Goal: Task Accomplishment & Management: Manage account settings

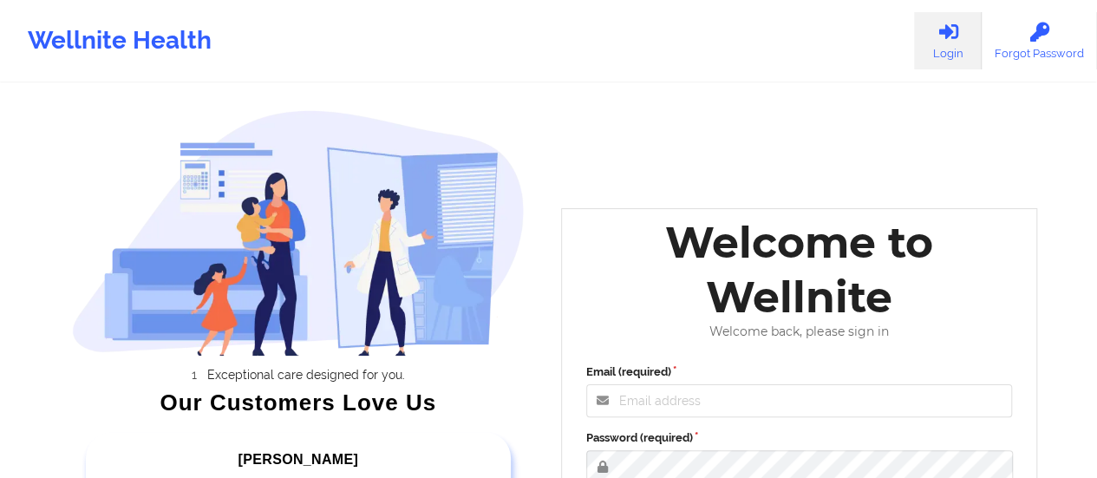
scroll to position [317, 0]
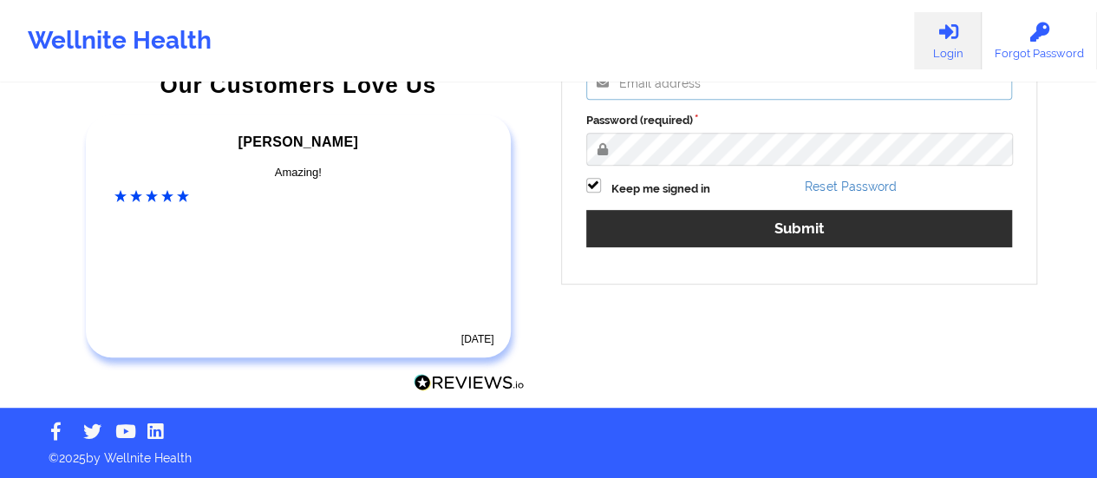
type input "afrancis@wellnite.com"
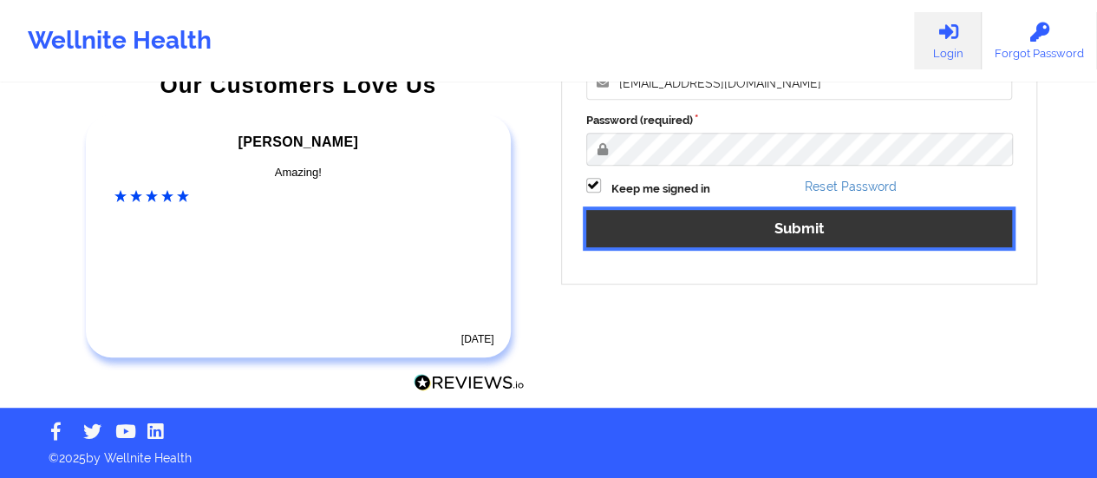
click at [903, 235] on button "Submit" at bounding box center [799, 228] width 427 height 37
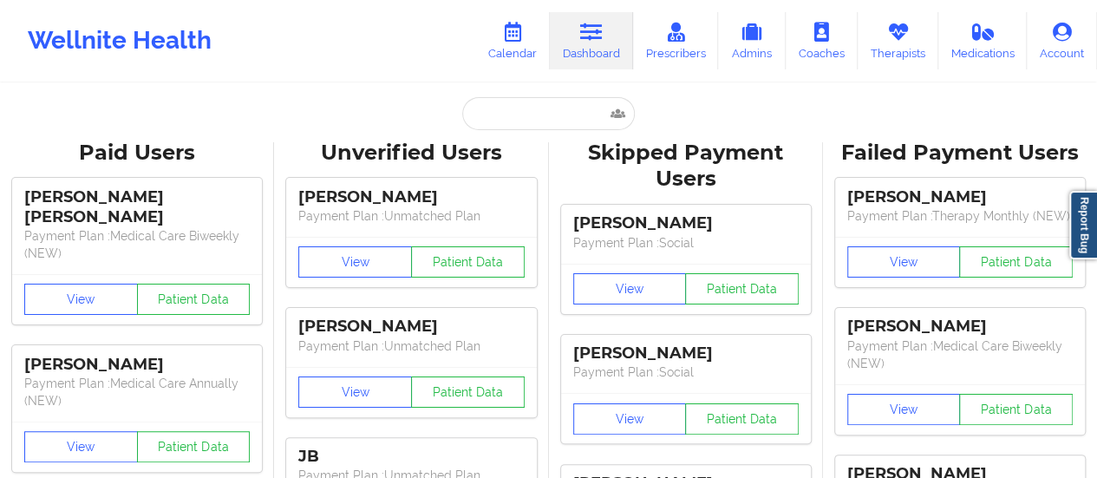
drag, startPoint x: 446, startPoint y: 59, endPoint x: 394, endPoint y: -105, distance: 172.0
click at [394, 0] on html "Wellnite Health Calendar Dashboard Prescribers Admins Coaches Therapists Medica…" at bounding box center [548, 239] width 1097 height 478
click at [510, 52] on link "Calendar" at bounding box center [512, 40] width 75 height 57
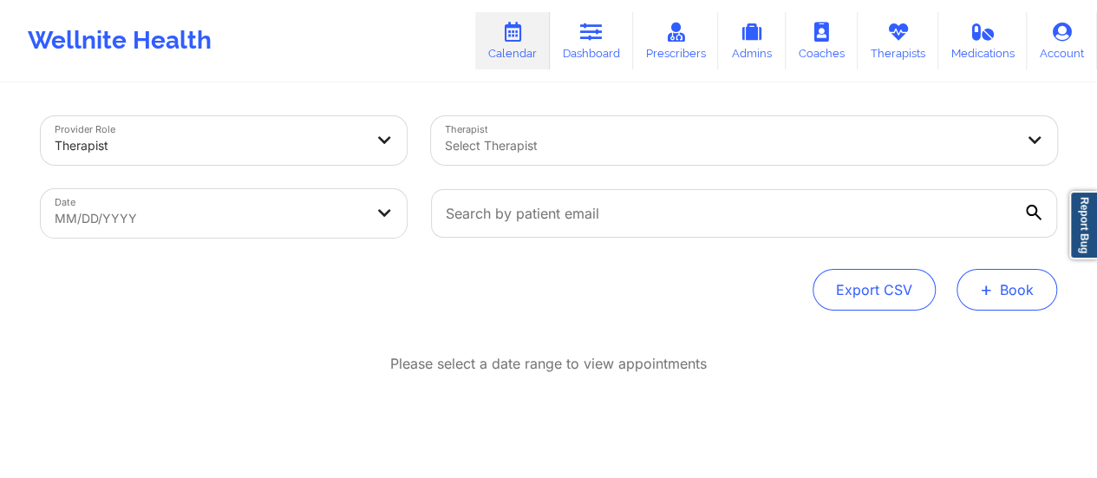
click at [1015, 282] on button "+ Book" at bounding box center [1007, 290] width 101 height 42
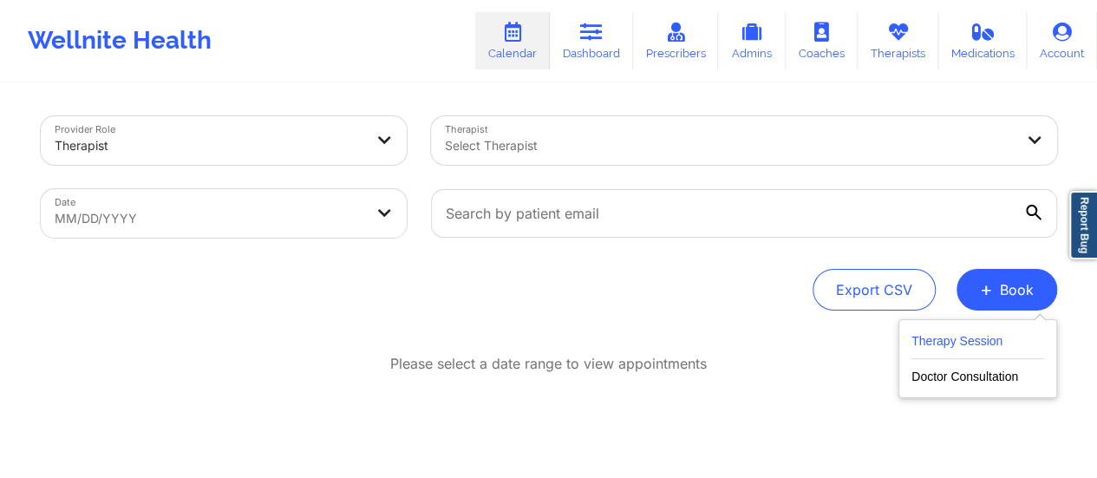
click at [1004, 337] on button "Therapy Session" at bounding box center [977, 344] width 133 height 29
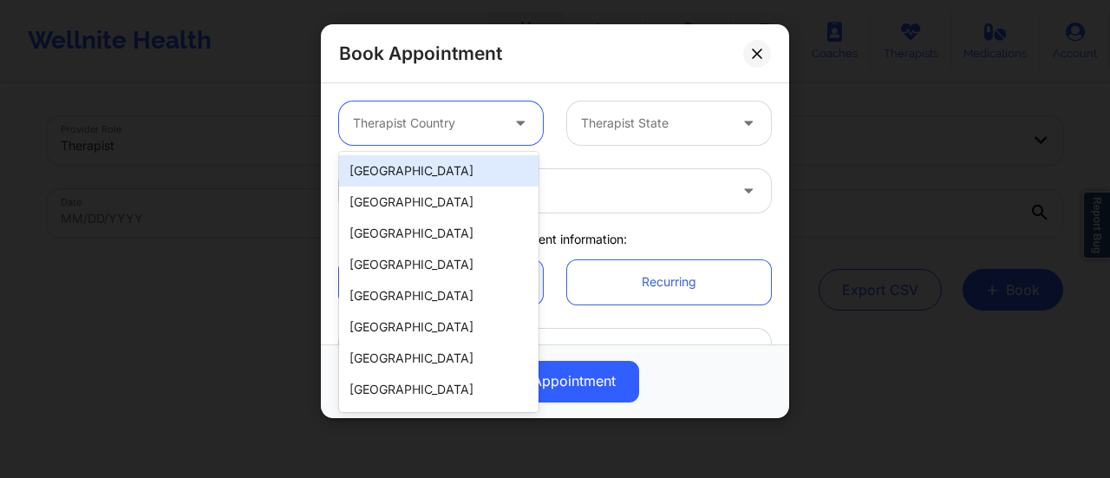
click at [465, 134] on div "Therapist Country" at bounding box center [420, 122] width 162 height 43
click at [402, 180] on div "[GEOGRAPHIC_DATA]" at bounding box center [438, 170] width 199 height 31
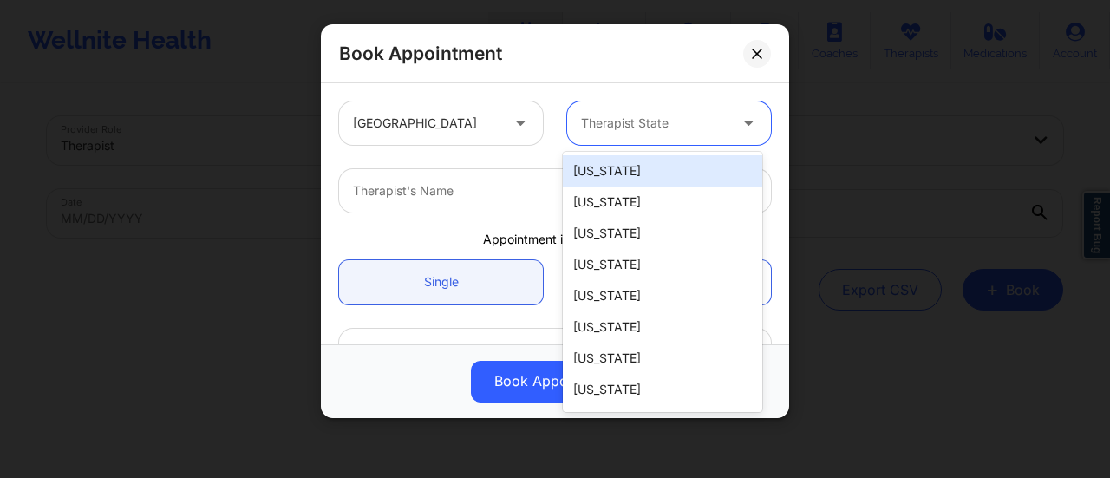
click at [626, 114] on div at bounding box center [654, 123] width 147 height 21
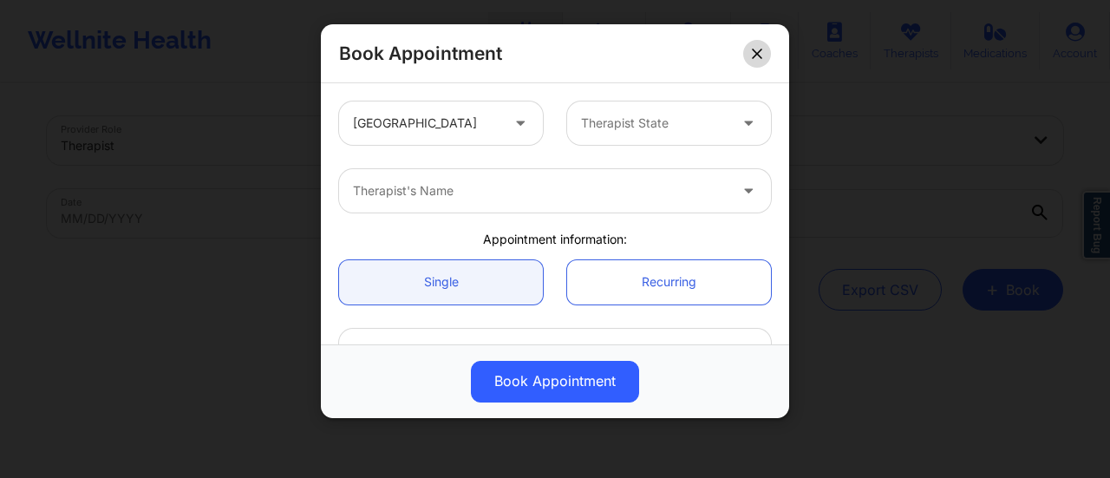
click at [749, 50] on button at bounding box center [757, 54] width 28 height 28
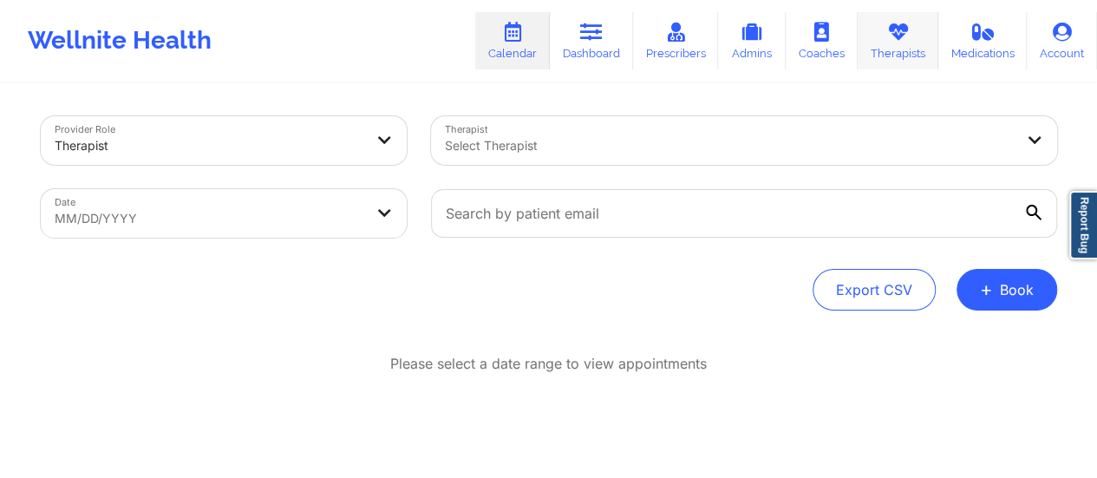
click at [919, 36] on link "Therapists" at bounding box center [898, 40] width 81 height 57
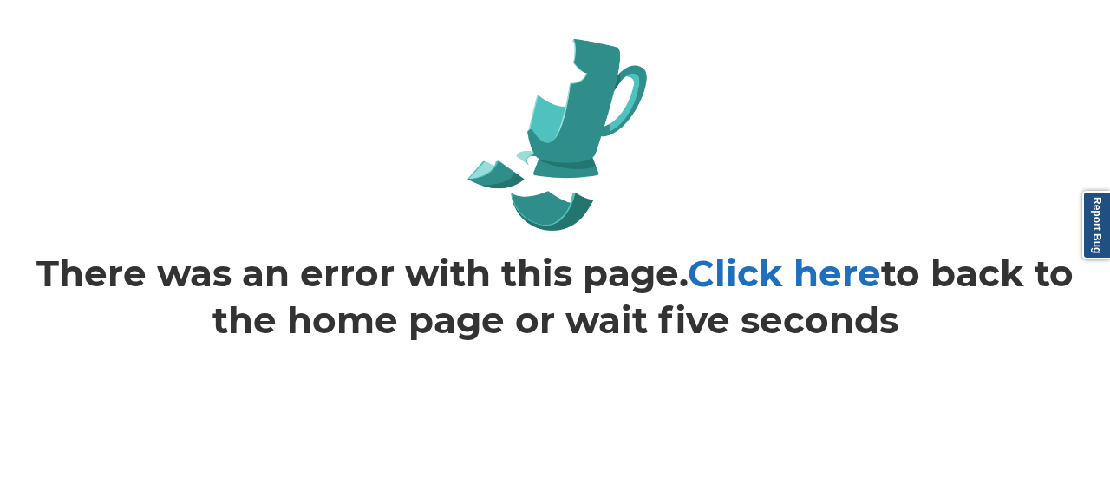
click at [855, 271] on link "Click here" at bounding box center [784, 273] width 193 height 45
click at [810, 278] on link "Click here" at bounding box center [784, 273] width 193 height 45
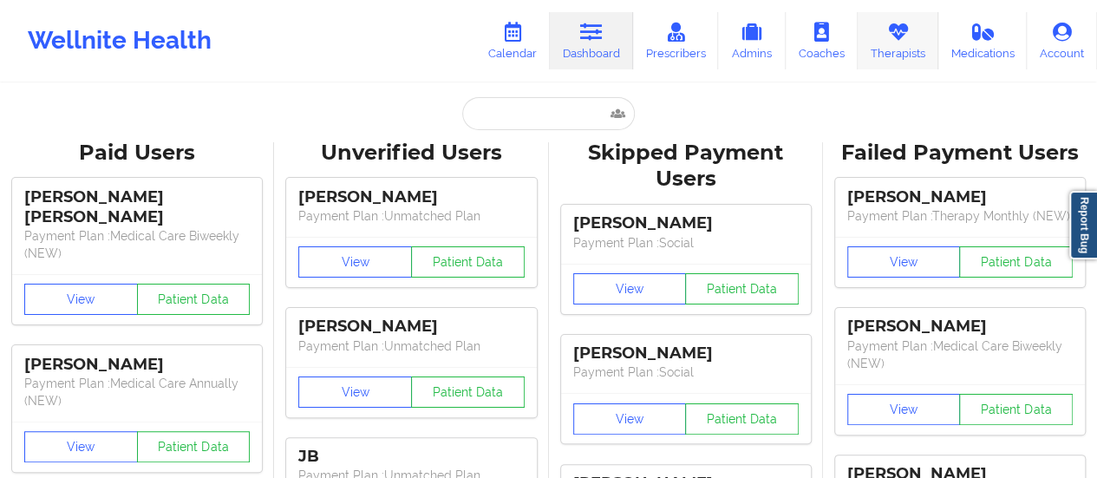
click at [885, 35] on link "Therapists" at bounding box center [898, 40] width 81 height 57
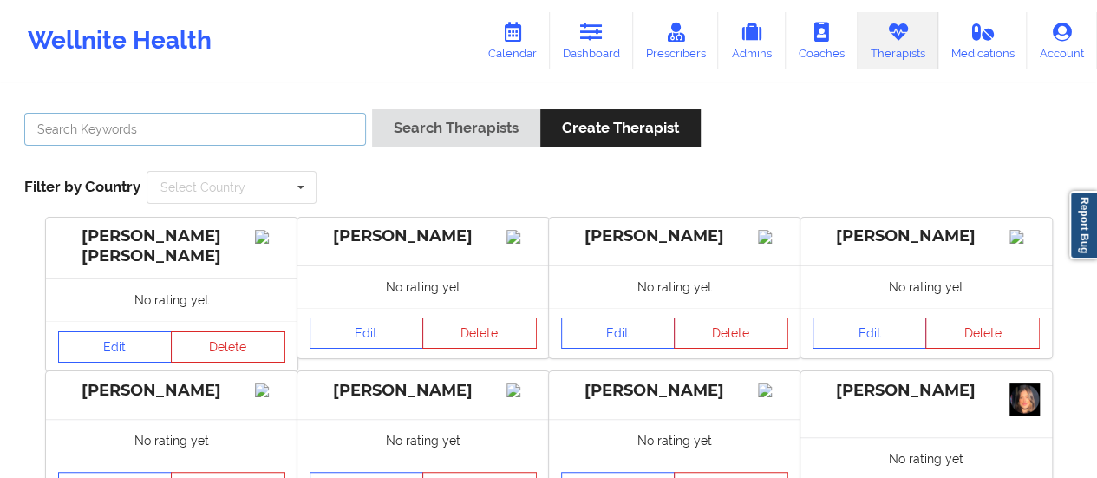
click at [245, 134] on input "text" at bounding box center [195, 129] width 342 height 33
paste input "Crystal Case"
type input "Crystal Case"
click at [372, 109] on button "Search Therapists" at bounding box center [456, 127] width 168 height 37
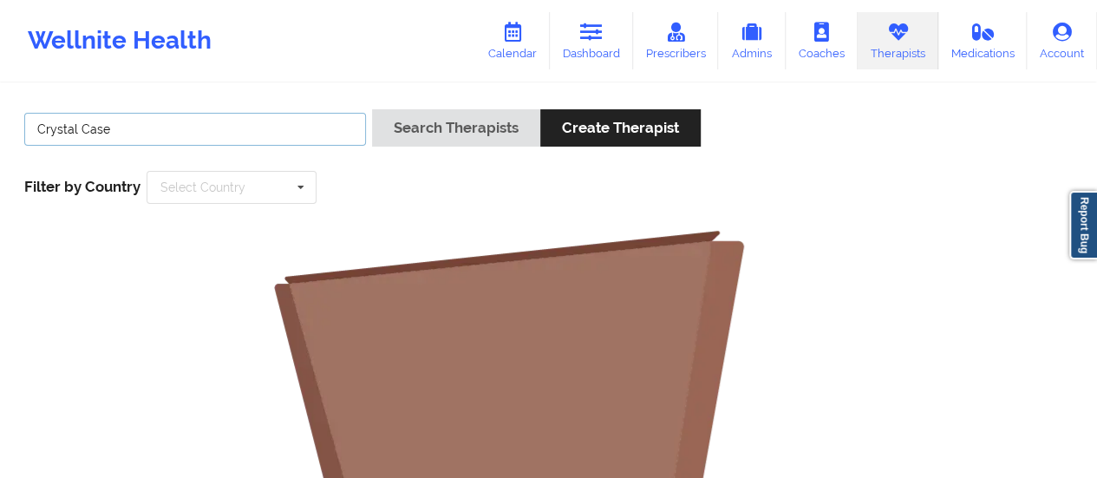
click at [48, 131] on input "Crystal Case" at bounding box center [195, 129] width 342 height 33
type input "[PERSON_NAME]"
click at [372, 109] on button "Search Therapists" at bounding box center [456, 127] width 168 height 37
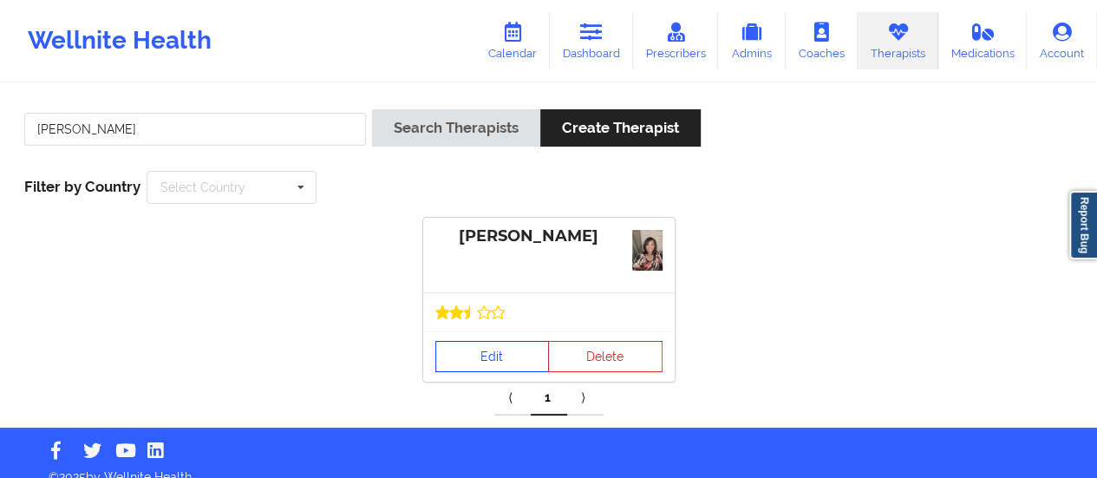
click at [491, 363] on link "Edit" at bounding box center [492, 356] width 114 height 31
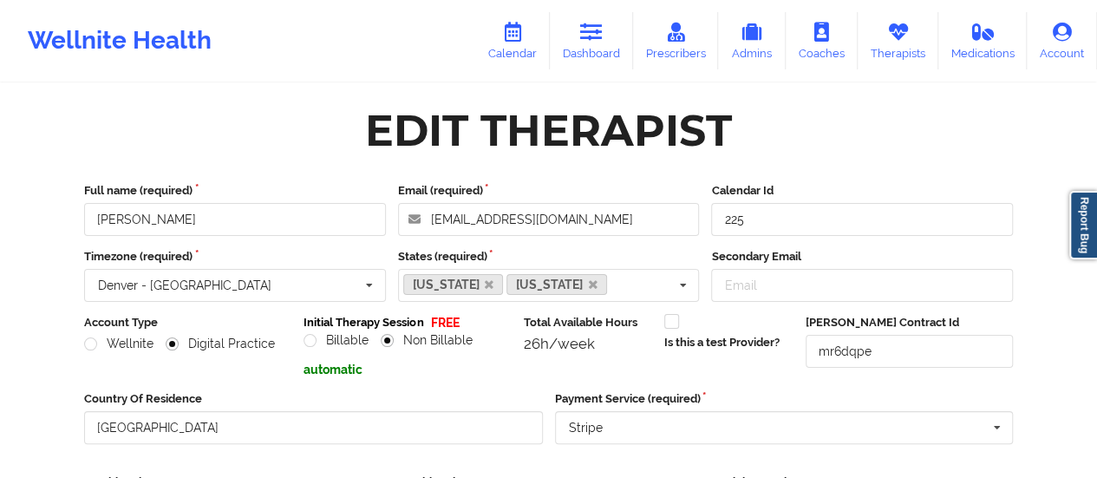
scroll to position [312, 0]
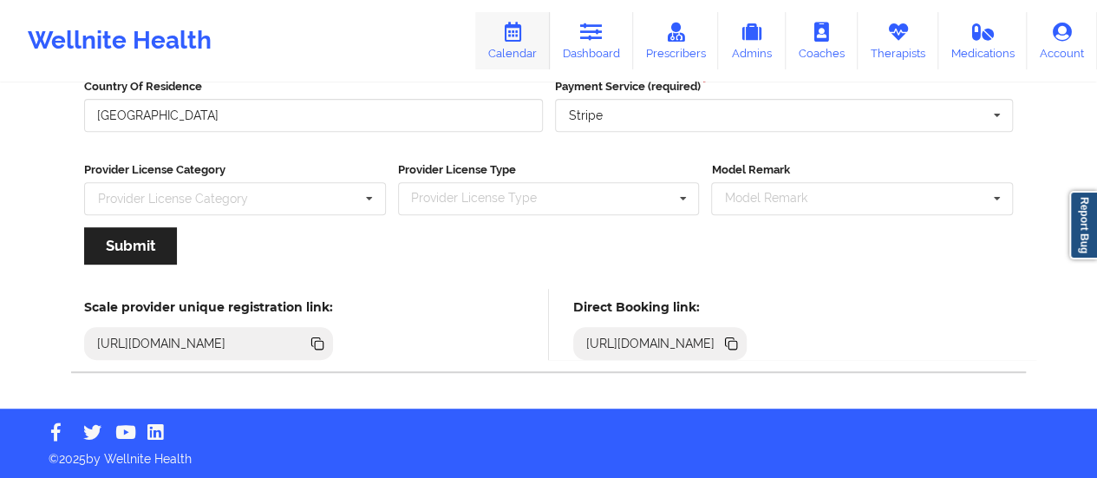
click at [513, 21] on link "Calendar" at bounding box center [512, 40] width 75 height 57
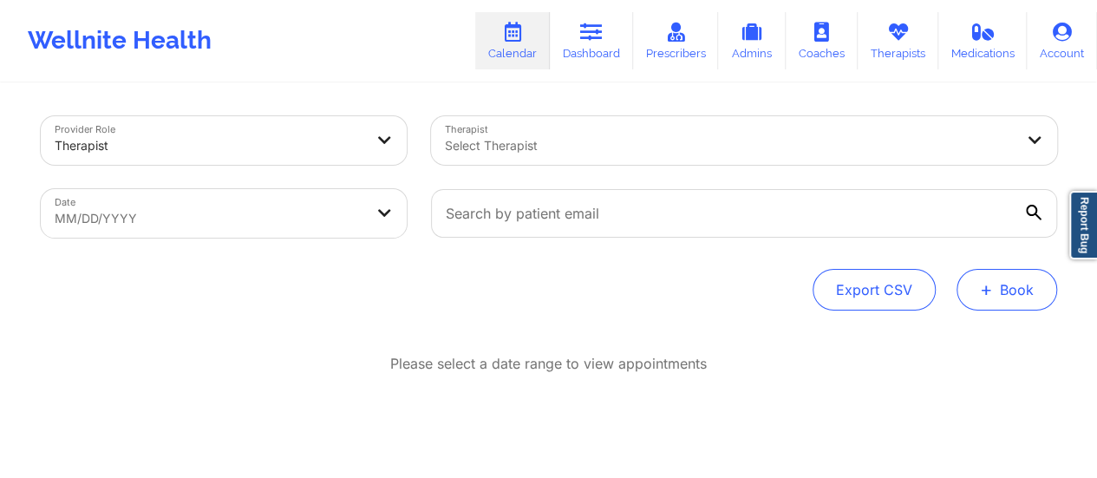
click at [973, 278] on button "+ Book" at bounding box center [1007, 290] width 101 height 42
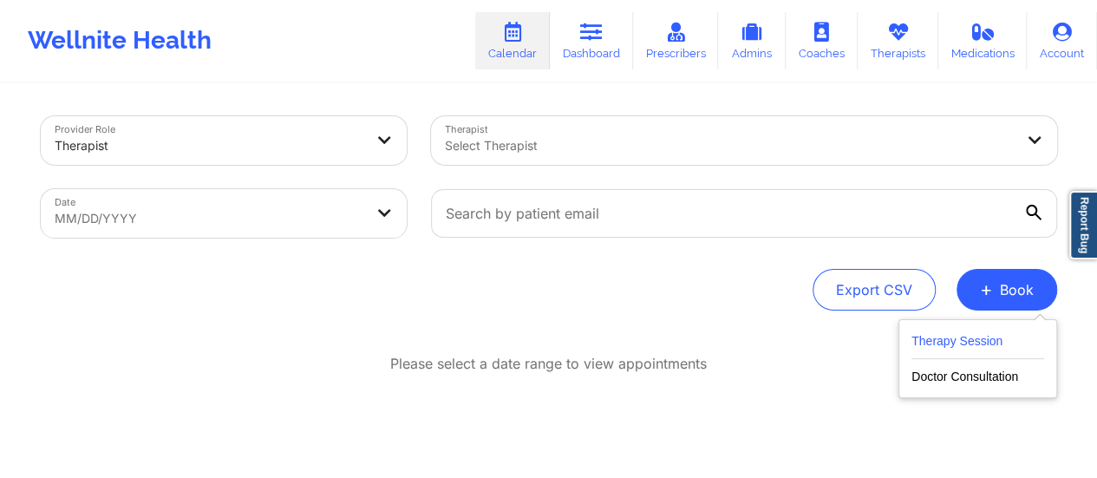
click at [942, 344] on button "Therapy Session" at bounding box center [977, 344] width 133 height 29
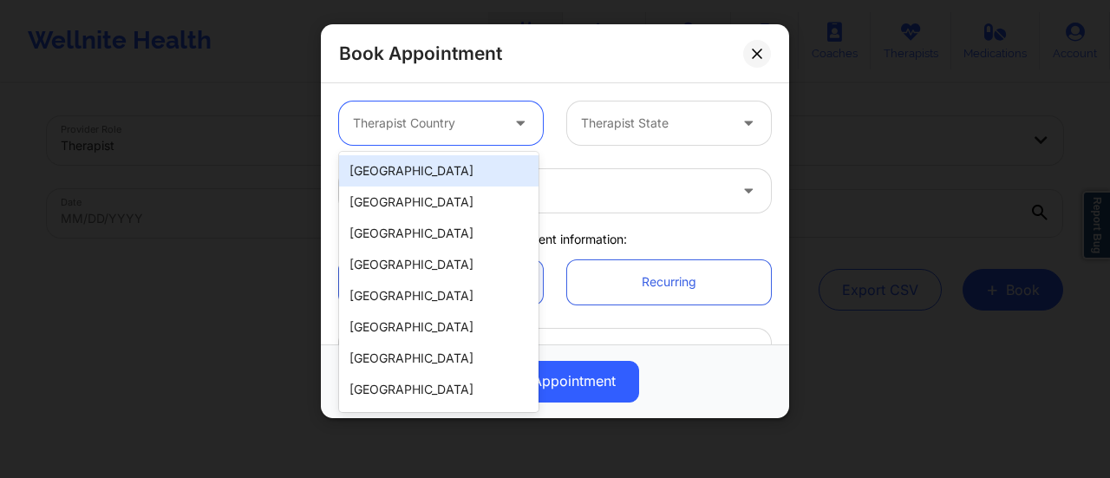
click at [426, 115] on div at bounding box center [426, 123] width 147 height 21
click at [412, 164] on div "[GEOGRAPHIC_DATA]" at bounding box center [438, 170] width 199 height 31
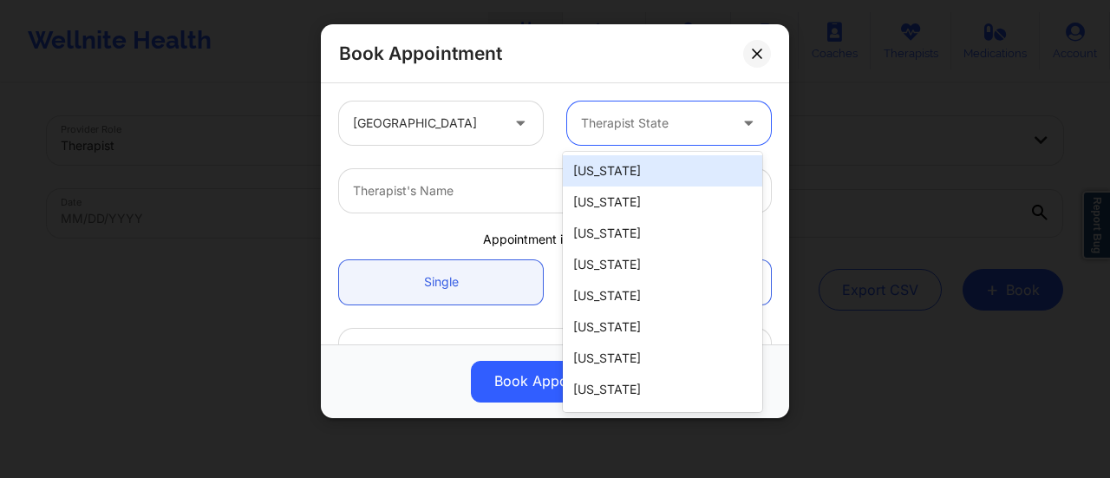
click at [718, 104] on div "Therapist State" at bounding box center [648, 122] width 162 height 43
type input "[PERSON_NAME]"
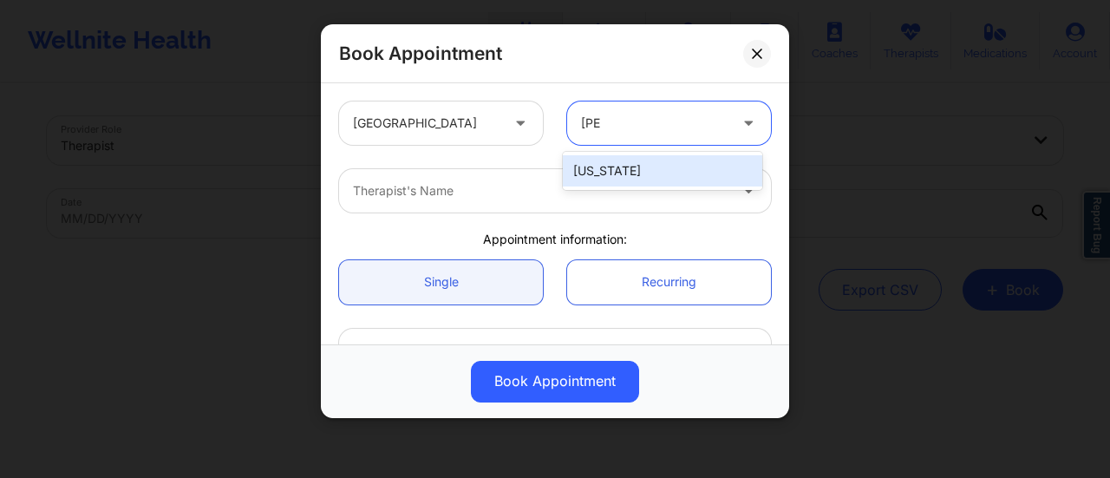
click at [712, 158] on div "[US_STATE]" at bounding box center [662, 170] width 199 height 31
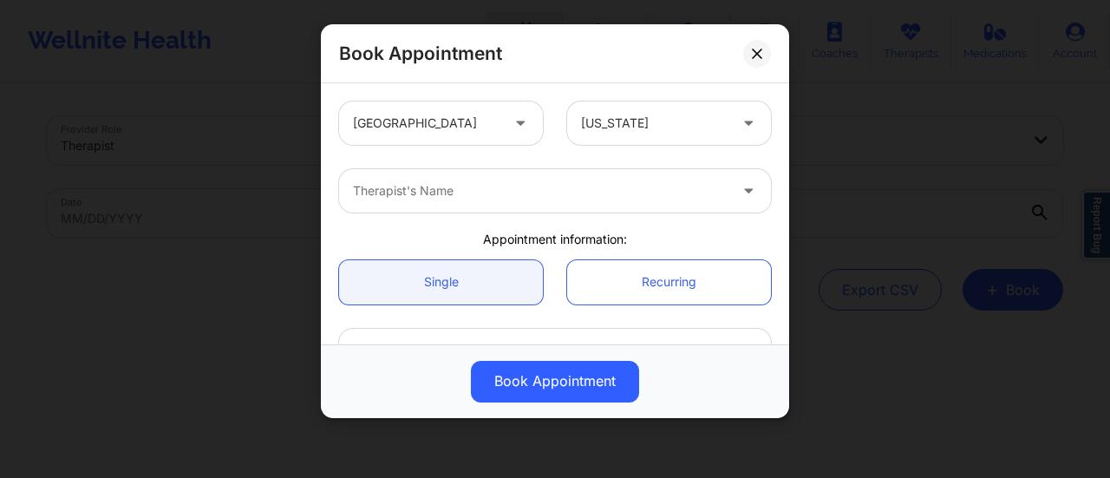
click at [569, 217] on div "Therapist's Name" at bounding box center [555, 191] width 456 height 68
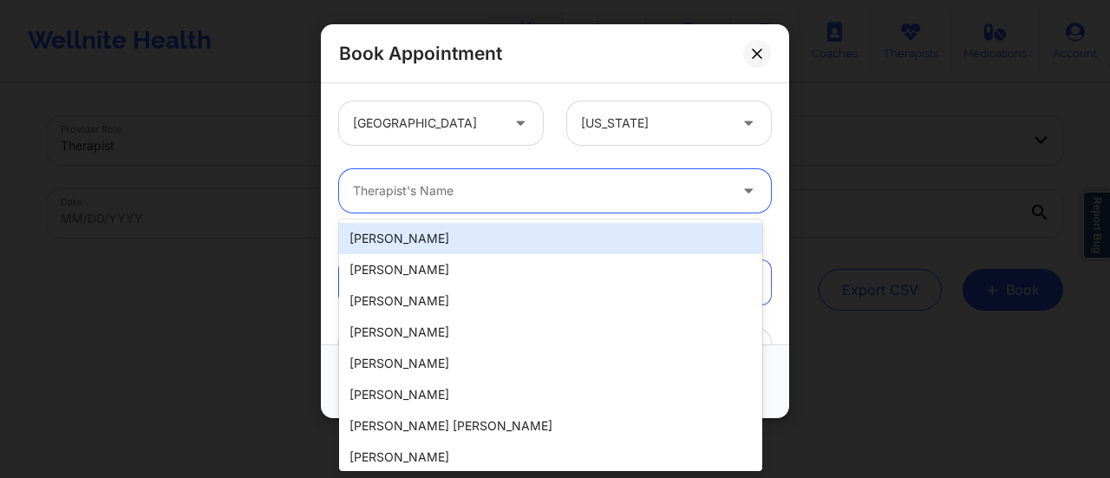
click at [560, 205] on div "Therapist's Name" at bounding box center [534, 190] width 390 height 43
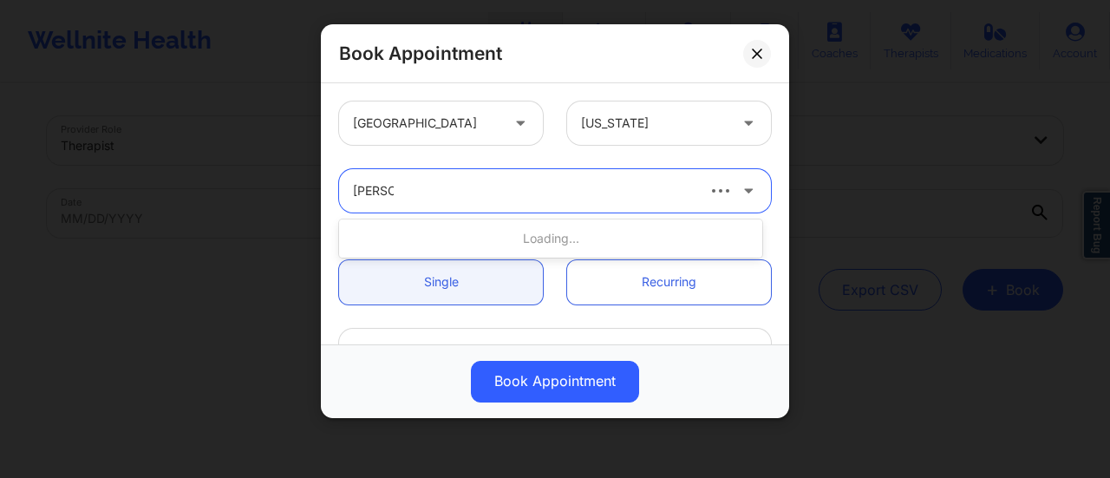
type input "[PERSON_NAME]"
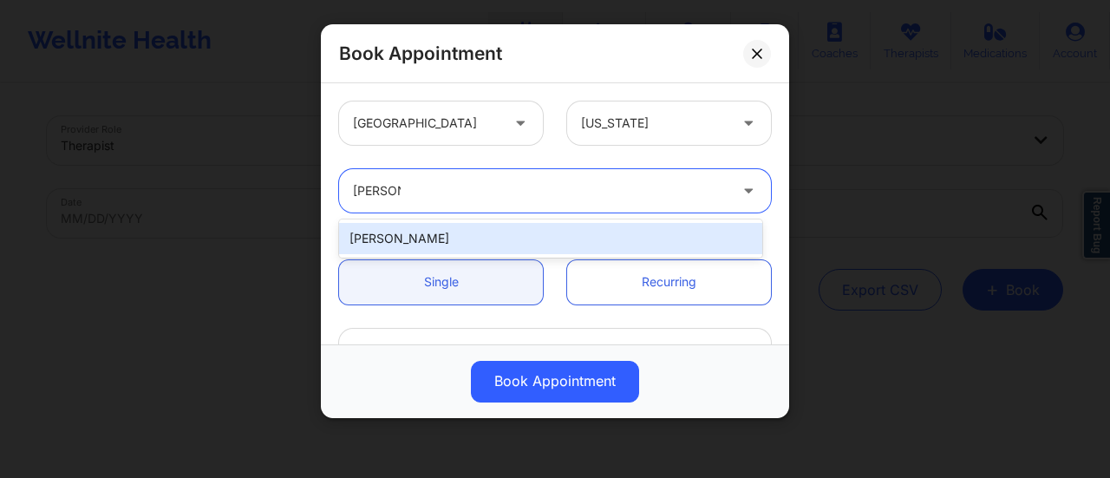
click at [506, 249] on div "[PERSON_NAME]" at bounding box center [550, 238] width 423 height 31
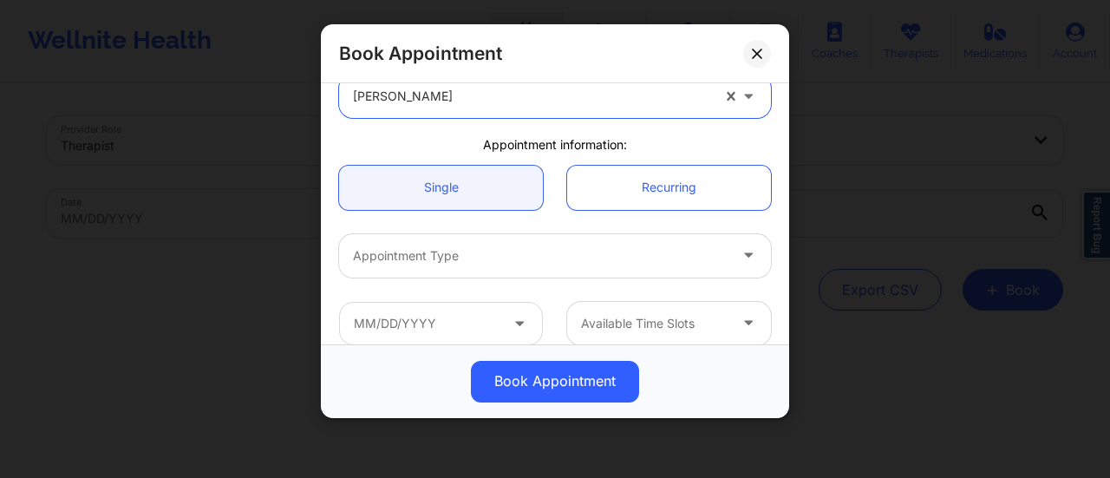
scroll to position [95, 0]
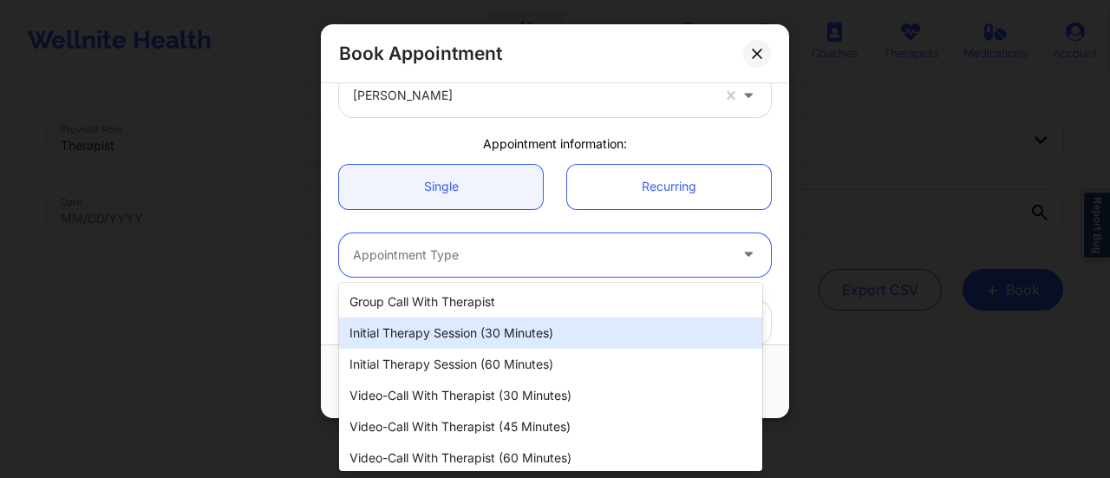
drag, startPoint x: 452, startPoint y: 258, endPoint x: 493, endPoint y: 327, distance: 79.7
click at [493, 327] on body "Wellnite Health Calendar Dashboard Prescribers Admins Coaches Therapists Medica…" at bounding box center [555, 239] width 1110 height 478
click at [493, 327] on div "Initial Therapy Session (30 minutes)" at bounding box center [550, 332] width 423 height 31
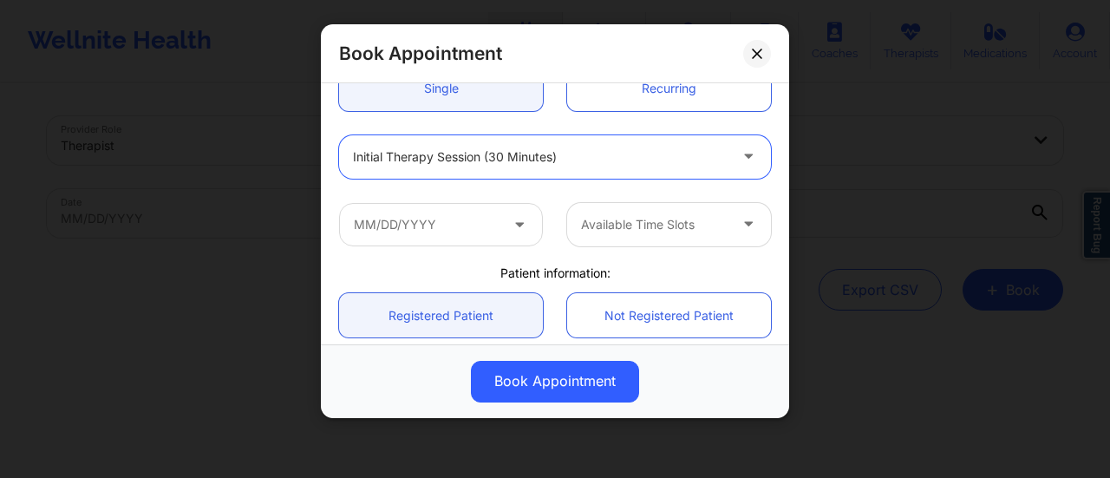
scroll to position [194, 0]
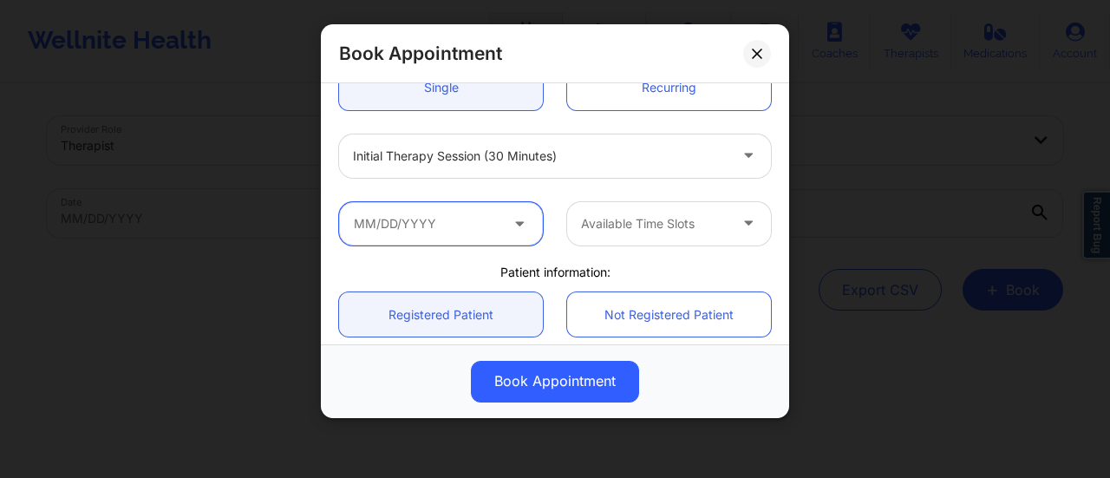
click at [449, 216] on input "text" at bounding box center [441, 223] width 204 height 43
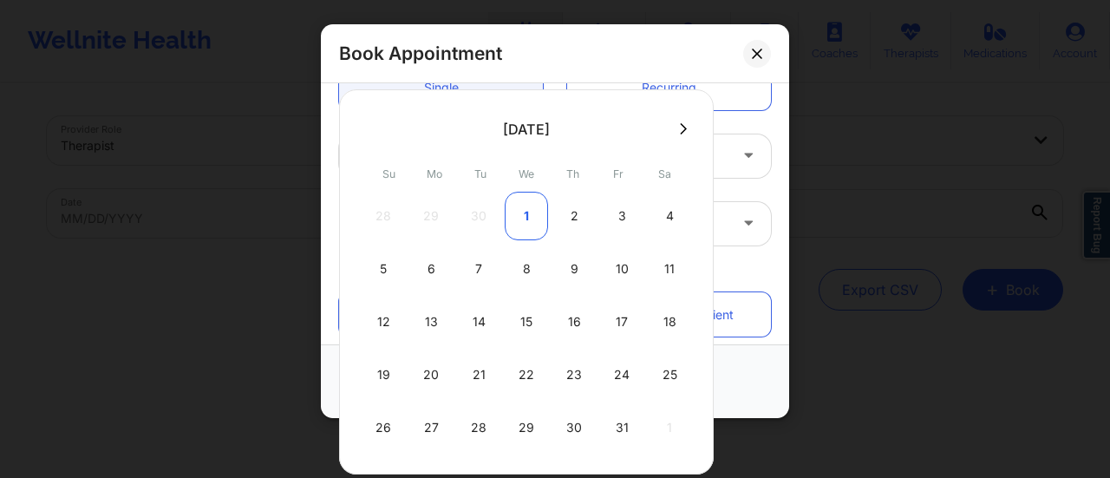
click at [534, 217] on div "1" at bounding box center [526, 216] width 43 height 49
type input "[DATE]"
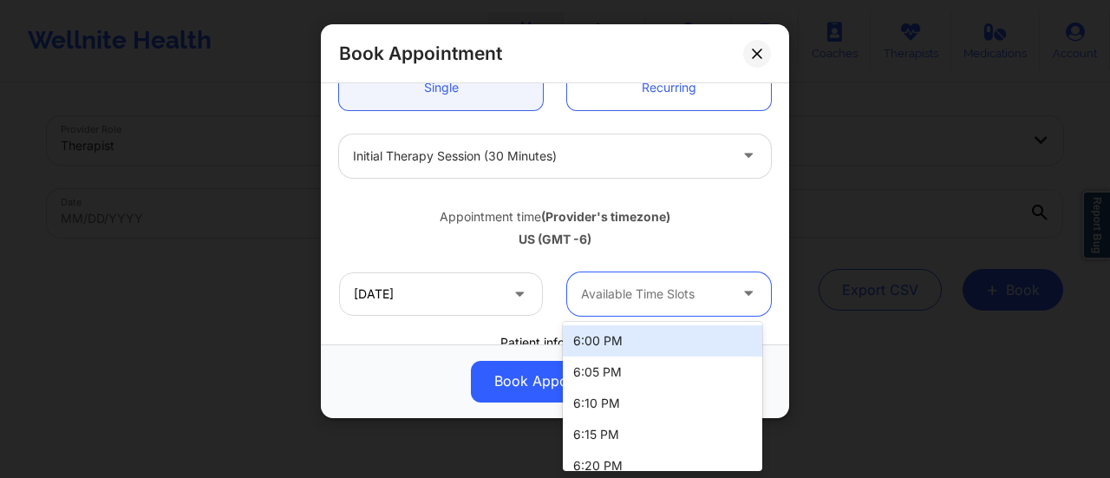
click at [642, 292] on div at bounding box center [654, 294] width 147 height 21
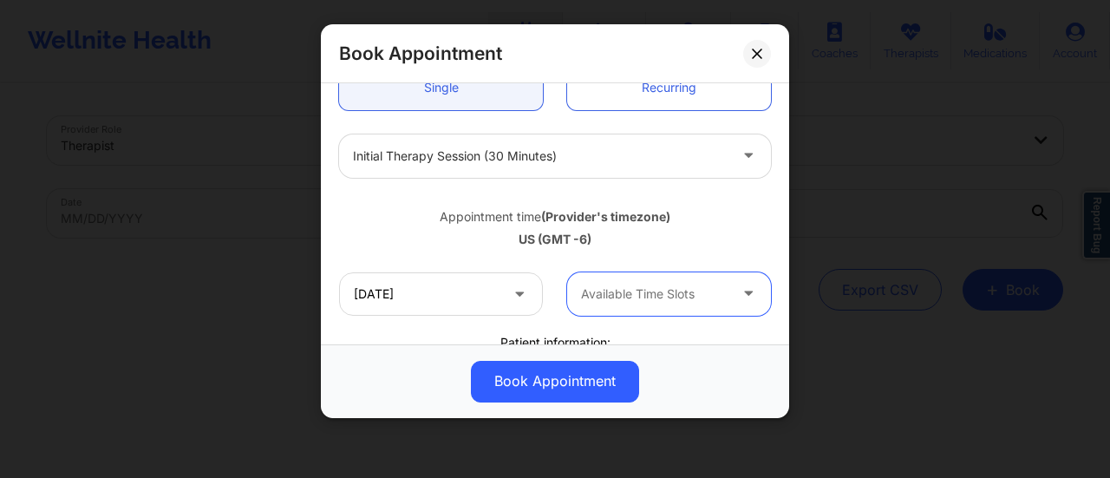
click at [657, 286] on div at bounding box center [654, 294] width 147 height 21
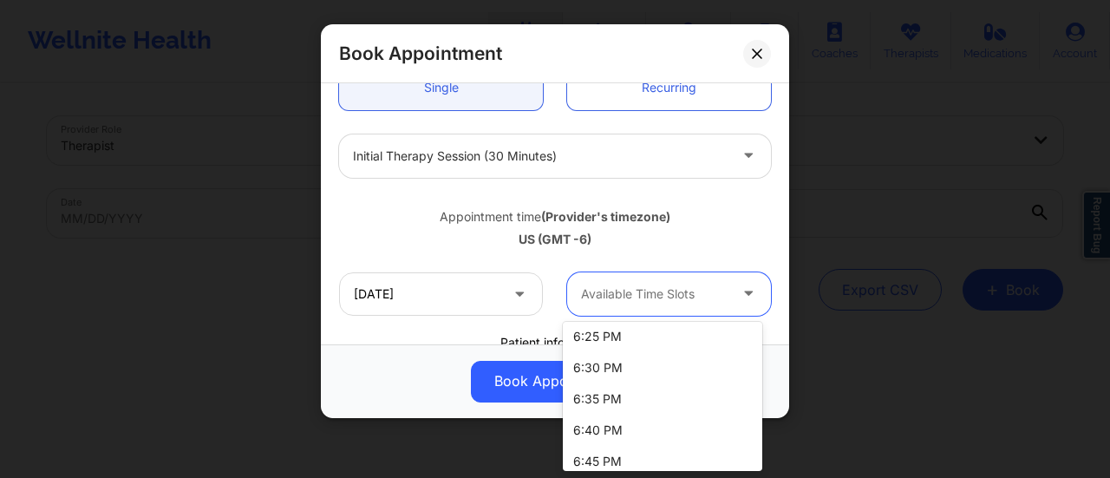
scroll to position [168, 0]
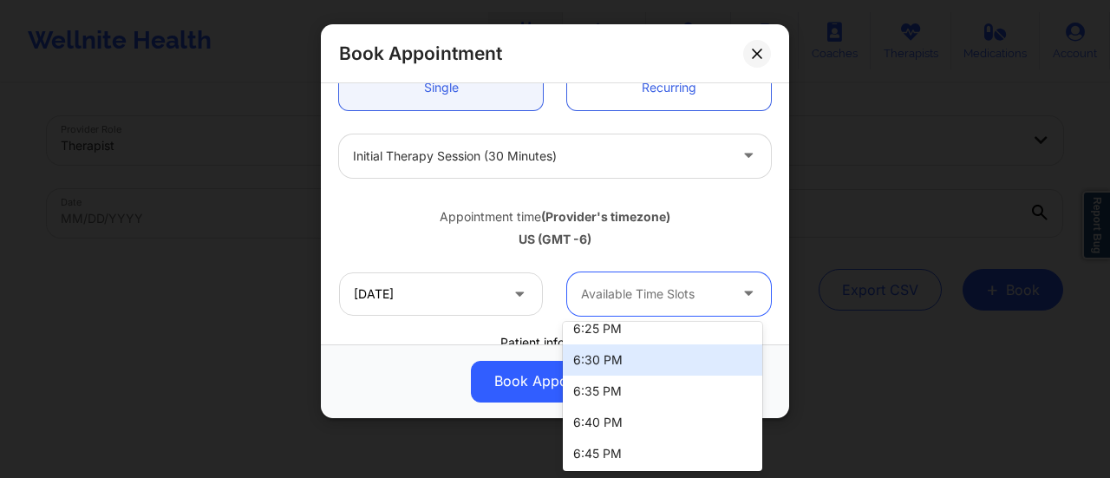
click at [620, 363] on div "6:30 PM" at bounding box center [662, 359] width 199 height 31
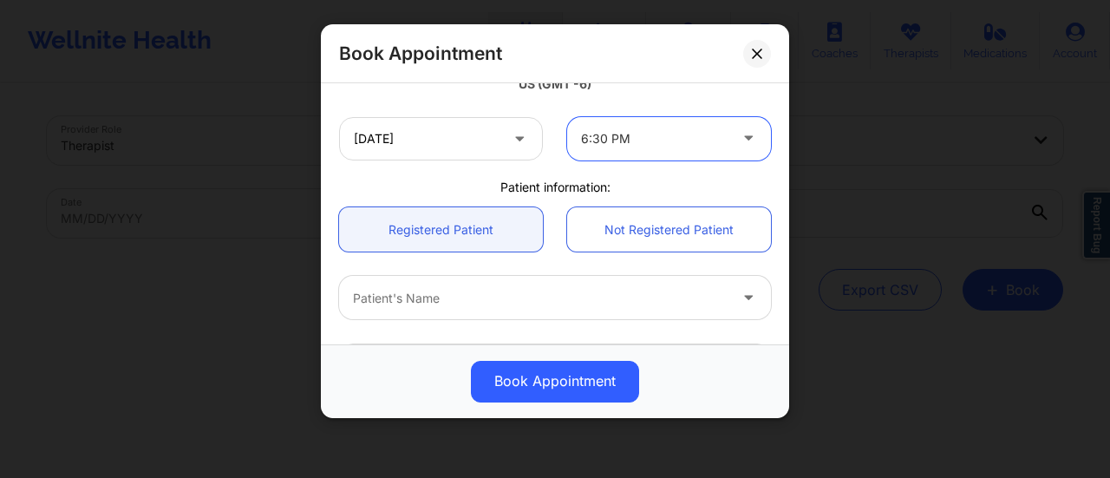
scroll to position [362, 0]
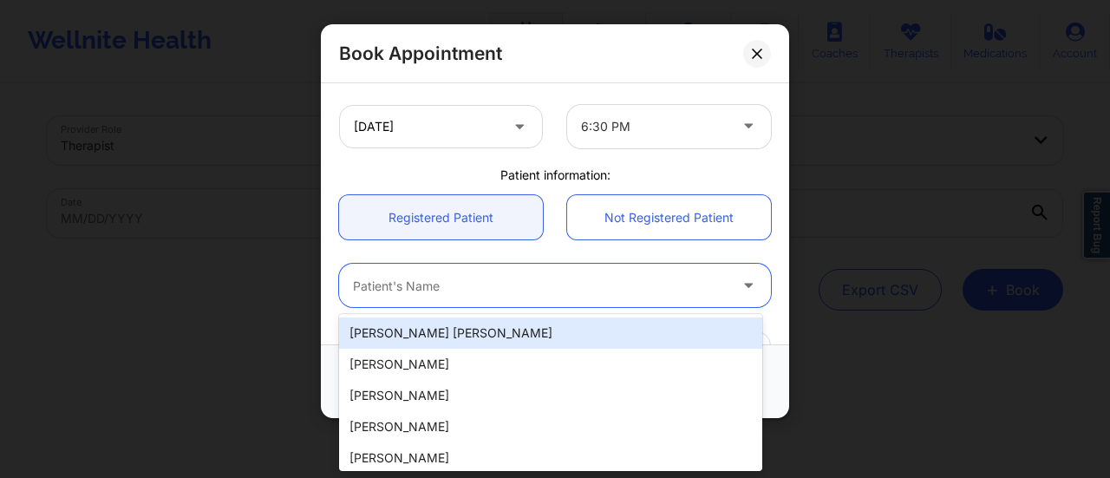
click at [498, 304] on div "Patient's Name" at bounding box center [534, 285] width 390 height 43
paste input "Crystal Case"
type input "Crystal Case"
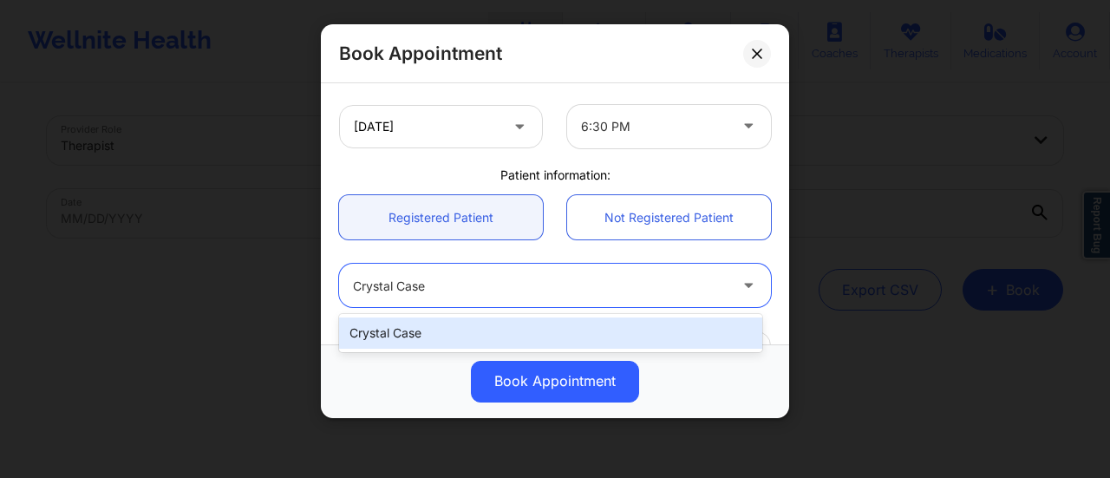
click at [474, 331] on div "Crystal Case" at bounding box center [550, 332] width 423 height 31
type input "[EMAIL_ADDRESS][DOMAIN_NAME]"
type input "[PHONE_NUMBER]"
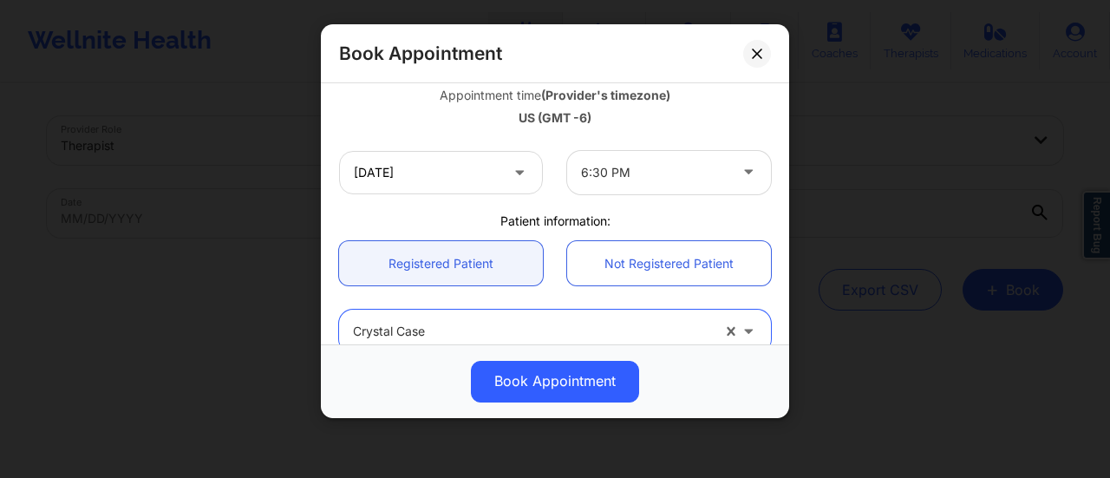
scroll to position [638, 0]
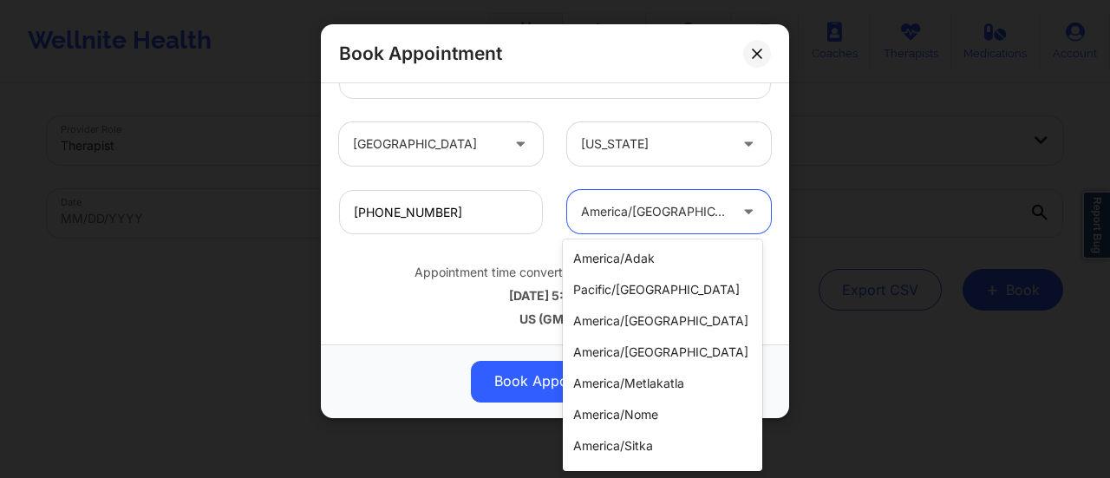
click at [611, 220] on div at bounding box center [654, 212] width 147 height 21
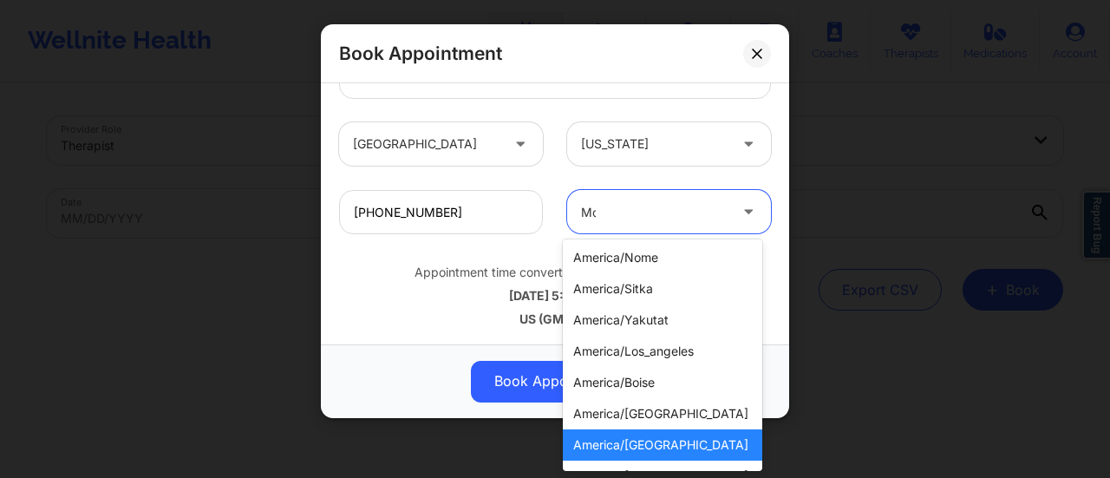
scroll to position [0, 0]
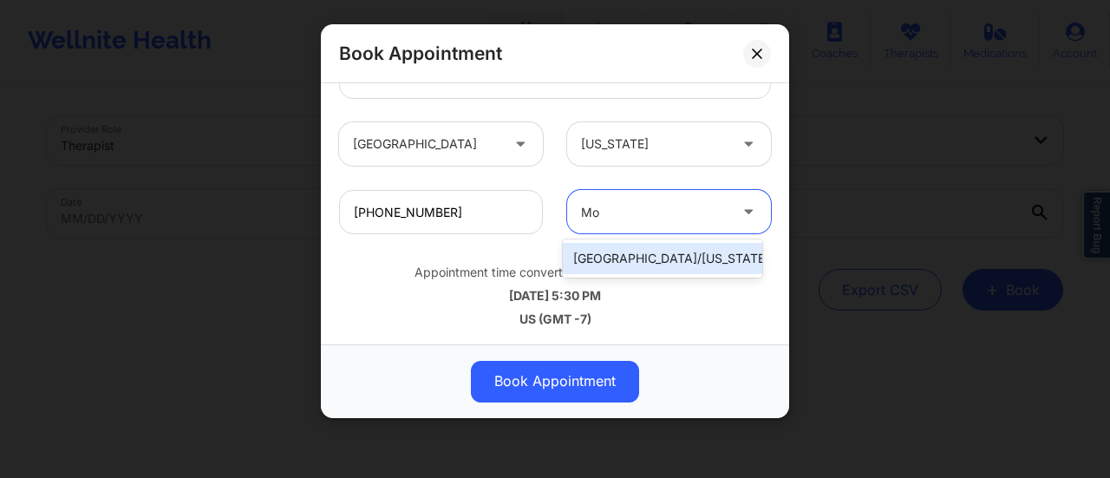
type input "M"
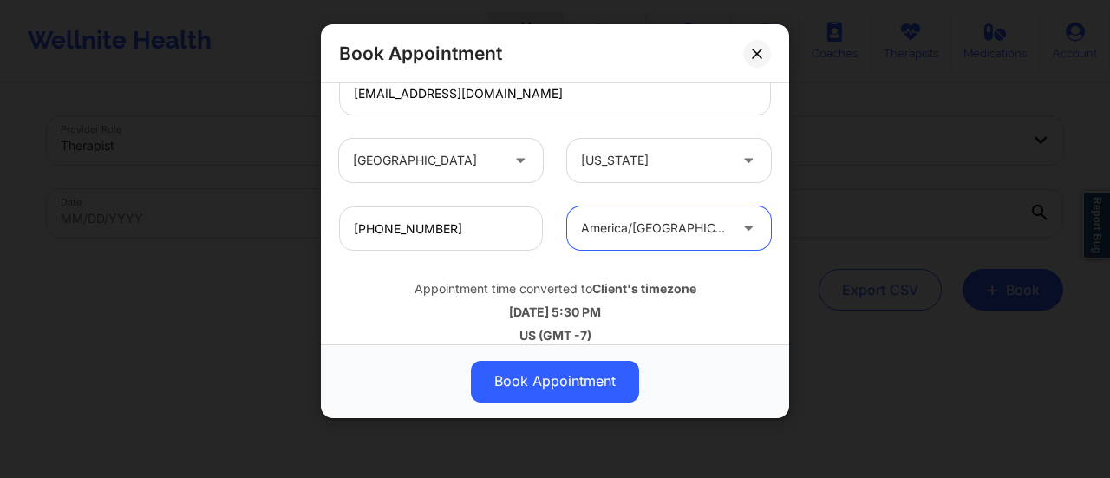
scroll to position [638, 0]
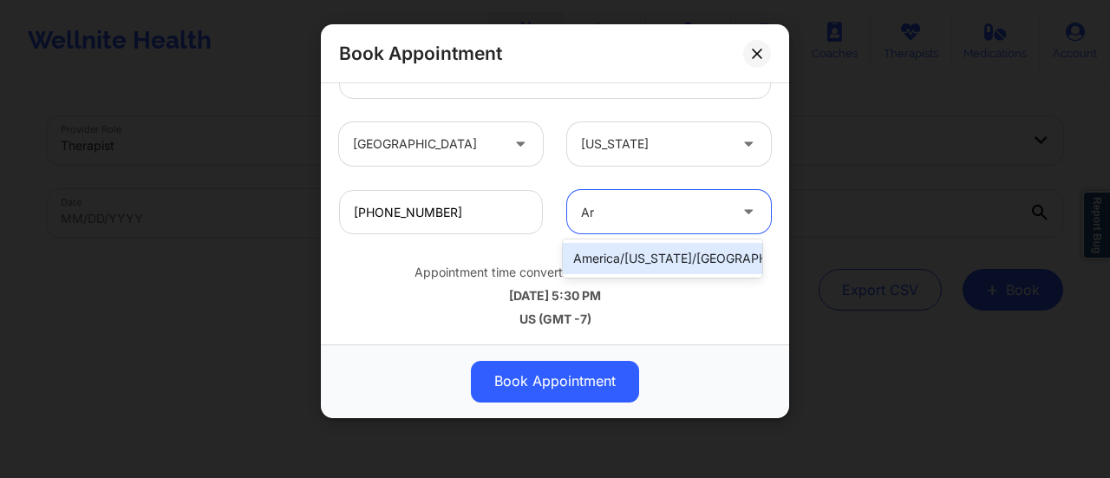
type input "A"
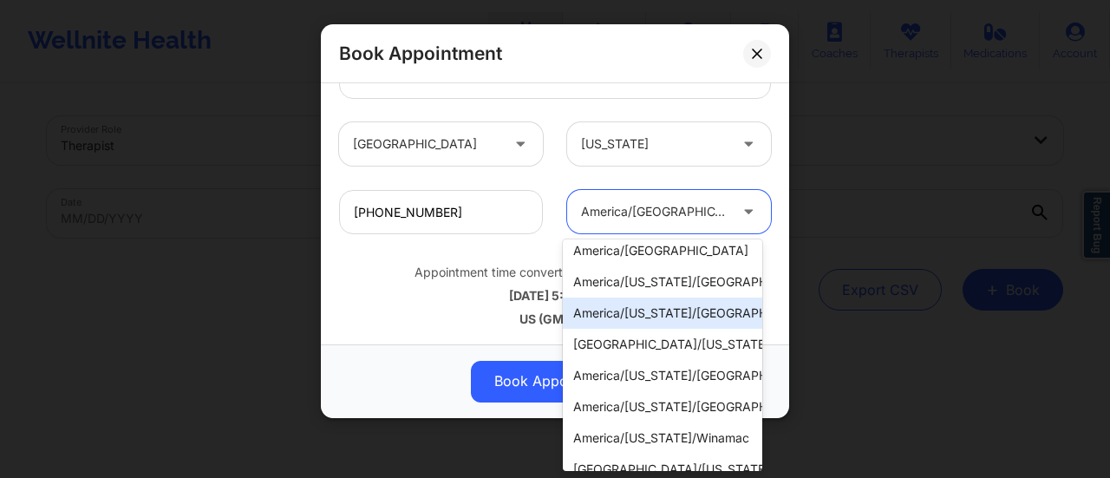
scroll to position [602, 0]
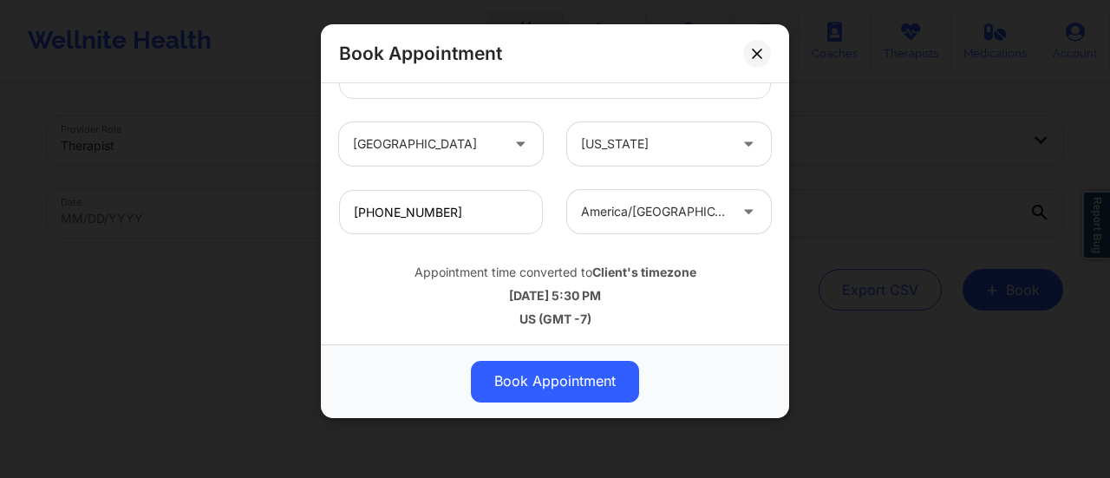
click at [504, 289] on div "[DATE] 5:30 PM" at bounding box center [555, 295] width 432 height 17
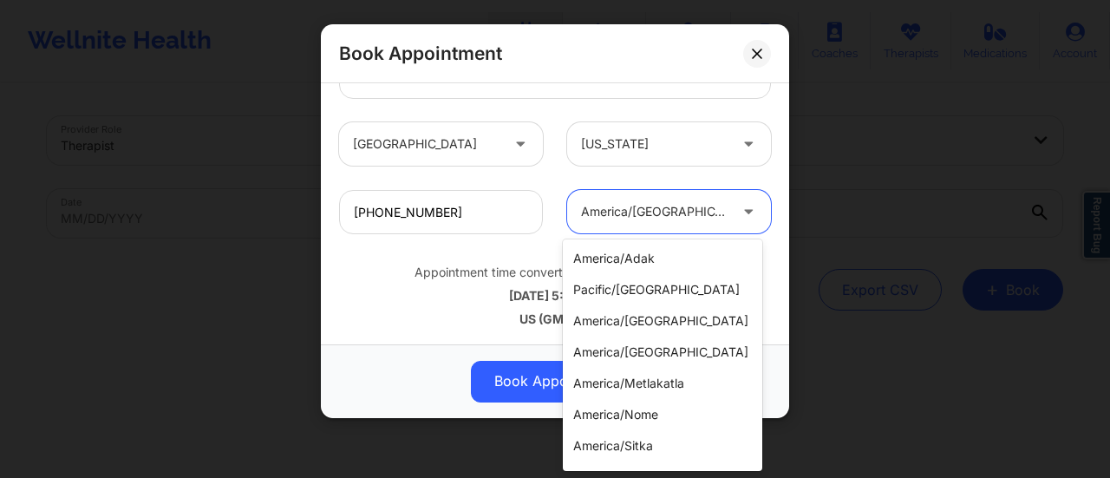
click at [687, 216] on div at bounding box center [654, 212] width 147 height 21
click at [642, 261] on div "america/adak" at bounding box center [662, 258] width 199 height 31
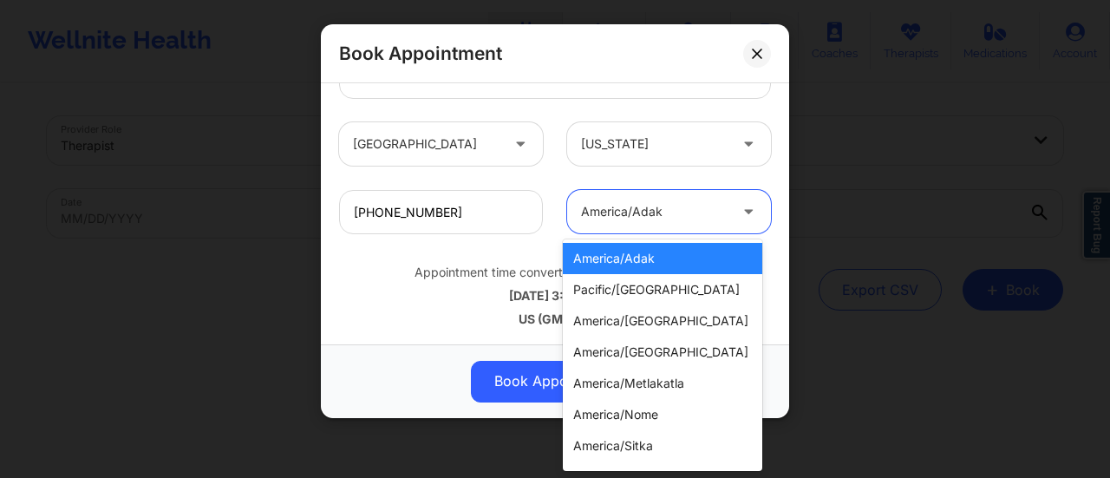
click at [676, 214] on div at bounding box center [654, 212] width 147 height 21
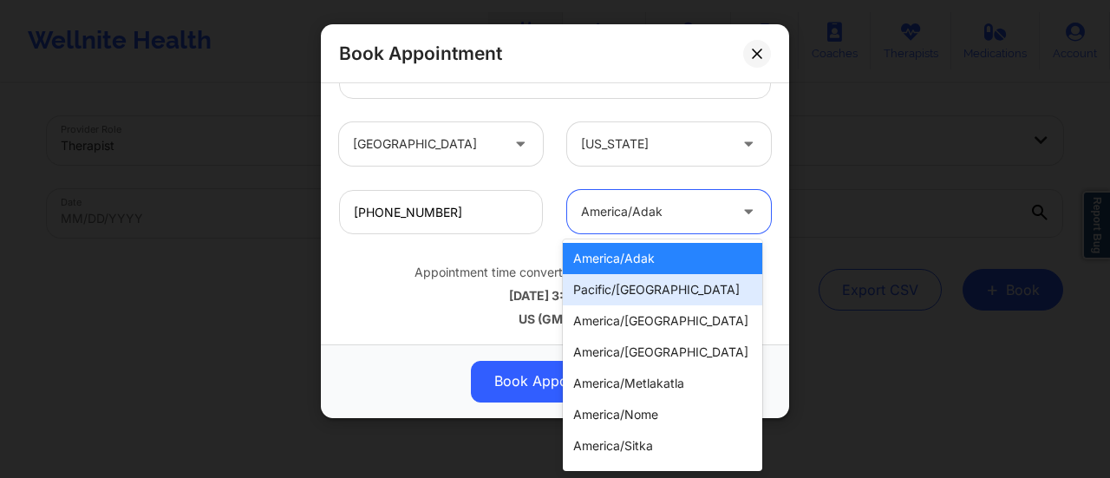
click at [675, 289] on div "pacific/[GEOGRAPHIC_DATA]" at bounding box center [662, 289] width 199 height 31
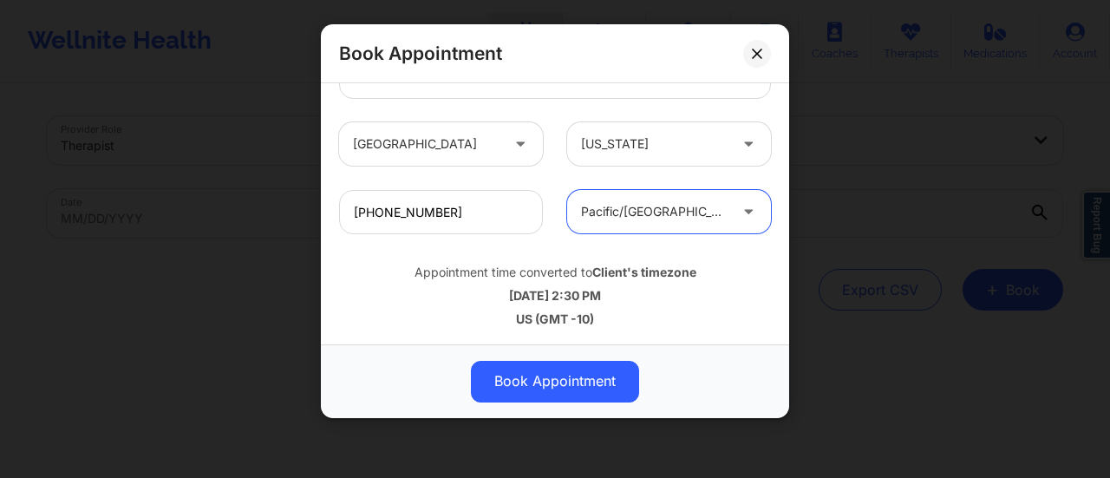
click at [687, 213] on div at bounding box center [654, 212] width 147 height 21
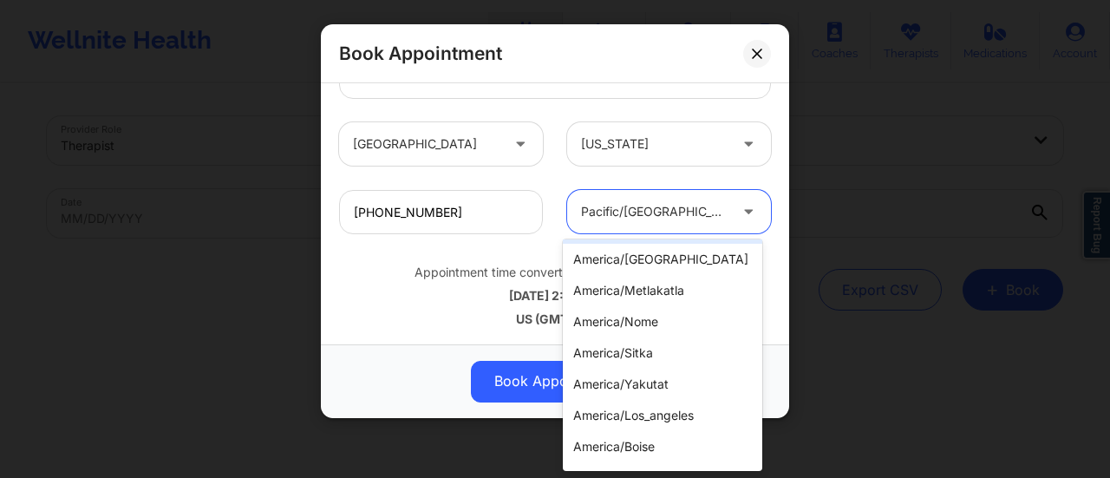
scroll to position [117, 0]
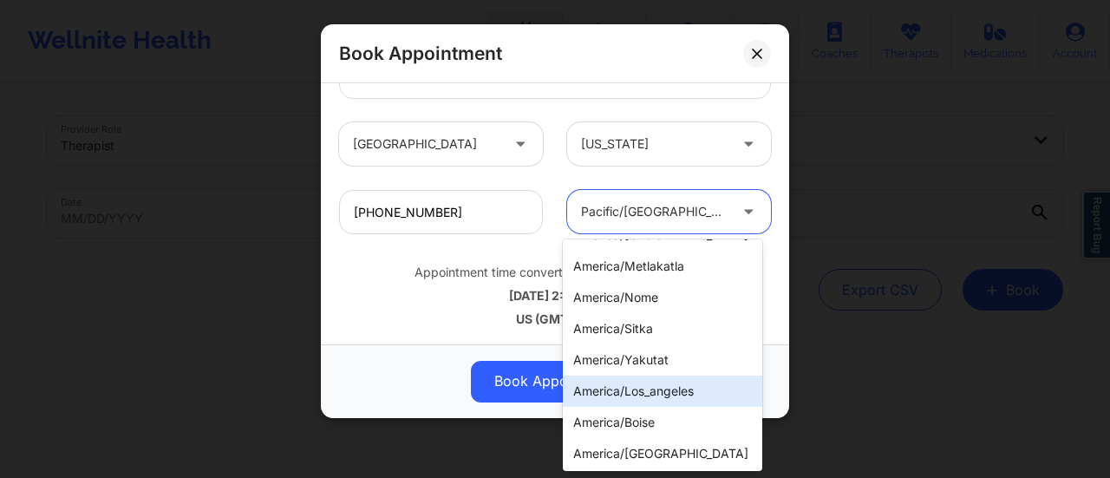
click at [662, 378] on div "america/los_angeles" at bounding box center [662, 391] width 199 height 31
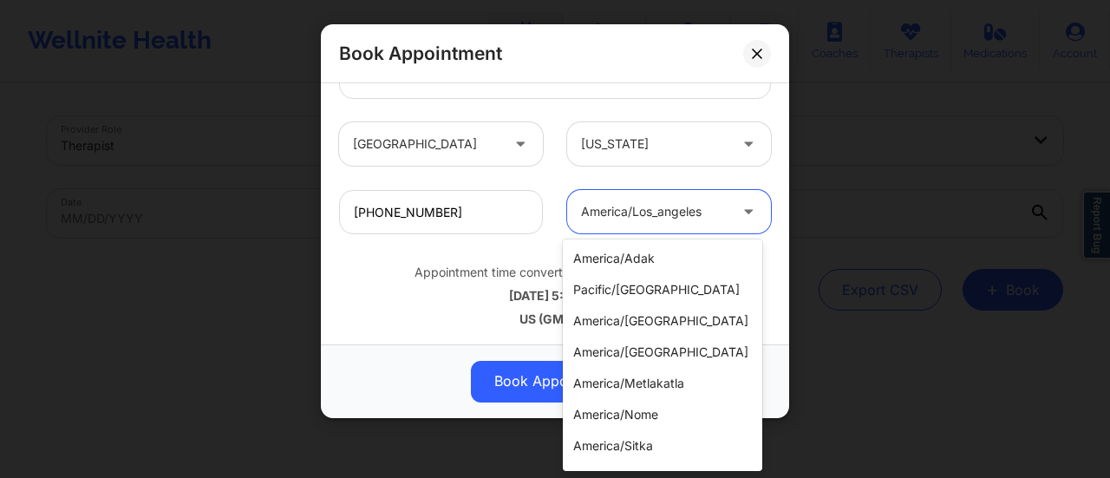
click at [683, 208] on div at bounding box center [654, 212] width 147 height 21
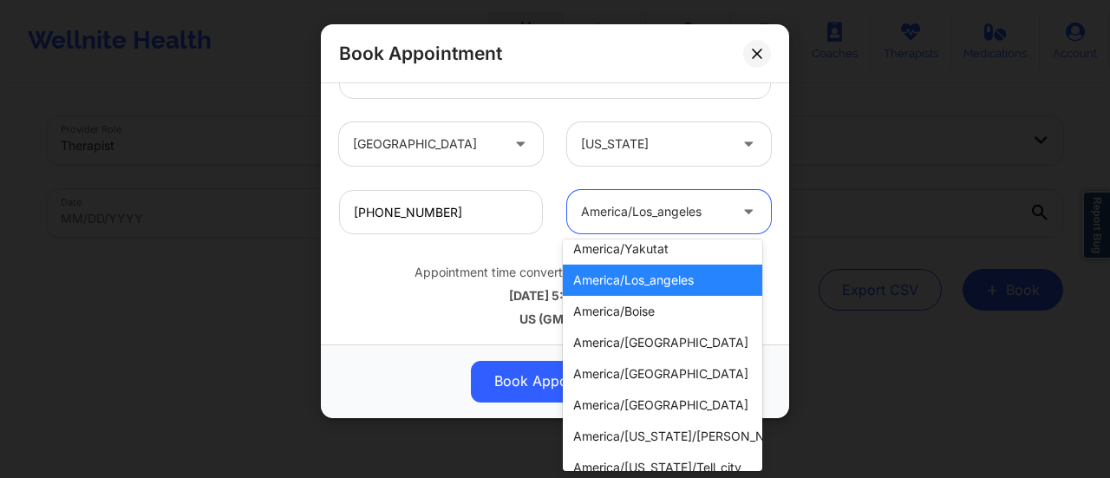
scroll to position [229, 0]
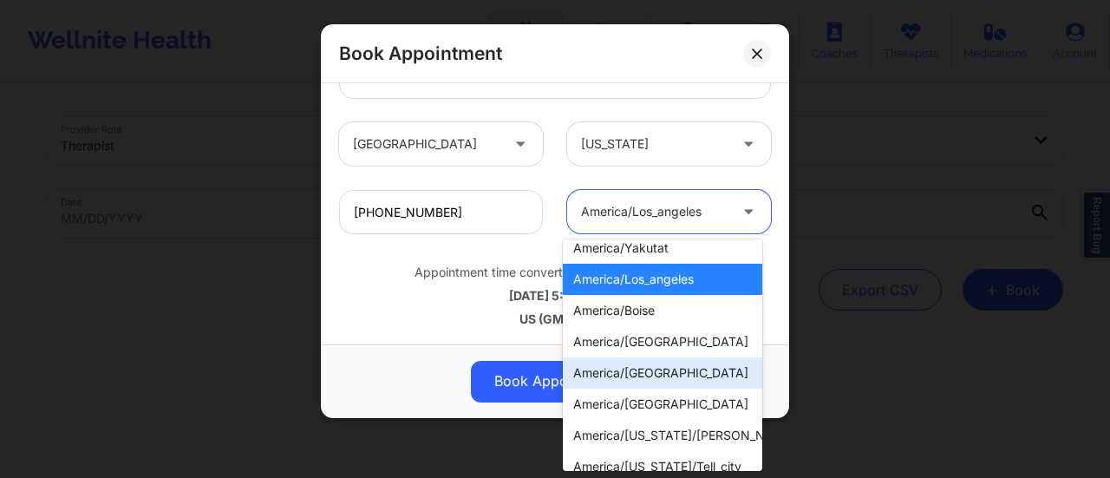
click at [680, 369] on div "america/[GEOGRAPHIC_DATA]" at bounding box center [662, 372] width 199 height 31
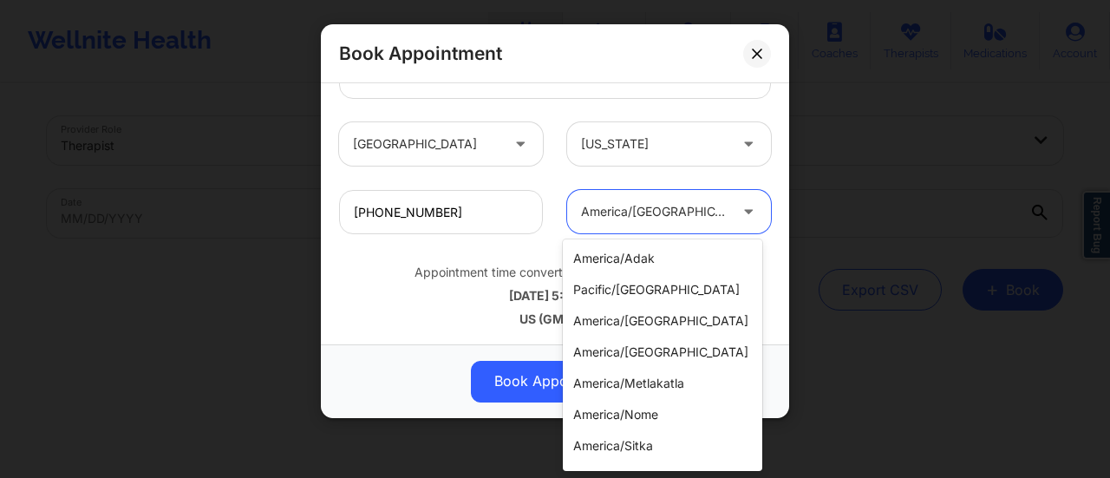
click at [683, 218] on div at bounding box center [654, 212] width 147 height 21
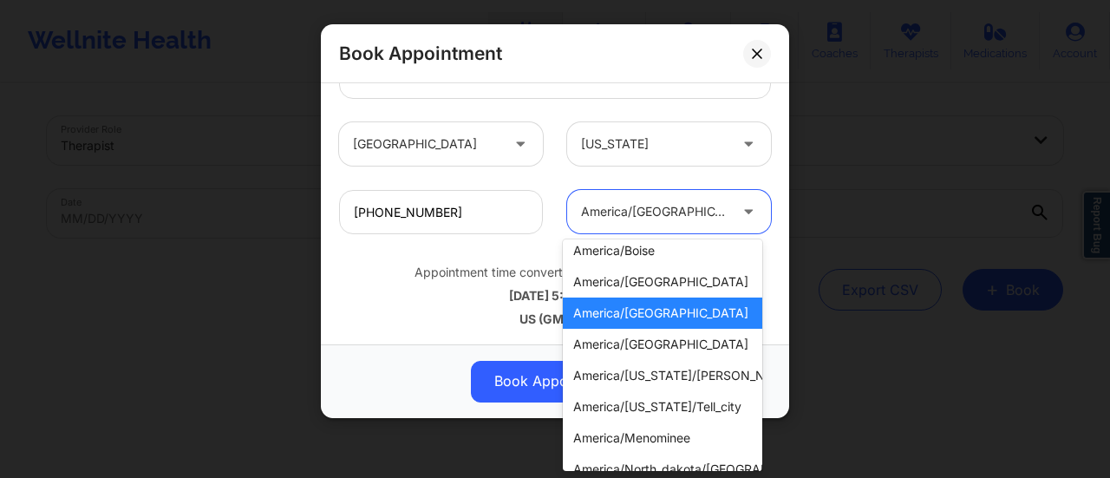
scroll to position [292, 0]
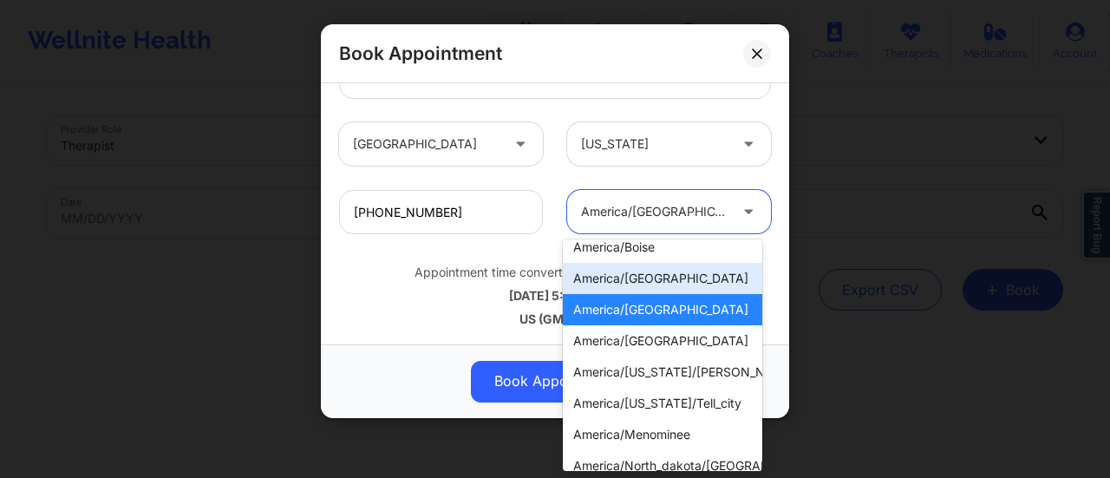
click at [664, 284] on div "america/[GEOGRAPHIC_DATA]" at bounding box center [662, 278] width 199 height 31
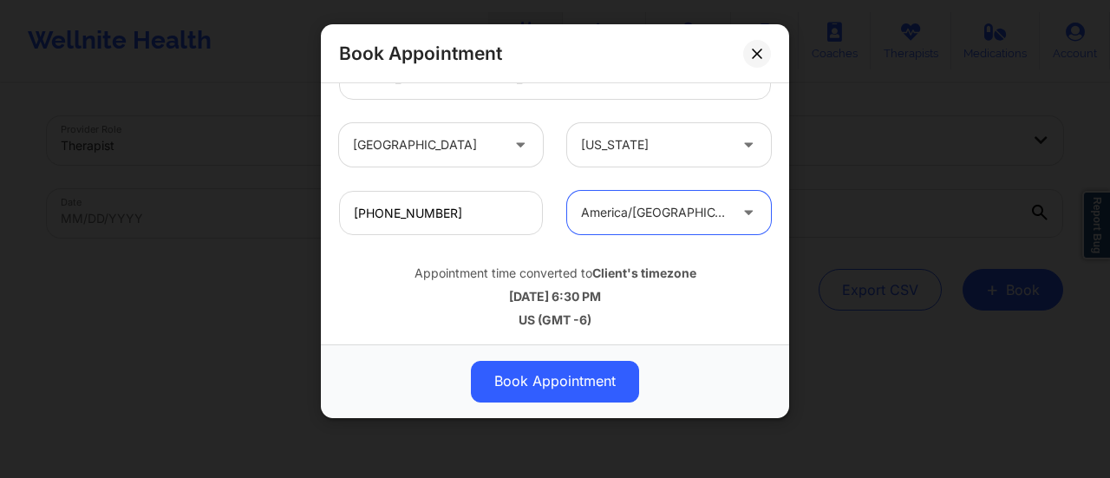
scroll to position [638, 0]
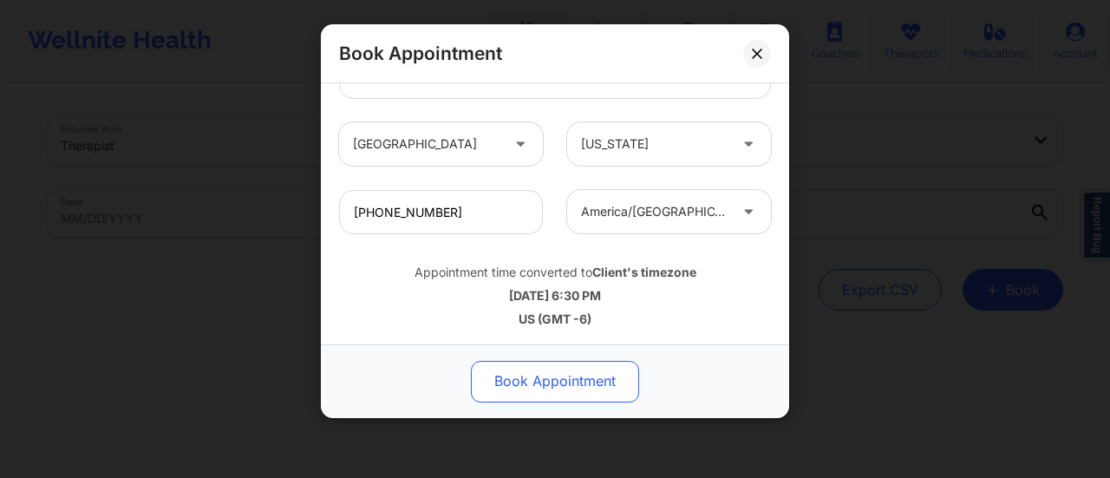
click at [571, 378] on button "Book Appointment" at bounding box center [555, 382] width 168 height 42
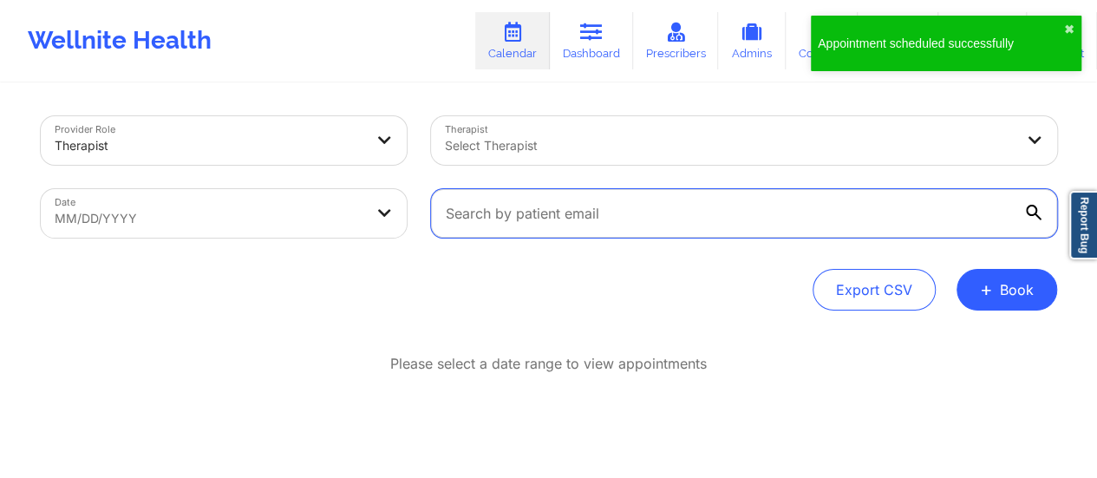
click at [732, 227] on input "text" at bounding box center [744, 213] width 626 height 49
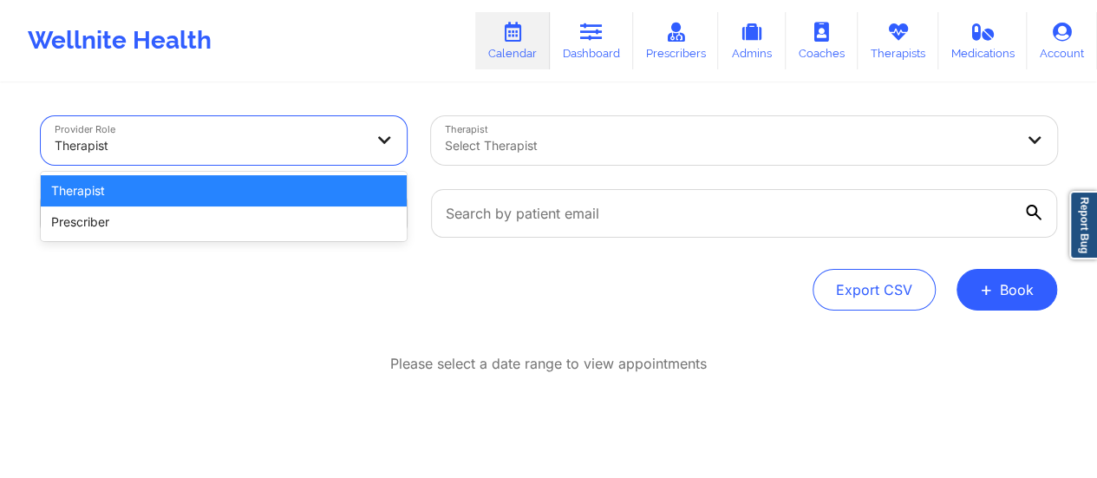
click at [369, 139] on div at bounding box center [386, 140] width 42 height 49
click at [513, 160] on div "Select Therapist" at bounding box center [723, 140] width 585 height 49
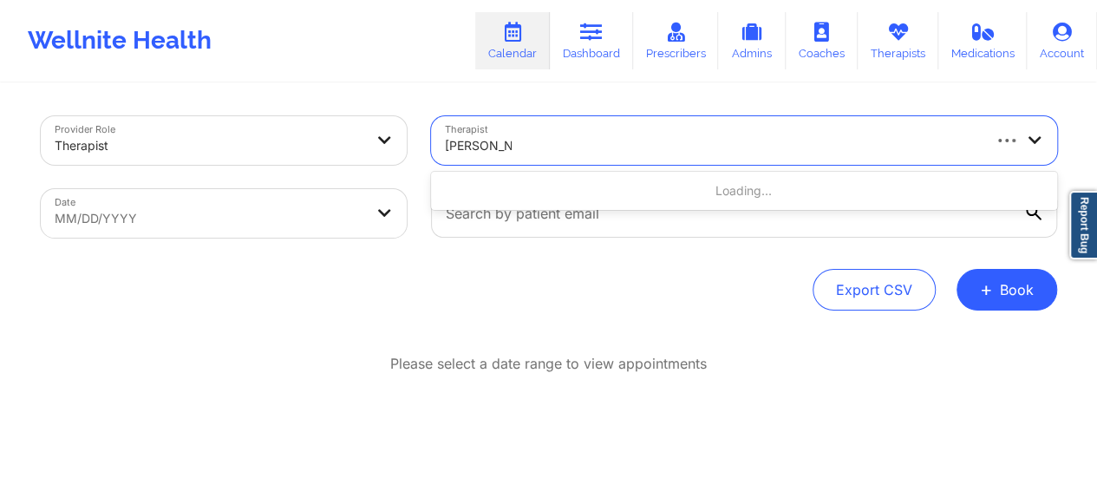
type input "[PERSON_NAME]"
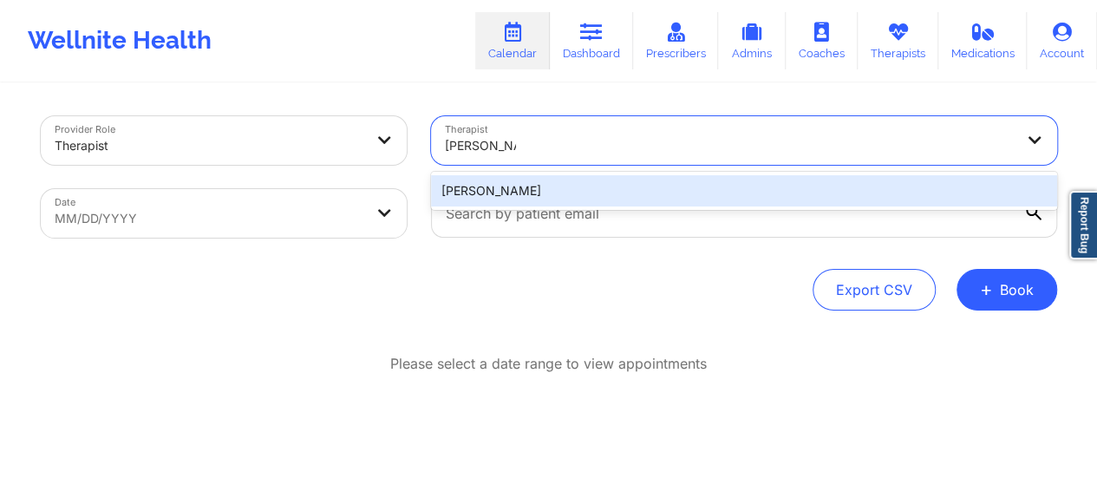
click at [529, 191] on div "[PERSON_NAME]" at bounding box center [744, 190] width 626 height 31
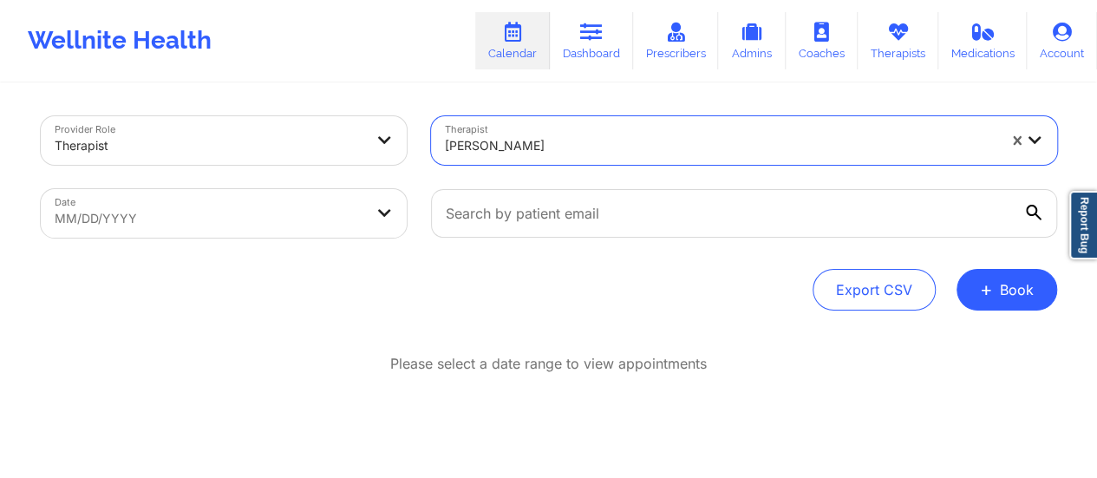
select select "2025-8"
select select "2025-9"
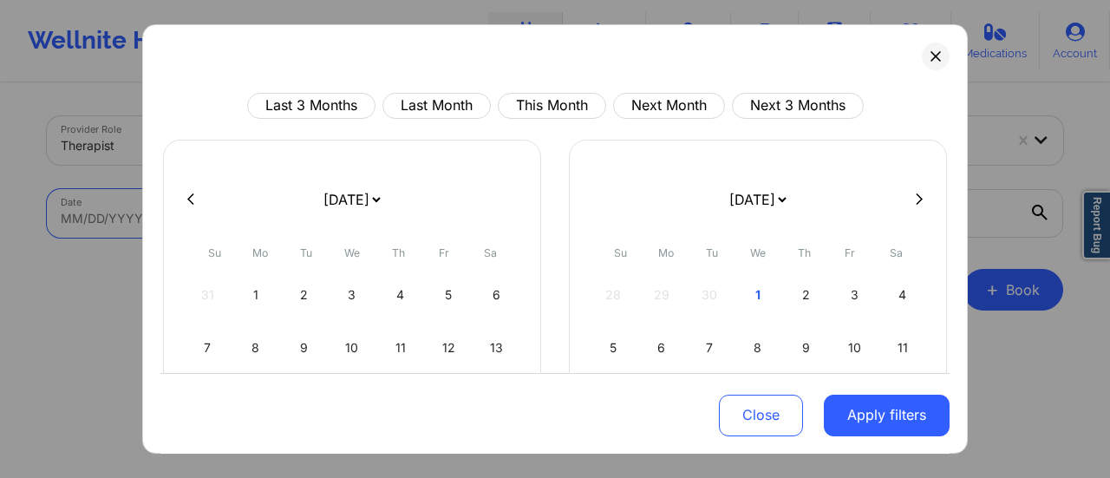
click at [381, 225] on body "Wellnite Health Calendar Dashboard Prescribers Admins Coaches Therapists Medica…" at bounding box center [555, 239] width 1110 height 478
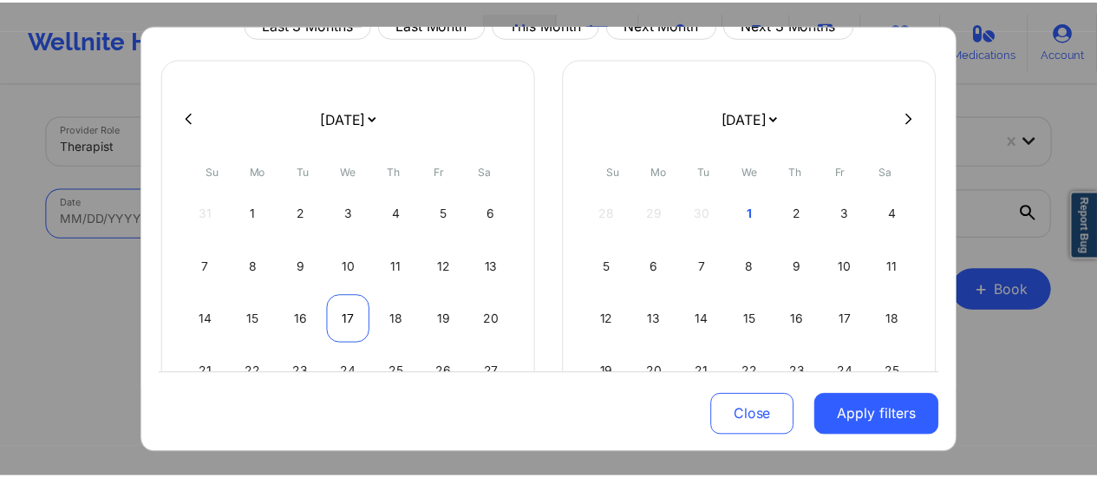
scroll to position [75, 0]
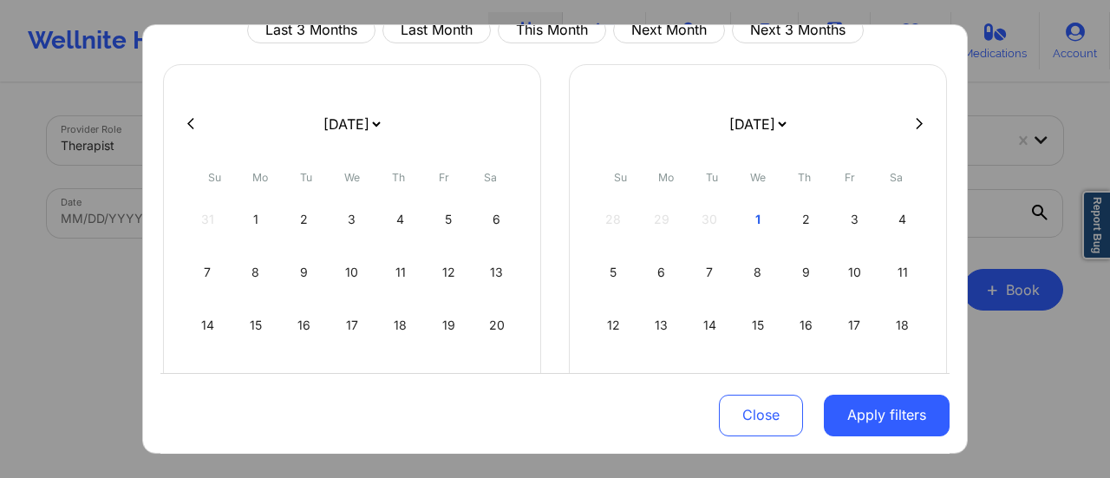
click at [383, 121] on select "[DATE] [DATE] [DATE] [DATE] [DATE] [DATE] [DATE] [DATE] [DATE] [DATE] [DATE] [D…" at bounding box center [351, 124] width 63 height 49
select select "2025-9"
select select "2025-10"
click at [345, 215] on div "1" at bounding box center [352, 219] width 44 height 49
select select "2025-9"
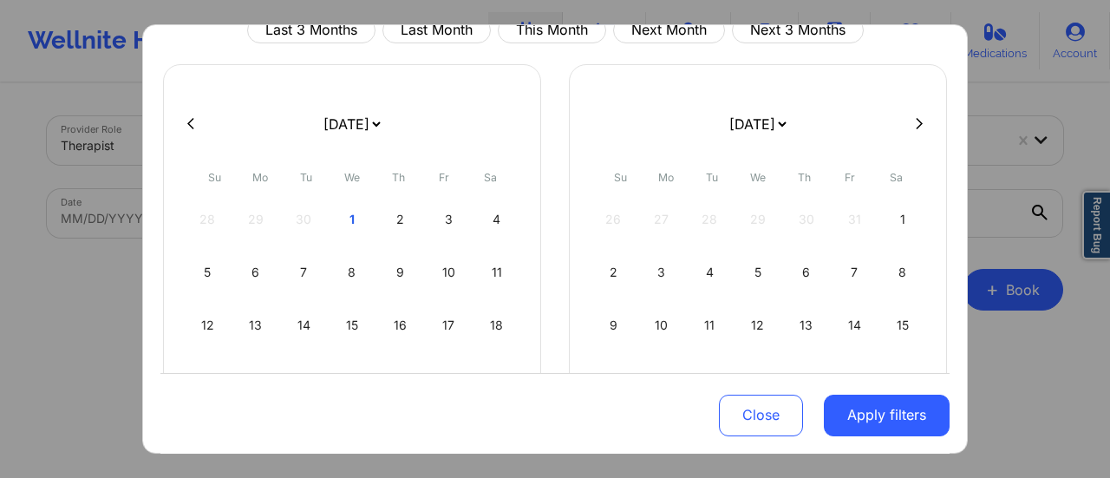
select select "2025-10"
select select "2025-9"
select select "2025-10"
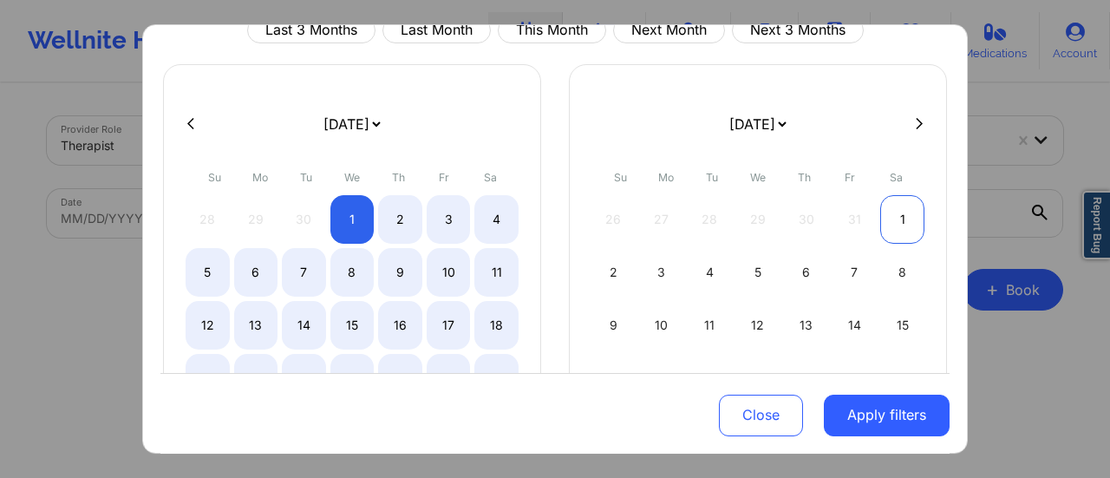
click at [900, 219] on div "1" at bounding box center [902, 219] width 44 height 49
select select "2025-9"
select select "2025-10"
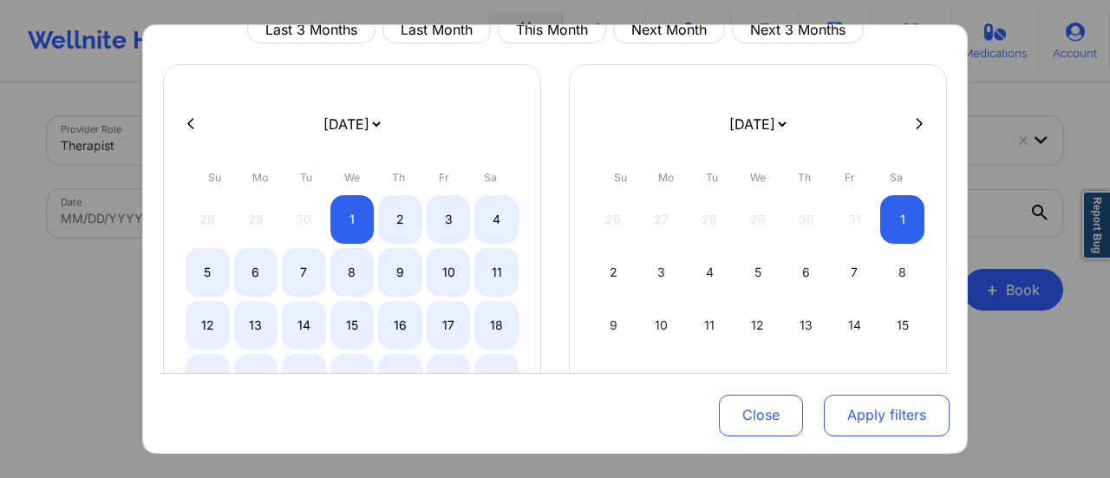
click at [862, 411] on button "Apply filters" at bounding box center [887, 415] width 126 height 42
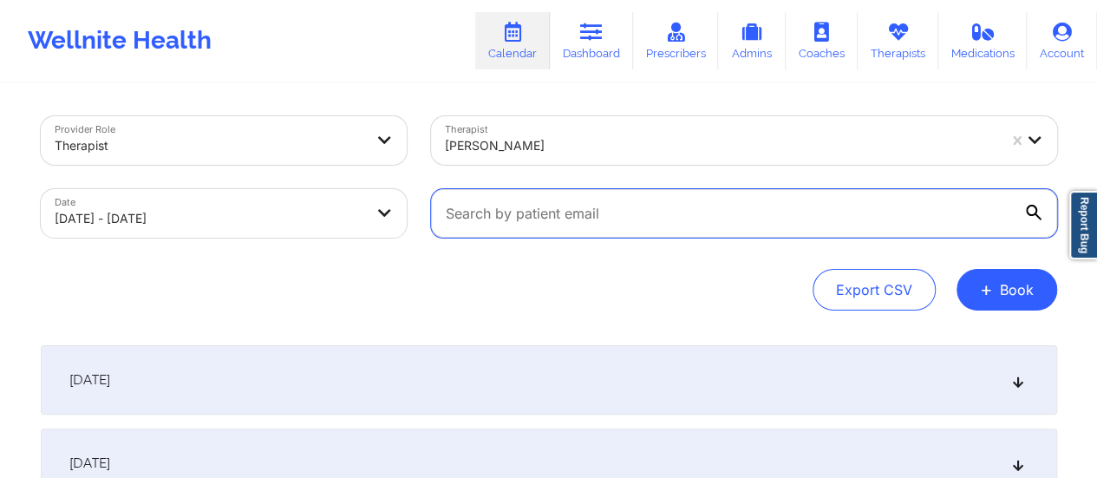
click at [722, 221] on input "text" at bounding box center [744, 213] width 626 height 49
paste input "[EMAIL_ADDRESS][DOMAIN_NAME]"
type input "[EMAIL_ADDRESS][DOMAIN_NAME]"
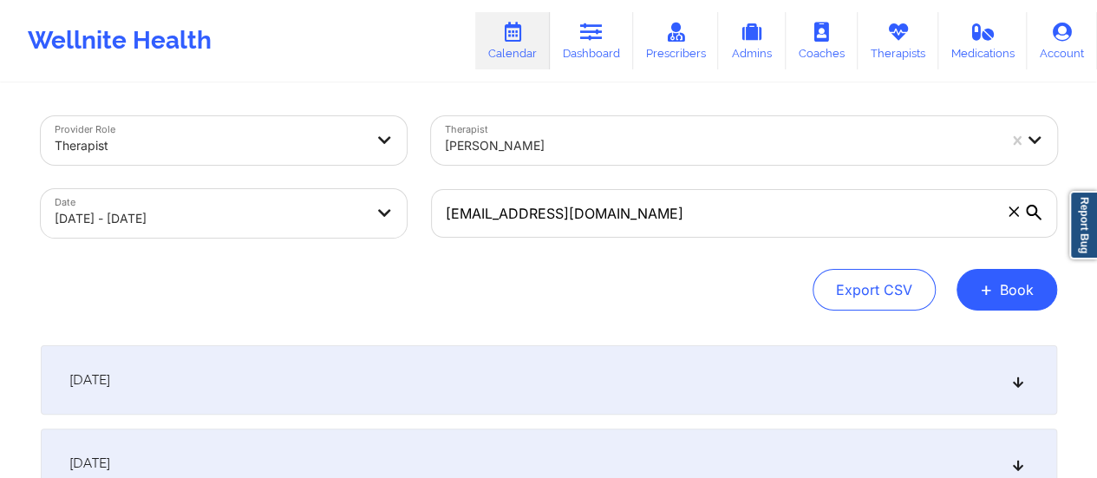
click at [333, 408] on div "[DATE]" at bounding box center [549, 379] width 1016 height 69
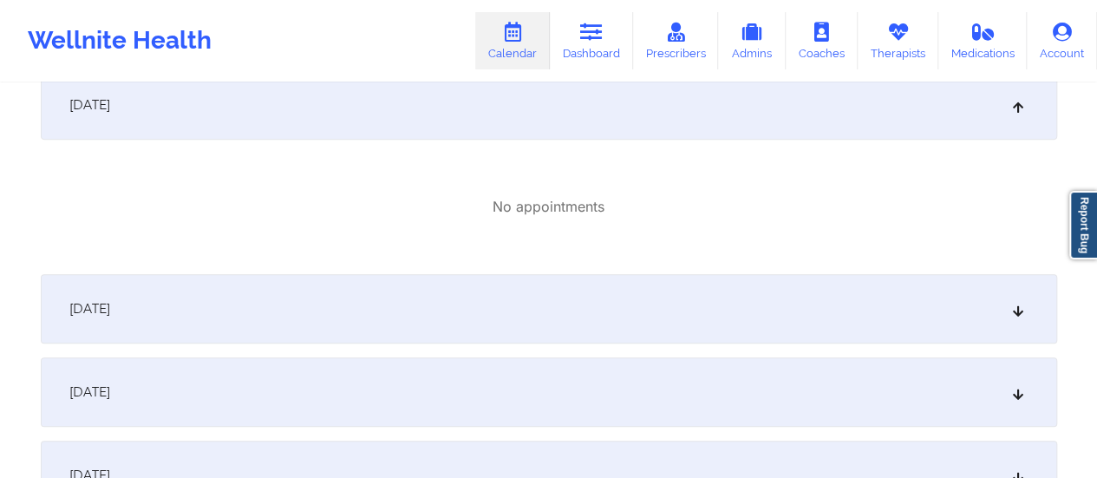
scroll to position [277, 0]
click at [364, 117] on div "[DATE]" at bounding box center [549, 103] width 1016 height 69
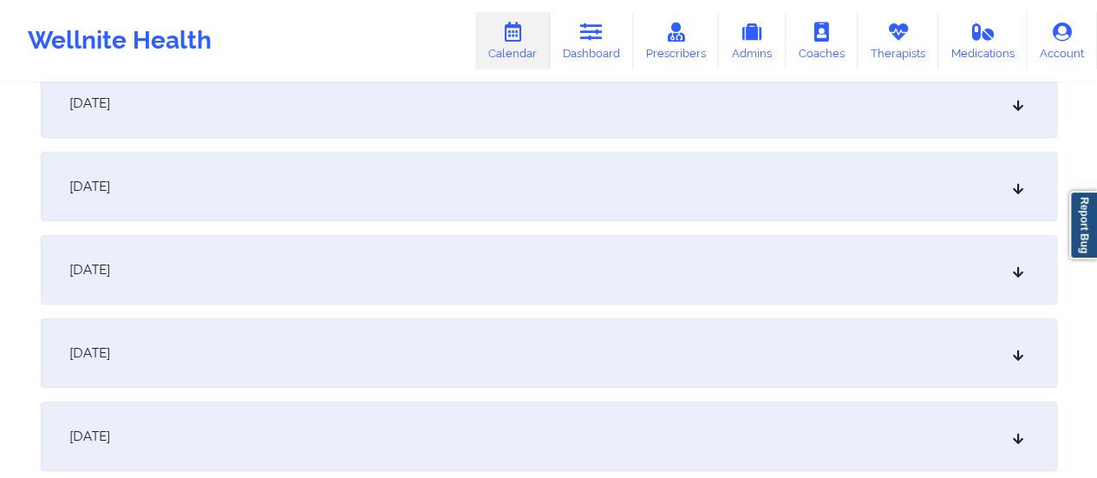
click at [448, 127] on div "[DATE]" at bounding box center [549, 103] width 1016 height 69
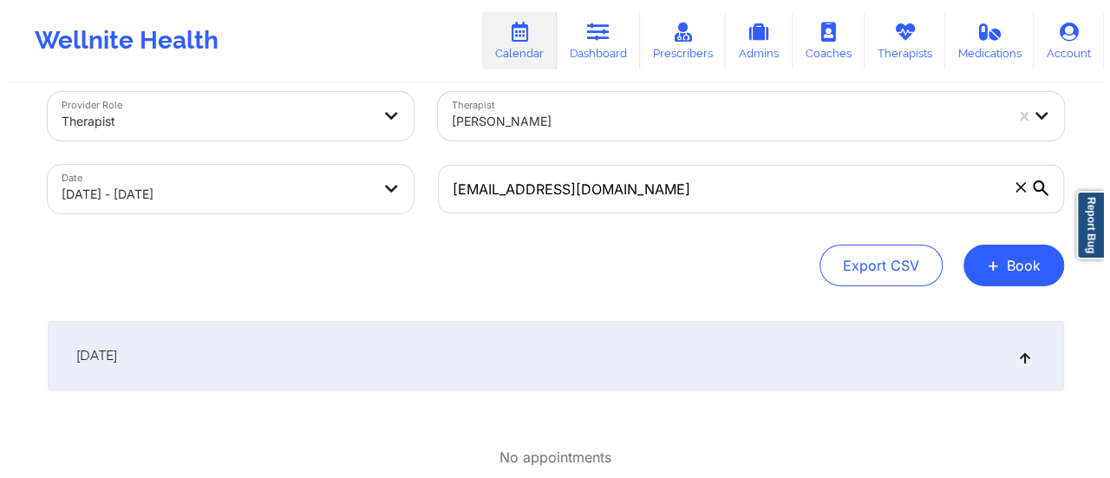
scroll to position [23, 0]
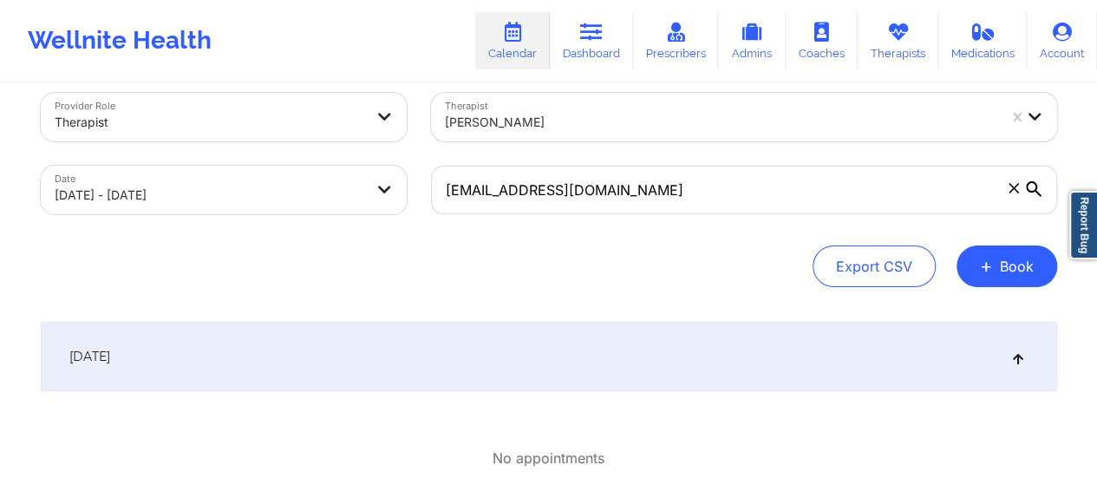
click at [372, 152] on div "Provider Role Therapist" at bounding box center [224, 117] width 390 height 73
select select "2025-9"
select select "2025-10"
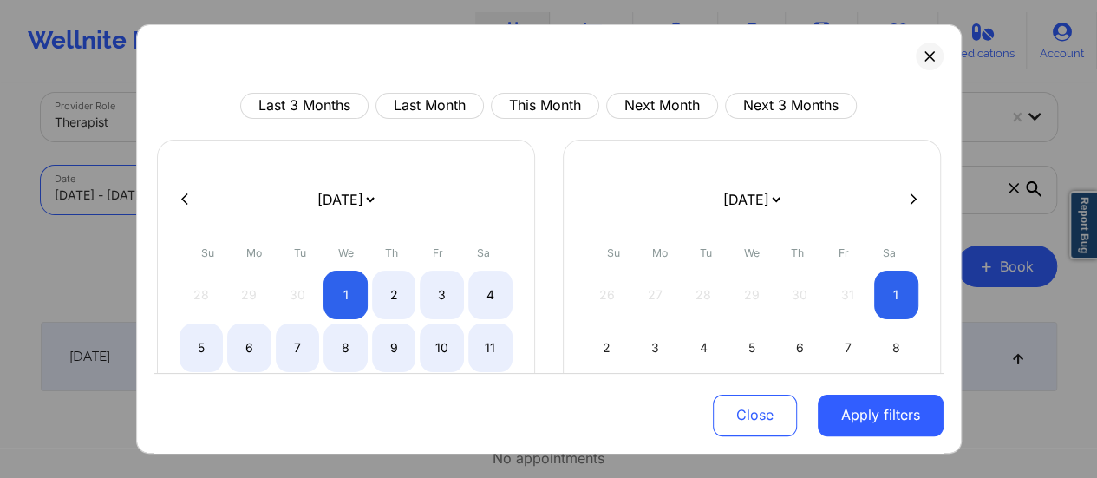
click at [371, 182] on body "Wellnite Health Calendar Dashboard Prescribers Admins Coaches Therapists Medica…" at bounding box center [548, 216] width 1097 height 478
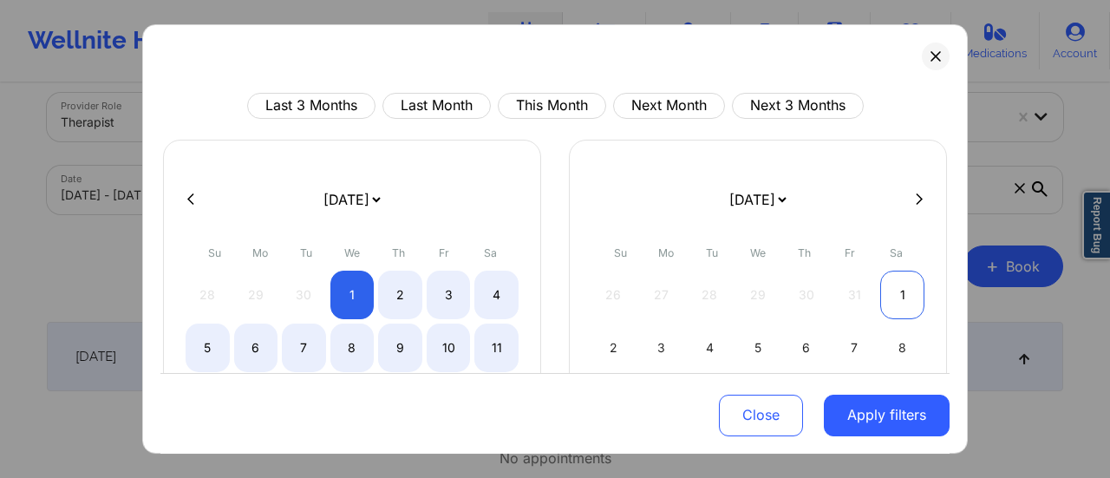
click at [883, 293] on div "1" at bounding box center [902, 295] width 44 height 49
select select "2025-10"
select select "2025-11"
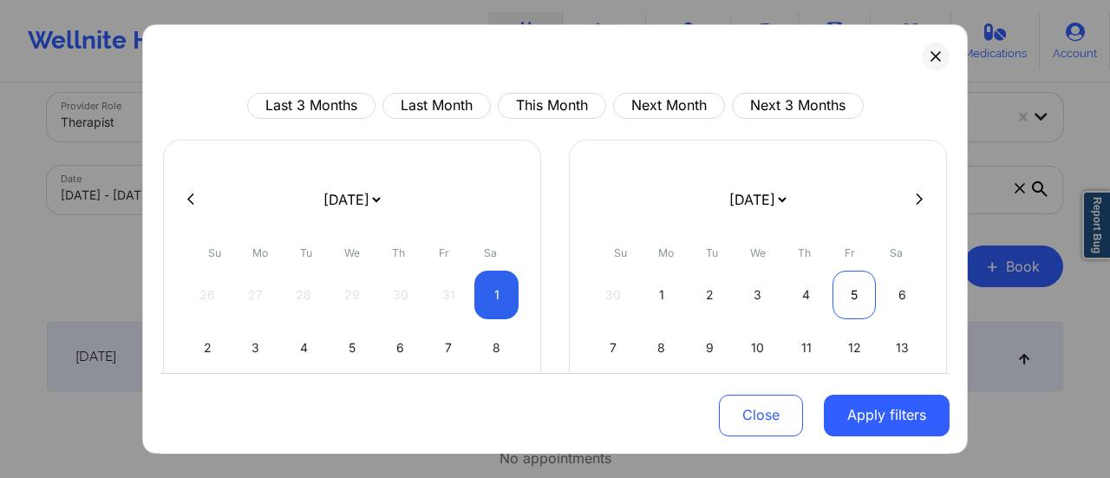
select select "2025-10"
select select "2025-11"
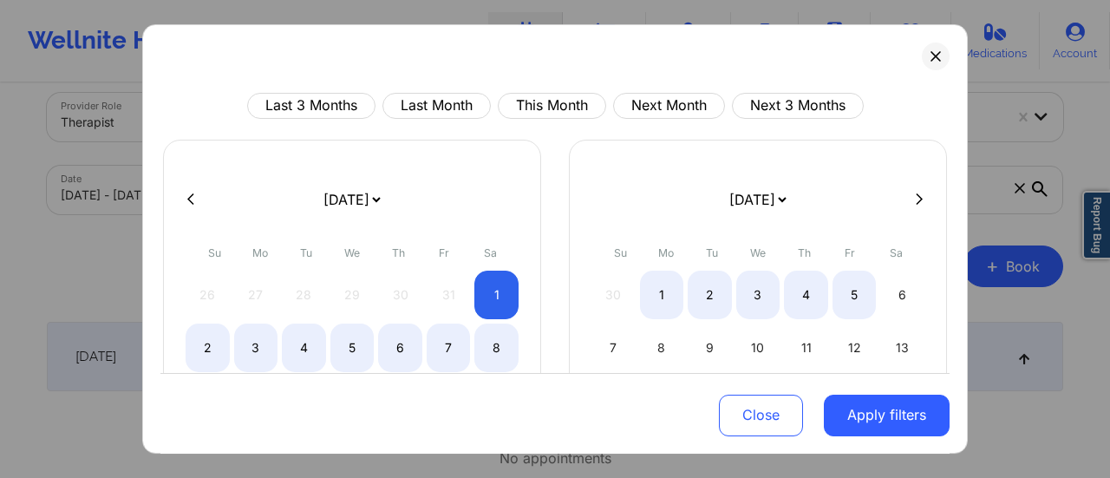
select select "2025-10"
select select "2025-11"
drag, startPoint x: 189, startPoint y: 190, endPoint x: 189, endPoint y: 202, distance: 12.1
click at [189, 202] on div at bounding box center [554, 199] width 789 height 26
click at [189, 202] on icon at bounding box center [190, 199] width 7 height 13
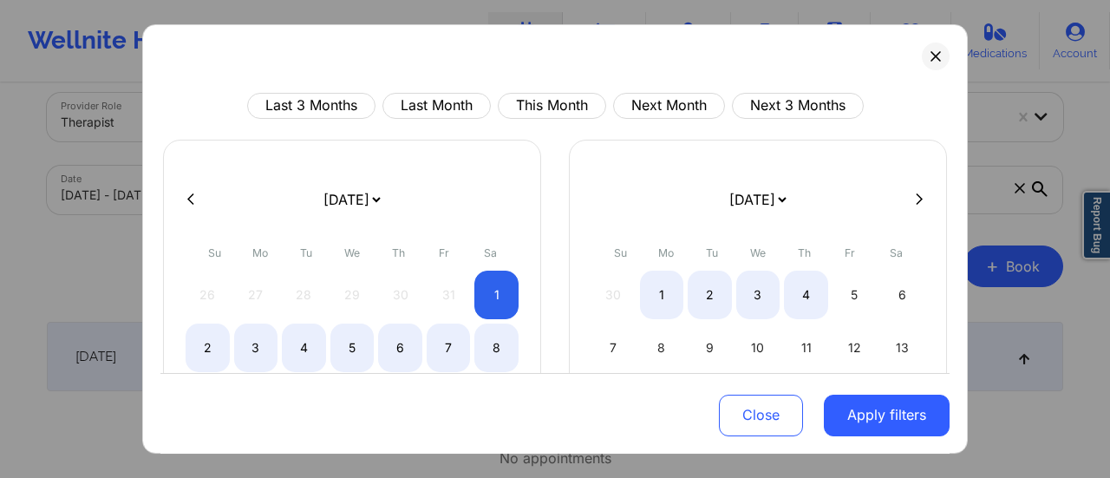
select select "2025-9"
select select "2025-10"
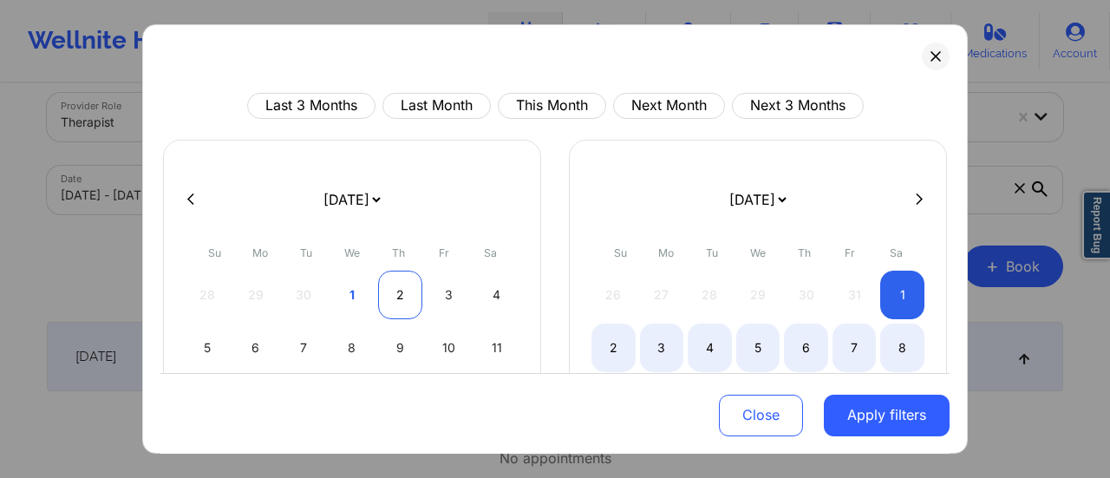
select select "2025-9"
select select "2025-10"
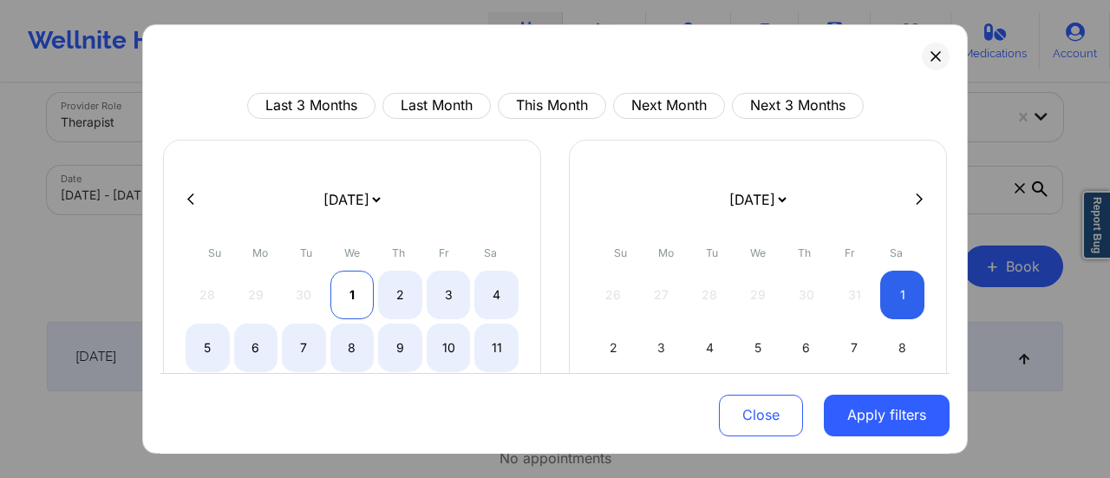
select select "2025-9"
select select "2025-10"
click at [360, 289] on div "1" at bounding box center [352, 295] width 44 height 49
select select "2025-9"
select select "2025-10"
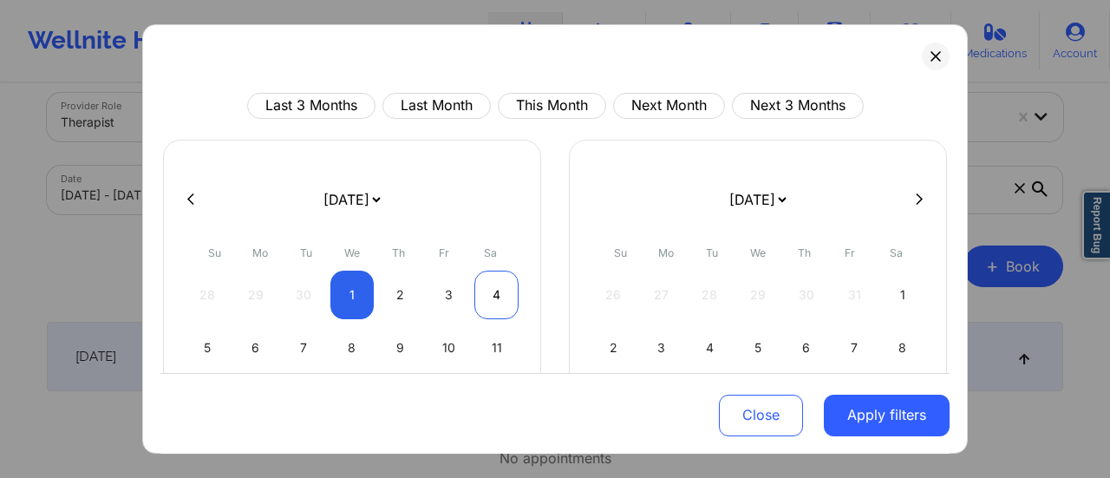
select select "2025-9"
select select "2025-10"
click at [761, 199] on select "[DATE] [DATE] [DATE] [DATE] [DATE] [DATE] [DATE] [DATE] [DATE] [DATE] [DATE] [D…" at bounding box center [757, 199] width 63 height 49
select select "2025-9"
select select "2025-10"
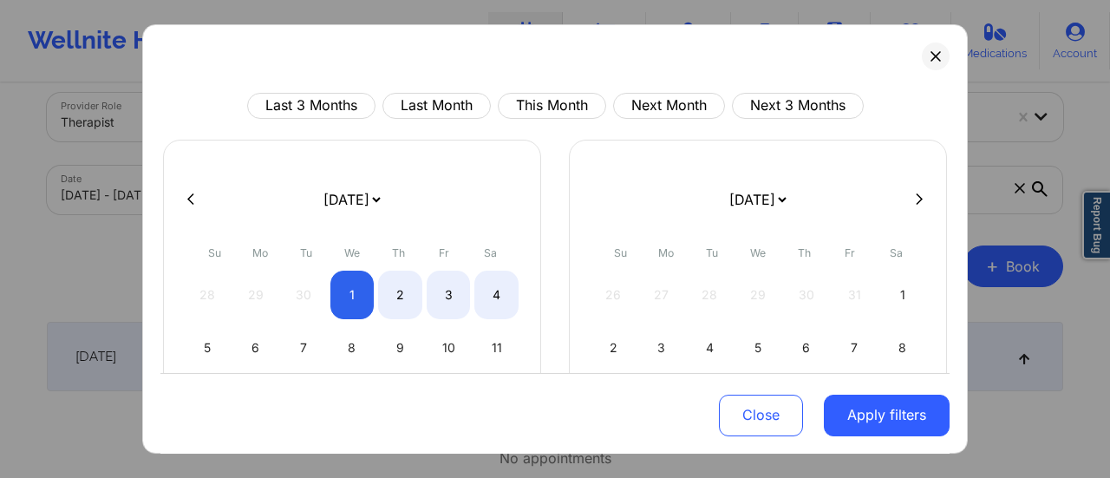
click at [742, 208] on select "[DATE] [DATE] [DATE] [DATE] [DATE] [DATE] [DATE] [DATE] [DATE] [DATE] [DATE] [D…" at bounding box center [757, 199] width 63 height 49
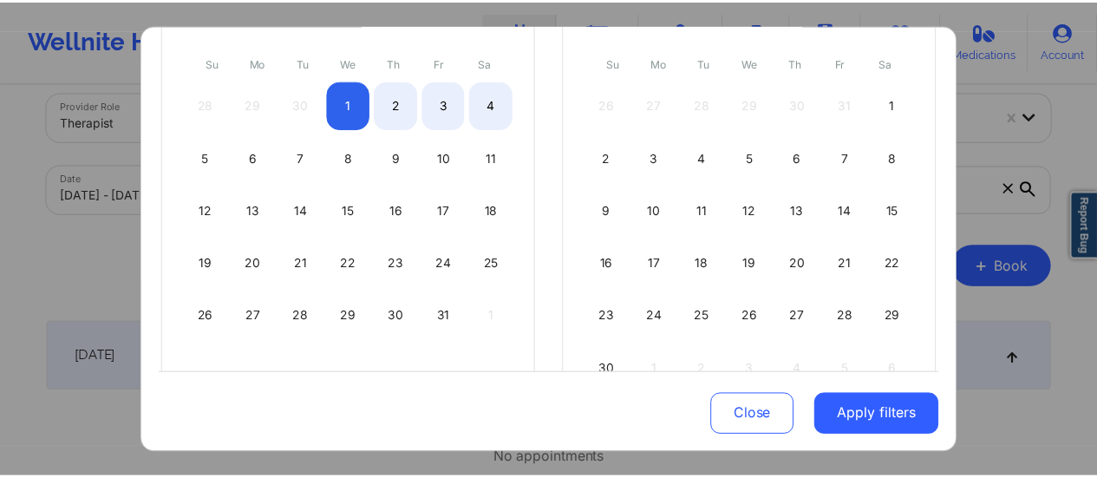
scroll to position [191, 0]
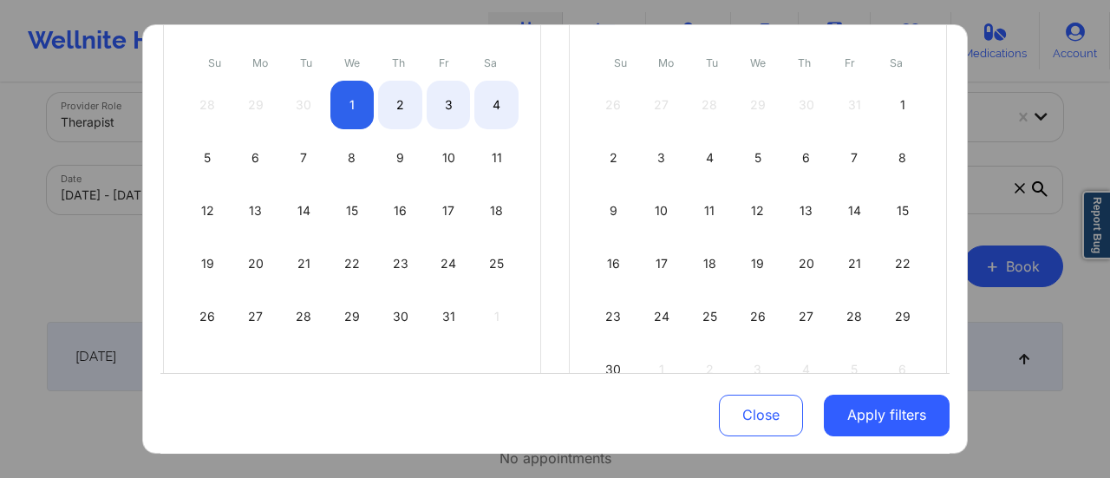
select select "2025-9"
select select "2025-10"
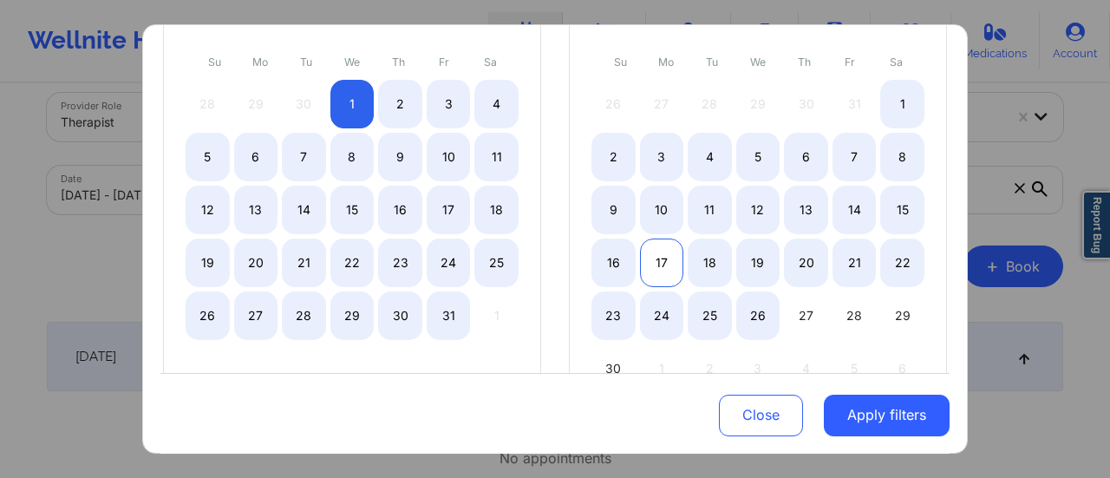
select select "2025-9"
select select "2025-10"
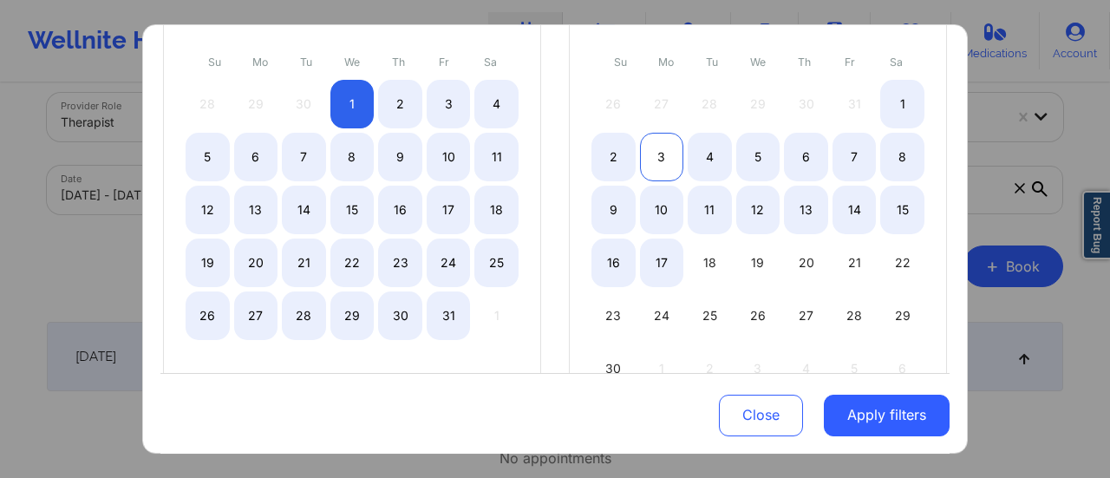
select select "2025-9"
select select "2025-10"
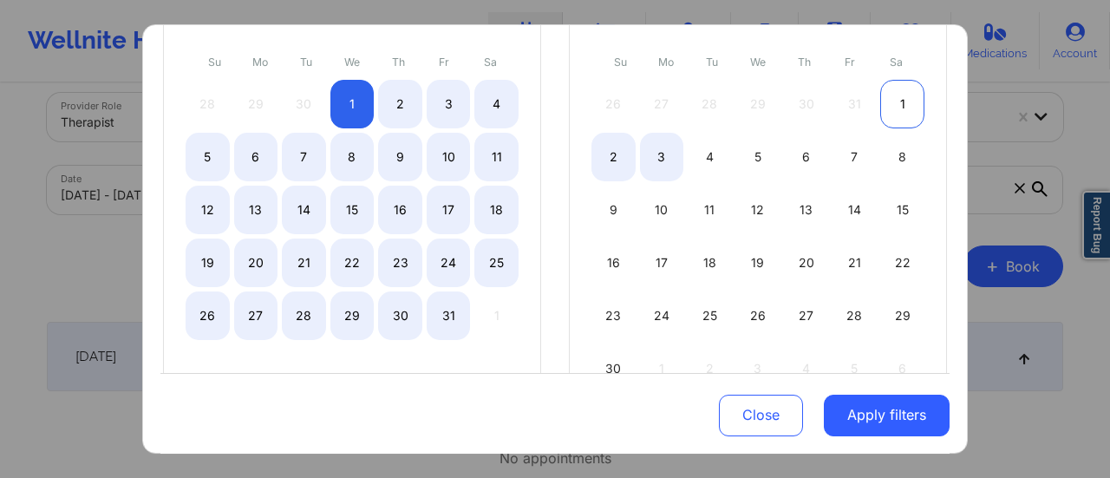
select select "2025-9"
select select "2025-10"
click at [888, 105] on div "1" at bounding box center [902, 104] width 44 height 49
select select "2025-9"
select select "2025-10"
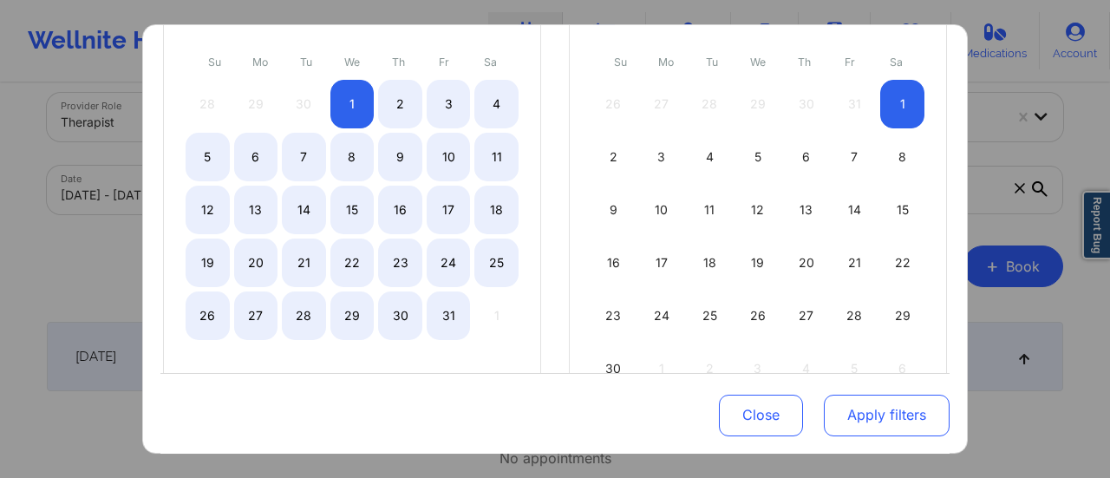
click at [836, 408] on button "Apply filters" at bounding box center [887, 415] width 126 height 42
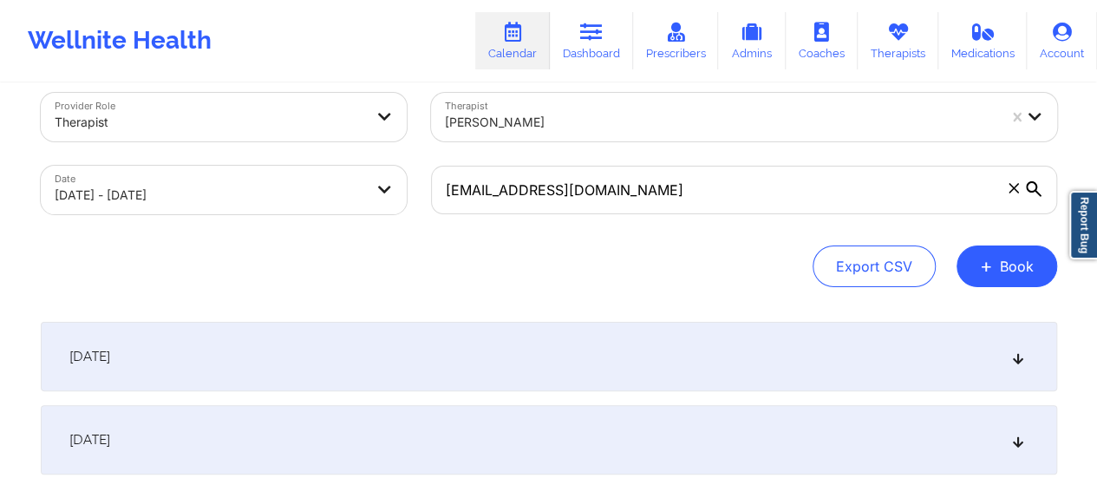
click at [577, 327] on div "[DATE]" at bounding box center [549, 356] width 1016 height 69
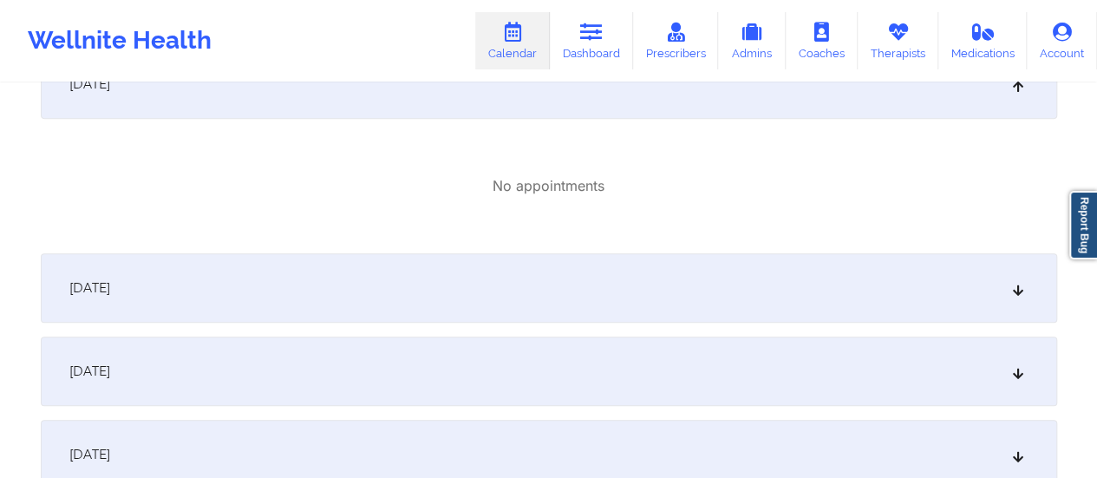
scroll to position [305, 0]
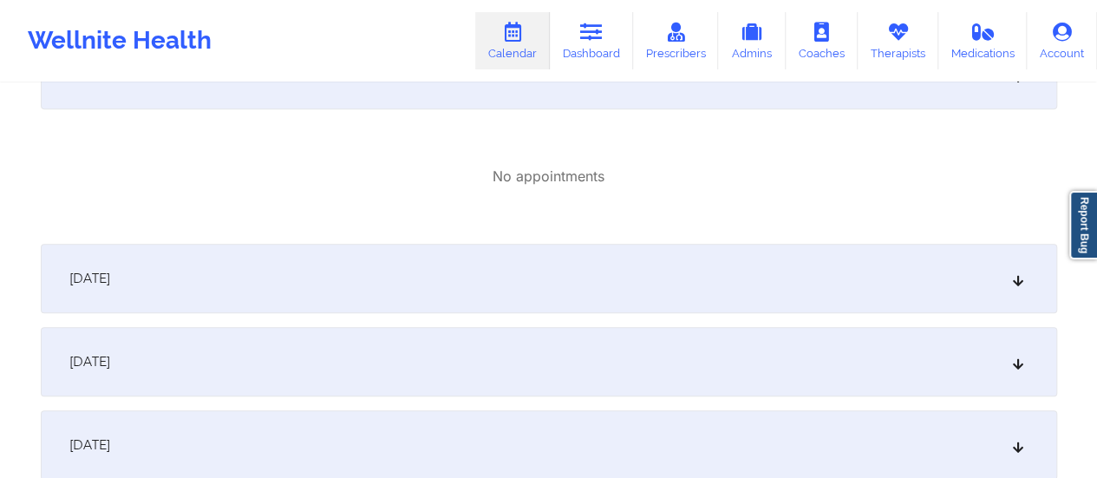
click at [519, 287] on div "[DATE]" at bounding box center [549, 278] width 1016 height 69
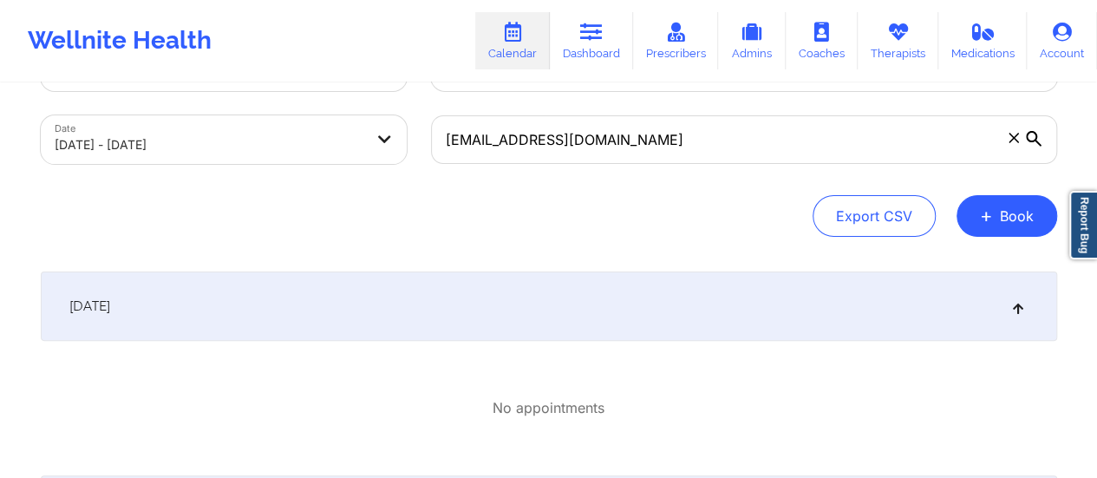
scroll to position [0, 0]
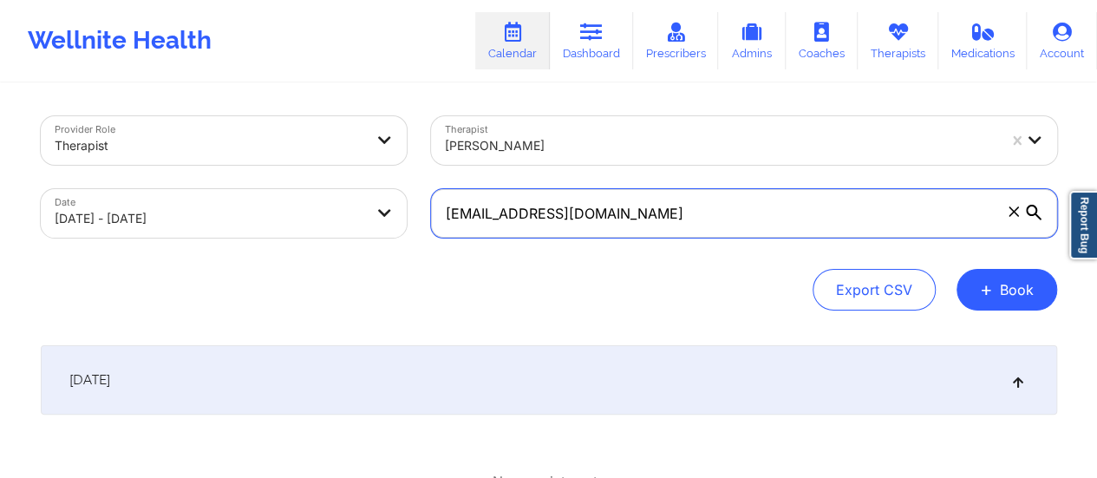
click at [609, 218] on input "[EMAIL_ADDRESS][DOMAIN_NAME]" at bounding box center [744, 213] width 626 height 49
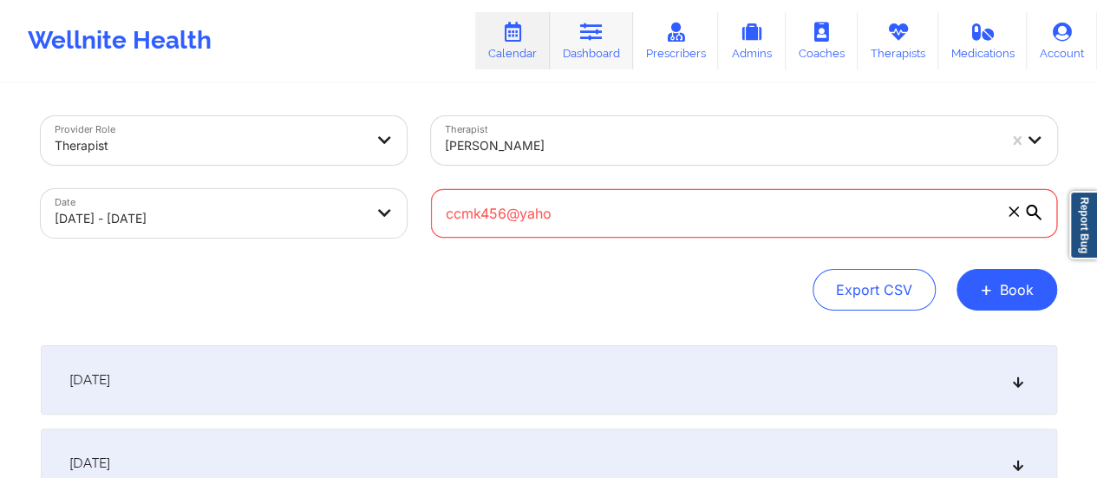
type input "ccmk456@yaho"
click at [579, 22] on link "Dashboard" at bounding box center [591, 40] width 83 height 57
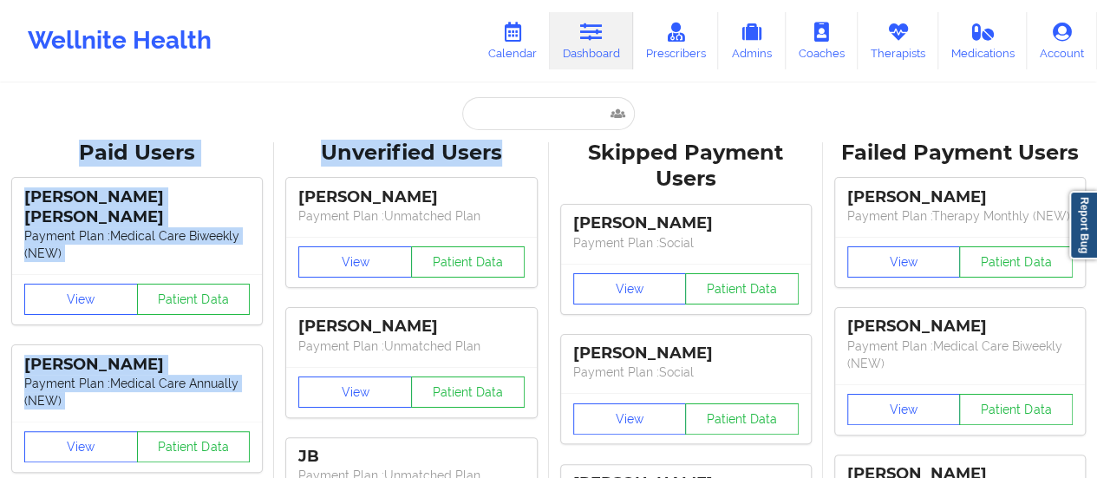
drag, startPoint x: 504, startPoint y: 136, endPoint x: 494, endPoint y: 121, distance: 17.6
click at [494, 121] on input "text" at bounding box center [548, 113] width 172 height 33
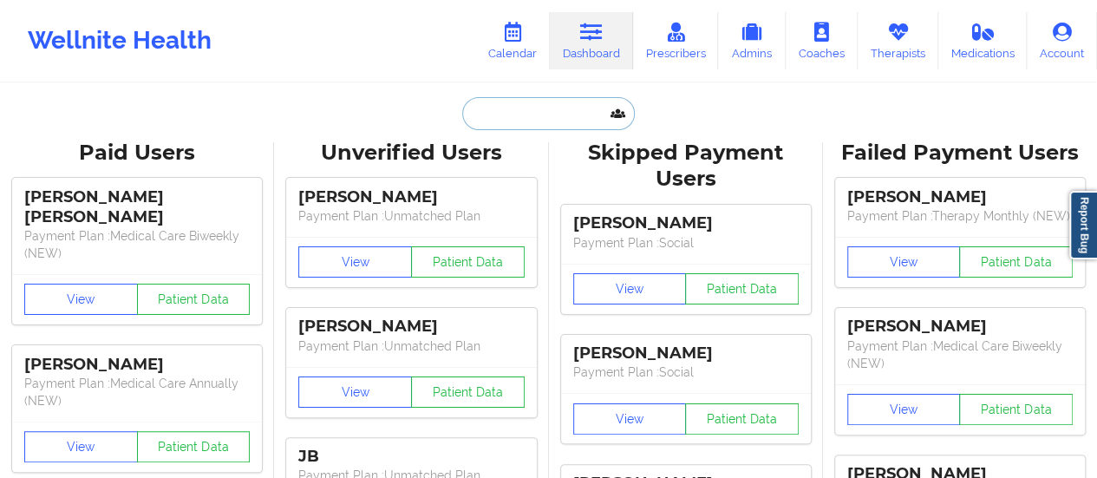
paste input "[EMAIL_ADDRESS][DOMAIN_NAME]"
type input "[EMAIL_ADDRESS][DOMAIN_NAME]"
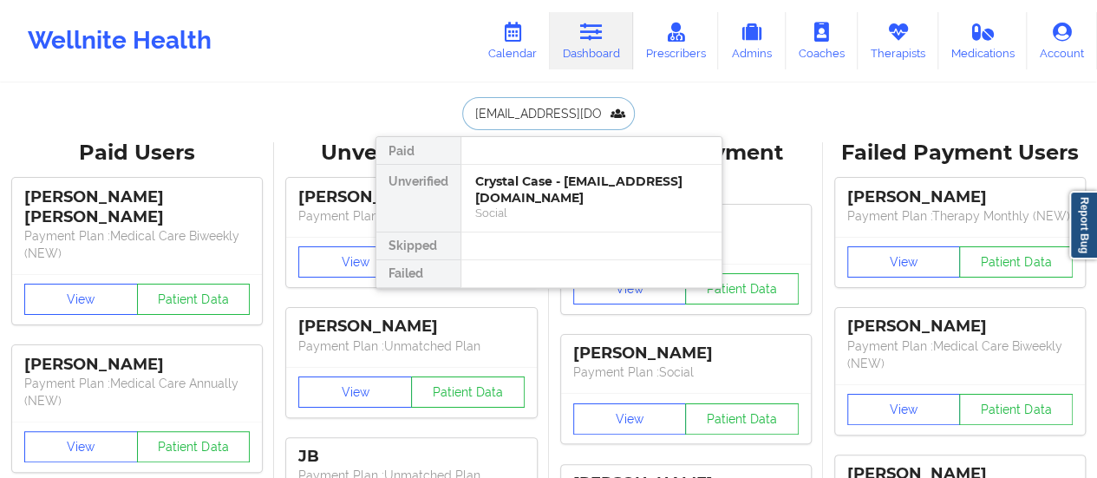
click at [519, 185] on div "Crystal Case - [EMAIL_ADDRESS][DOMAIN_NAME]" at bounding box center [591, 189] width 232 height 32
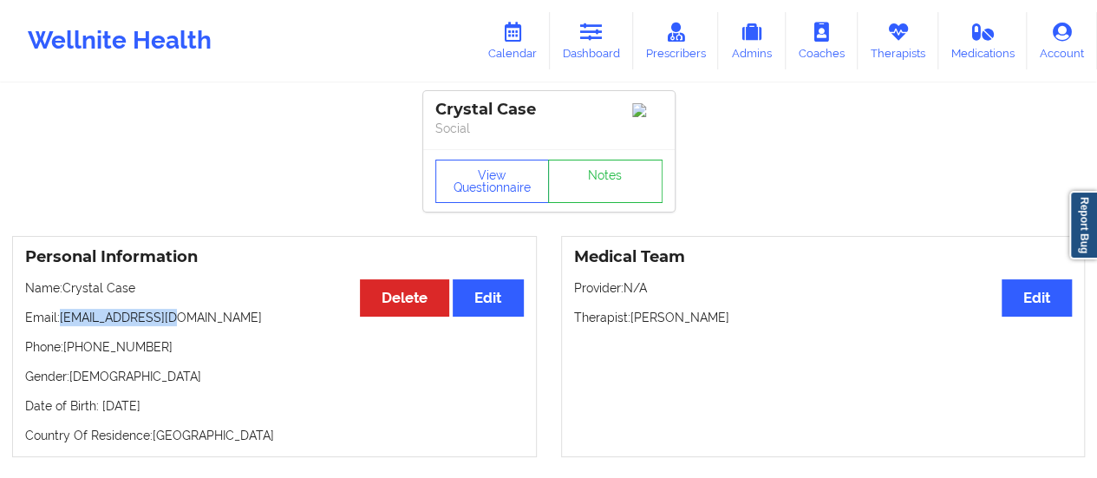
drag, startPoint x: 62, startPoint y: 316, endPoint x: 244, endPoint y: 309, distance: 182.3
click at [244, 309] on div "Personal Information Edit Delete Name: [PERSON_NAME] Email: [EMAIL_ADDRESS][DOM…" at bounding box center [274, 346] width 525 height 221
copy p "[EMAIL_ADDRESS][DOMAIN_NAME]"
click at [513, 54] on link "Calendar" at bounding box center [512, 40] width 75 height 57
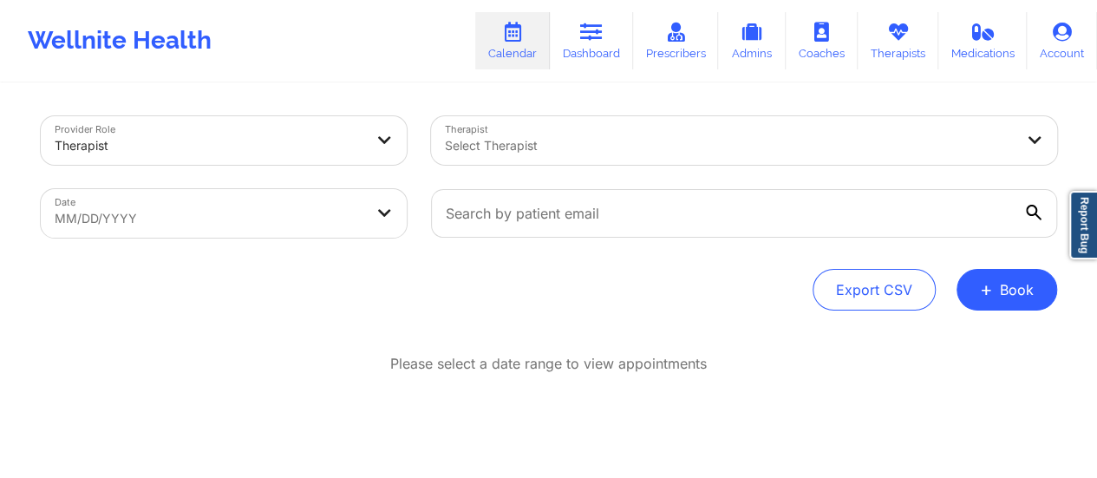
click at [373, 148] on div at bounding box center [386, 140] width 42 height 49
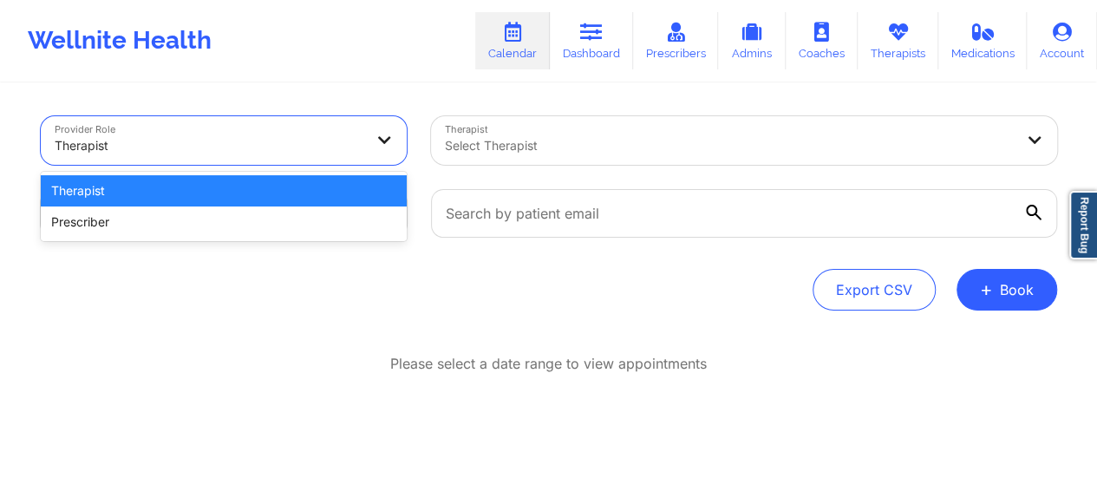
click at [258, 200] on div "Therapist" at bounding box center [224, 190] width 366 height 31
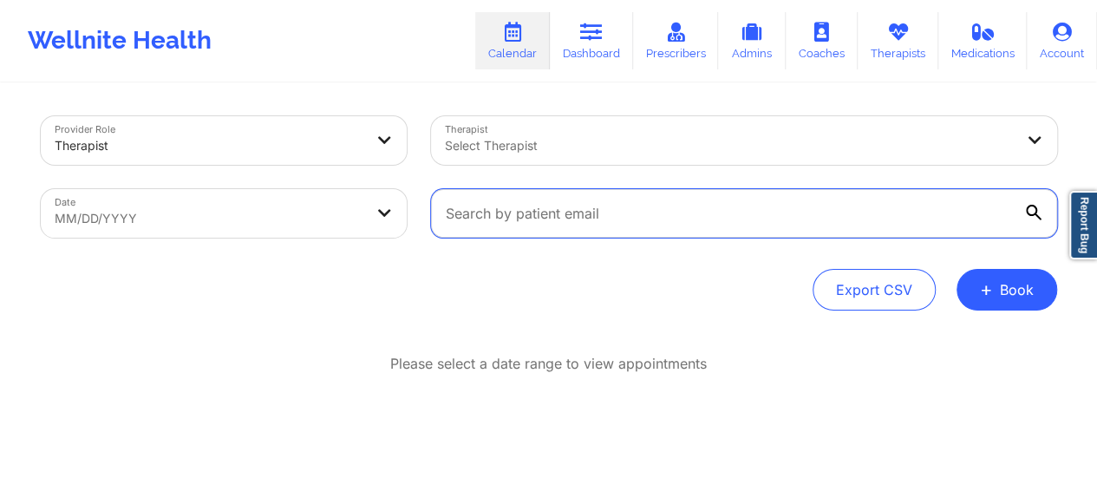
click at [529, 212] on input "text" at bounding box center [744, 213] width 626 height 49
paste input "[EMAIL_ADDRESS][DOMAIN_NAME]"
type input "[EMAIL_ADDRESS][DOMAIN_NAME]"
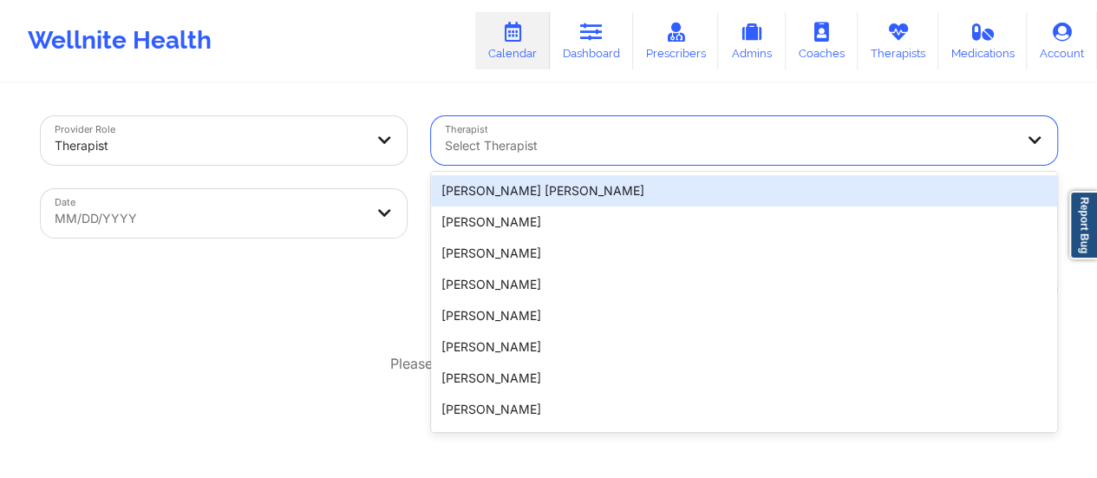
click at [530, 131] on div "Select Therapist" at bounding box center [723, 140] width 585 height 49
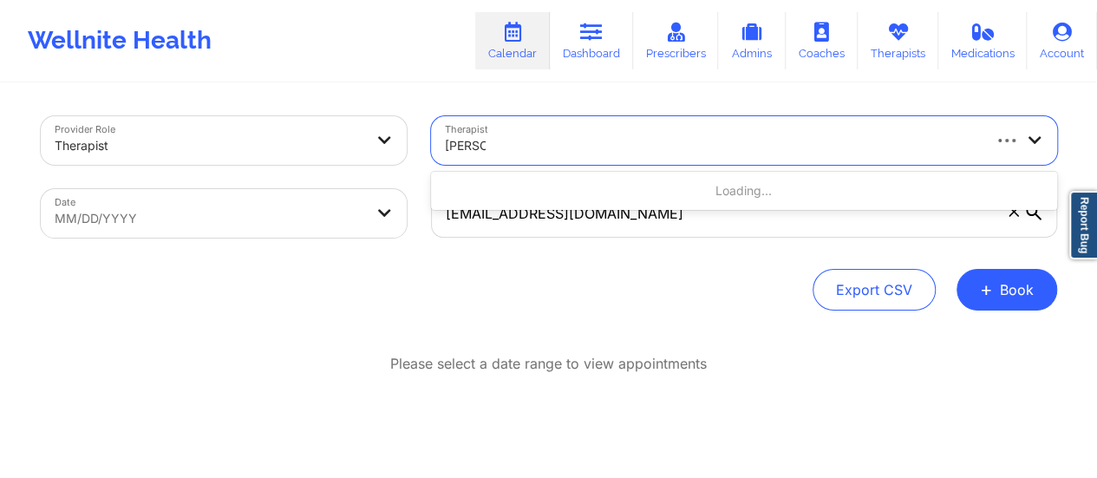
type input "[PERSON_NAME]"
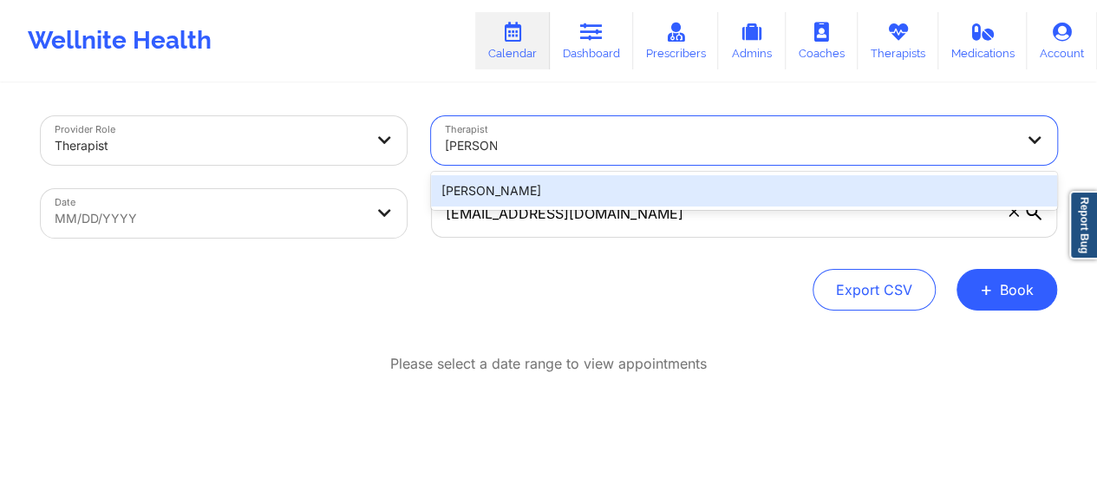
click at [539, 192] on div "[PERSON_NAME]" at bounding box center [744, 190] width 626 height 31
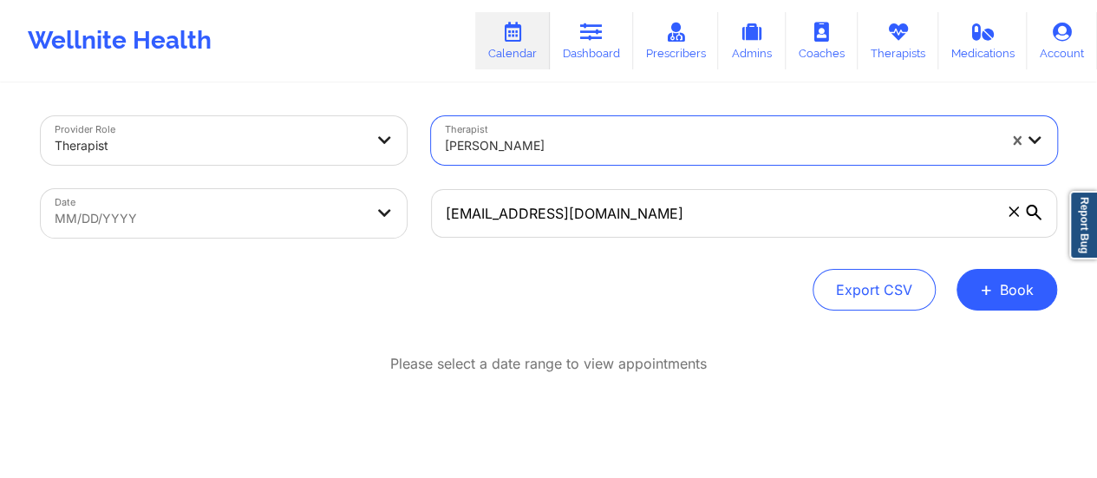
click at [346, 219] on body "Wellnite Health Calendar Dashboard Prescribers Admins Coaches Therapists Medica…" at bounding box center [548, 239] width 1097 height 478
select select "2025-8"
select select "2025-9"
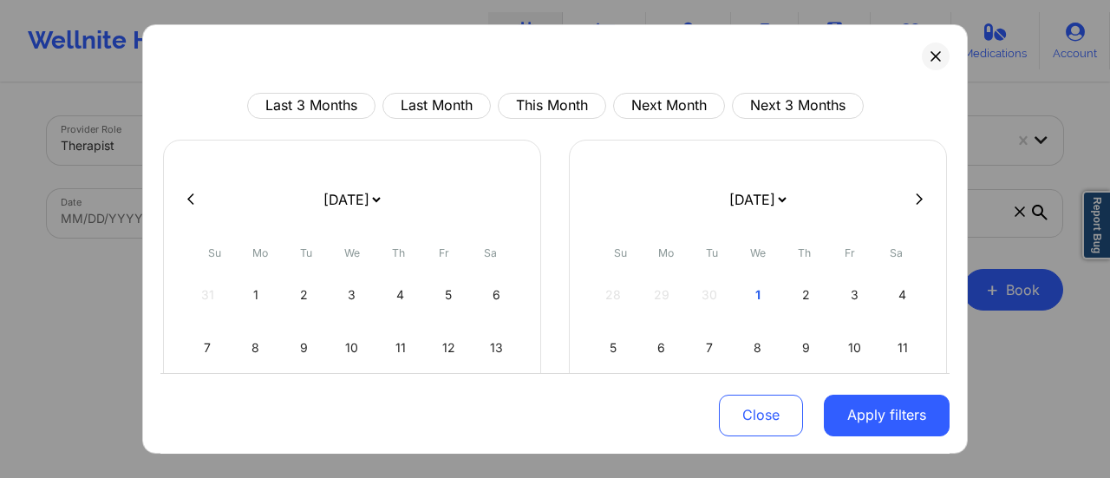
drag, startPoint x: 383, startPoint y: 202, endPoint x: 313, endPoint y: 147, distance: 89.5
click at [313, 147] on div "[DATE] [DATE] [DATE] [DATE] [DATE] [DATE] [DATE] [DATE] [DATE] [DATE] [DATE] [D…" at bounding box center [352, 353] width 378 height 427
select select "2025-9"
select select "2025-10"
click at [343, 299] on div "1" at bounding box center [352, 295] width 44 height 49
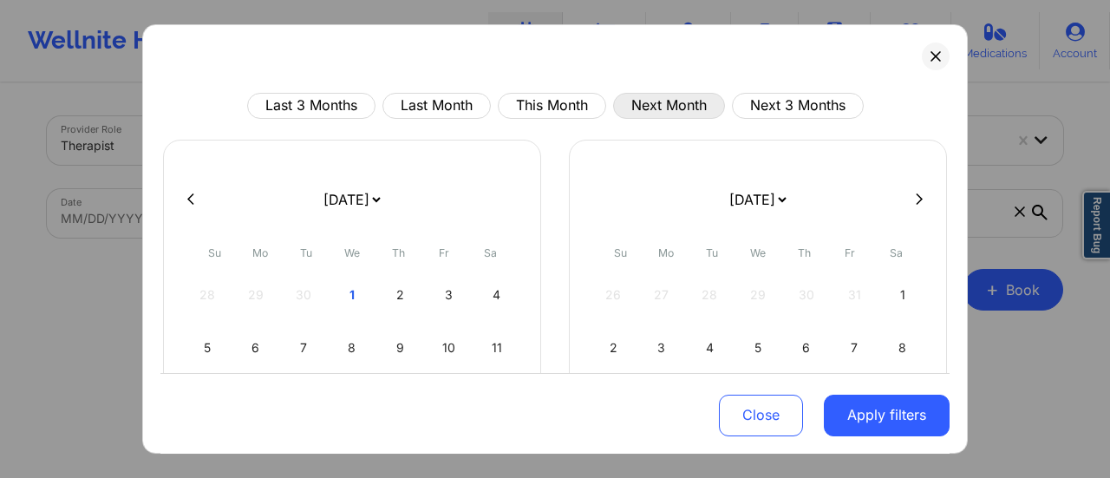
select select "2025-9"
select select "2025-10"
click at [780, 169] on div "[DATE] [DATE] [DATE] [DATE] [DATE] [DATE] [DATE] [DATE] [DATE] [DATE] [DATE] [D…" at bounding box center [758, 380] width 378 height 480
click at [770, 180] on select "[DATE] [DATE] [DATE] [DATE] [DATE] [DATE] [DATE] [DATE] [DATE] [DATE] [DATE] [D…" at bounding box center [757, 199] width 63 height 49
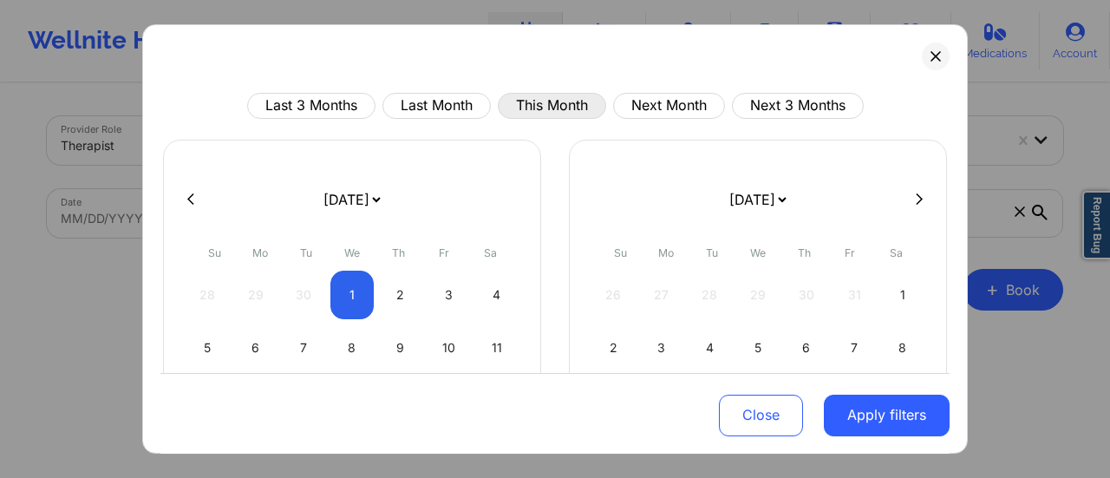
click at [546, 114] on button "This Month" at bounding box center [552, 106] width 108 height 26
select select "2025-9"
select select "2025-10"
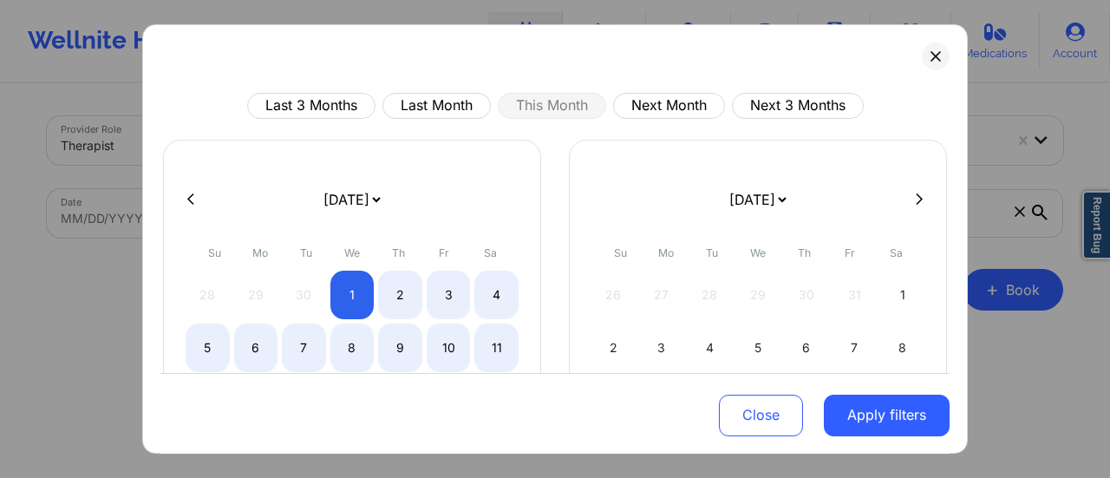
click at [738, 199] on select "[DATE] [DATE] [DATE] [DATE] [DATE] [DATE] [DATE] [DATE] [DATE] [DATE] [DATE] [D…" at bounding box center [757, 199] width 63 height 49
select select "2025-9"
select select "2025-10"
click at [715, 145] on div "[DATE] [DATE] [DATE] [DATE] [DATE] [DATE] [DATE] [DATE] [DATE] [DATE] [DATE] [D…" at bounding box center [758, 380] width 378 height 480
drag, startPoint x: 741, startPoint y: 189, endPoint x: 715, endPoint y: 136, distance: 59.0
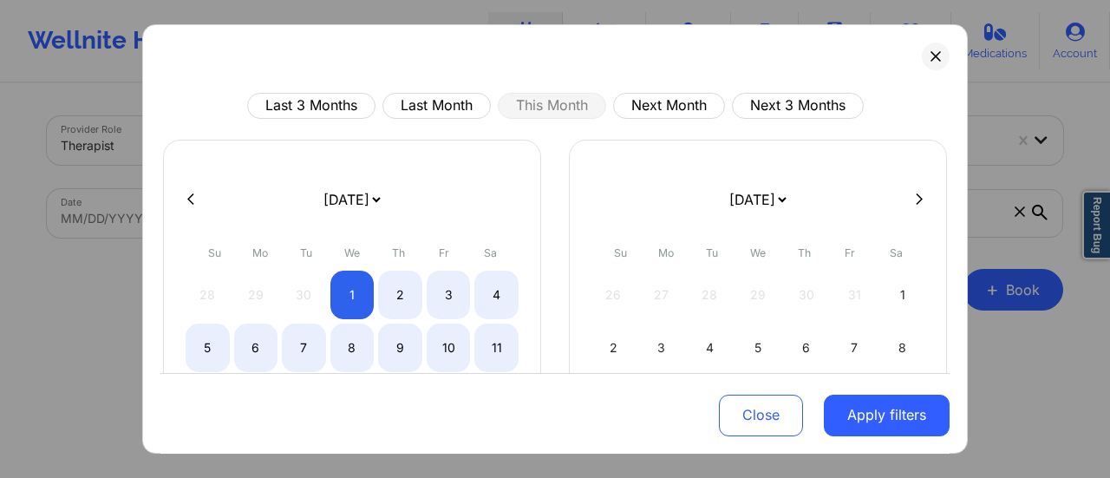
click at [715, 136] on div "Last 3 Months Last Month This Month Next Month Next 3 Months [DATE] [DATE] [DAT…" at bounding box center [554, 407] width 789 height 628
select select "2025-9"
select select "2025-10"
click at [893, 281] on div "1" at bounding box center [902, 295] width 44 height 49
select select "2025-10"
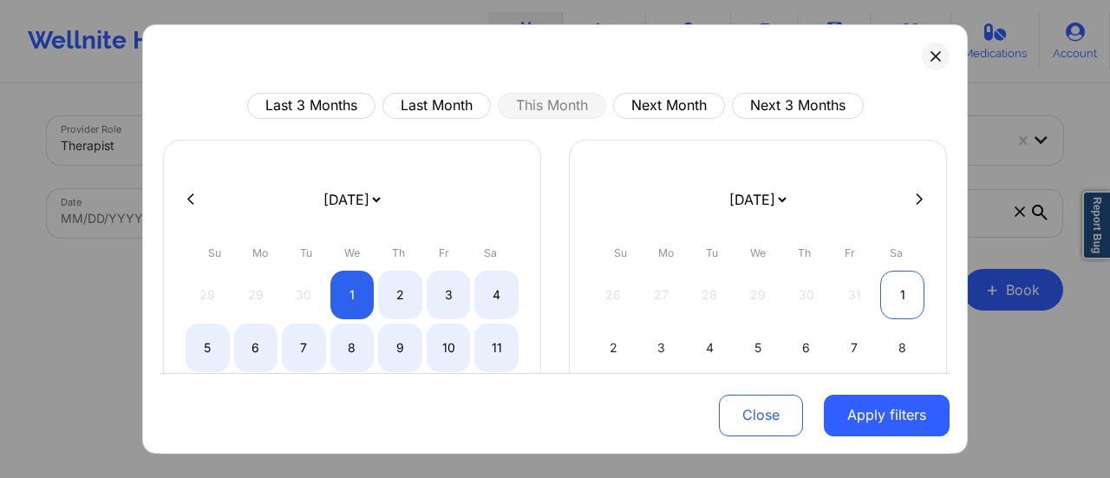
select select "2025-11"
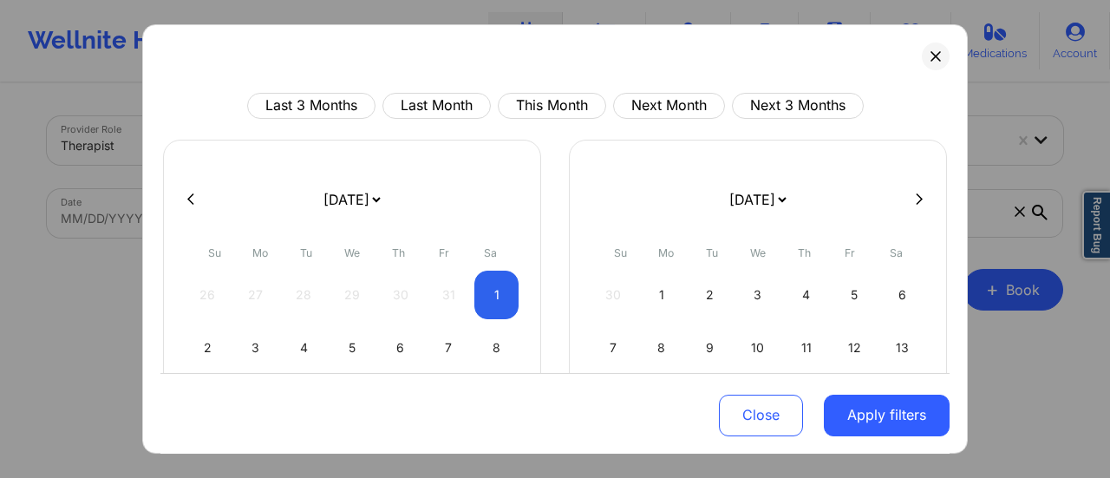
select select "2025-10"
select select "2025-11"
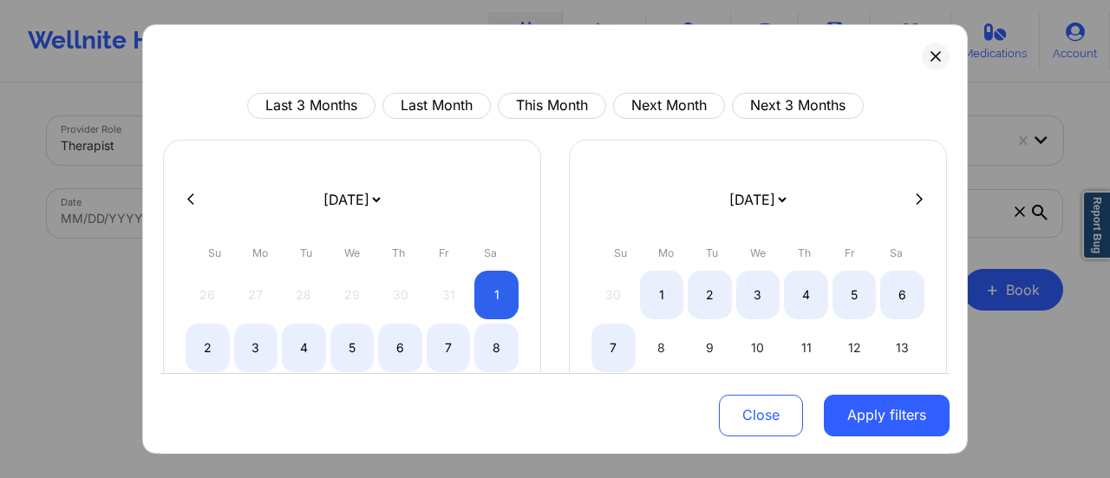
click at [186, 200] on button at bounding box center [190, 199] width 17 height 15
select select "2025-9"
select select "2025-10"
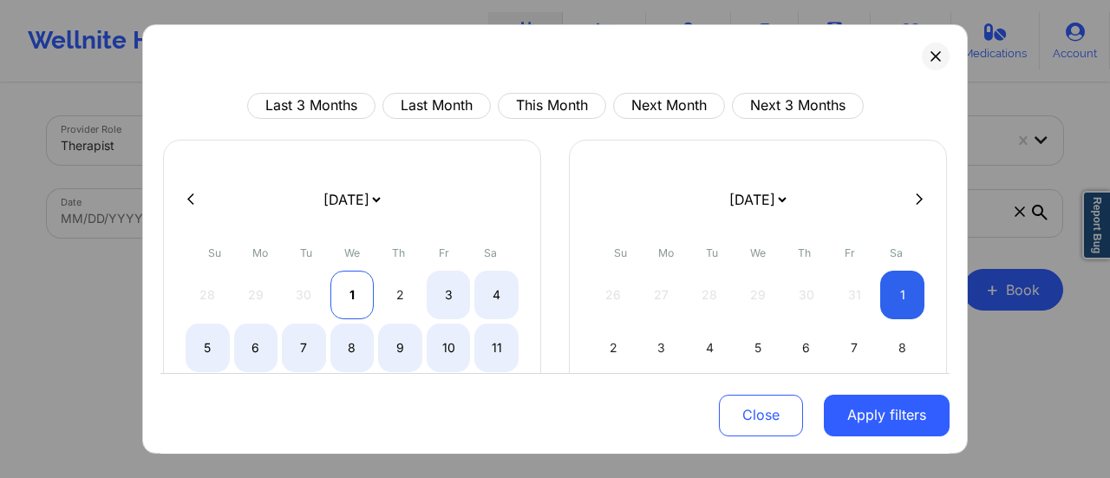
select select "2025-9"
select select "2025-10"
click at [349, 296] on div "1" at bounding box center [352, 295] width 44 height 49
select select "2025-9"
select select "2025-10"
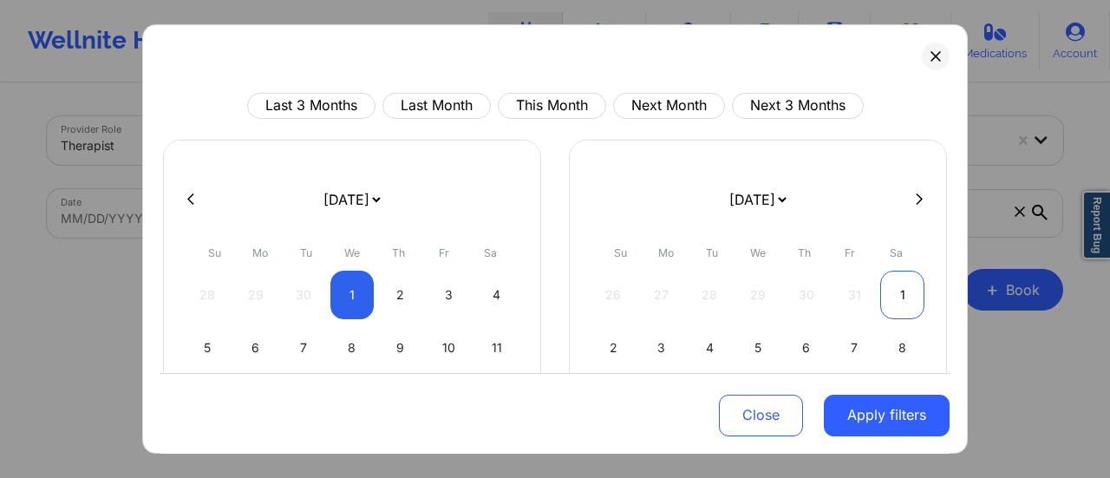
select select "2025-9"
select select "2025-10"
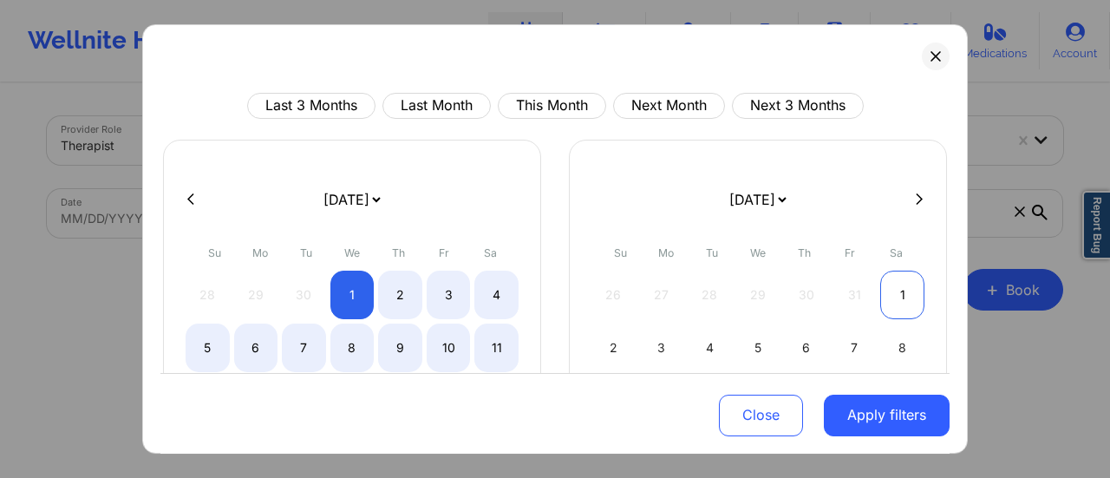
click at [904, 291] on div "1" at bounding box center [902, 295] width 44 height 49
select select "2025-9"
select select "2025-10"
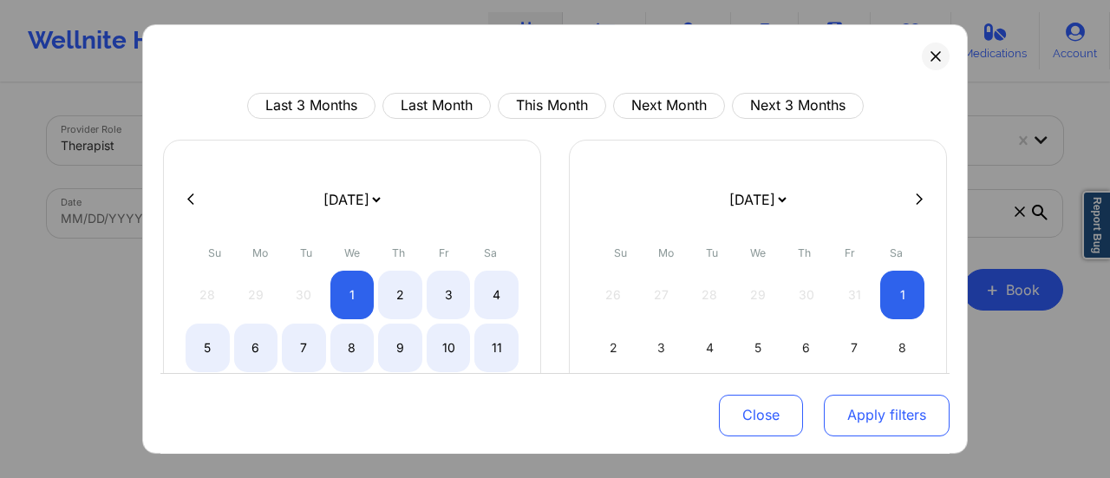
click at [879, 419] on button "Apply filters" at bounding box center [887, 415] width 126 height 42
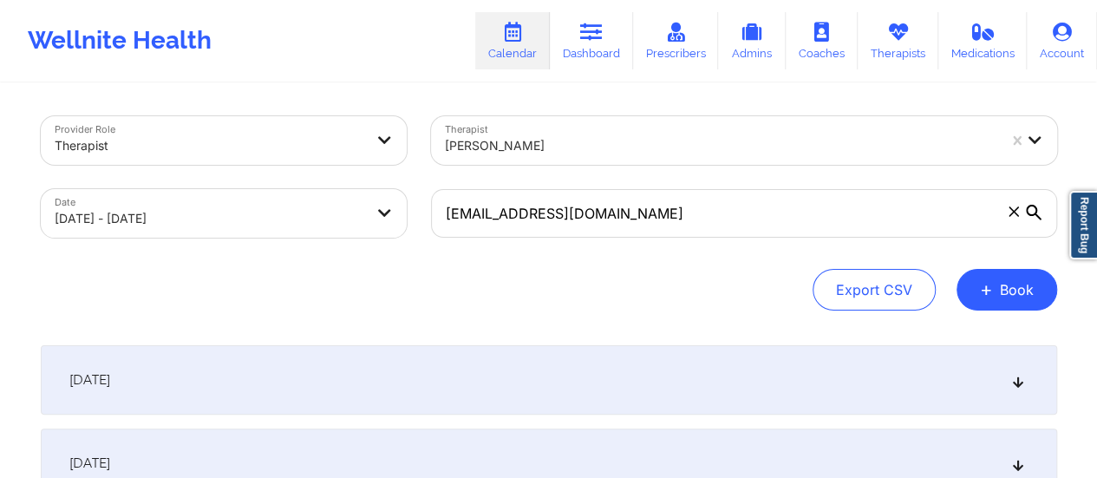
click at [697, 375] on div "[DATE]" at bounding box center [549, 379] width 1016 height 69
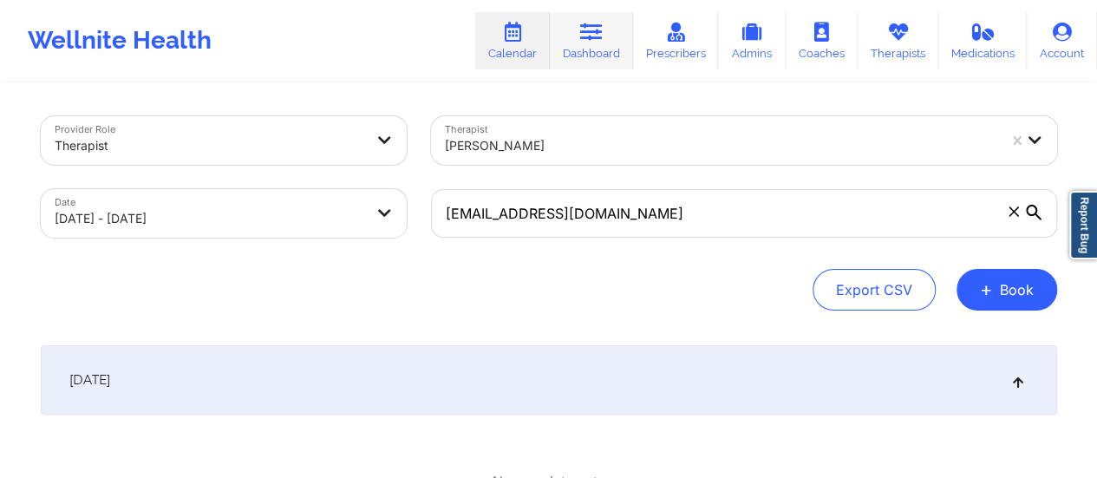
click at [603, 42] on icon at bounding box center [591, 32] width 23 height 19
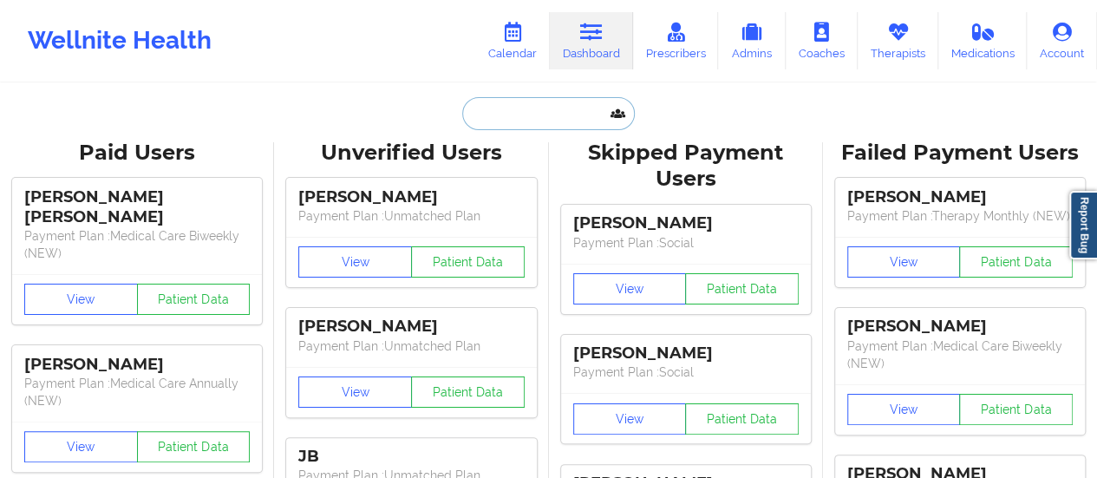
click at [489, 120] on input "text" at bounding box center [548, 113] width 172 height 33
paste input "[EMAIL_ADDRESS][DOMAIN_NAME]"
type input "[EMAIL_ADDRESS][DOMAIN_NAME]"
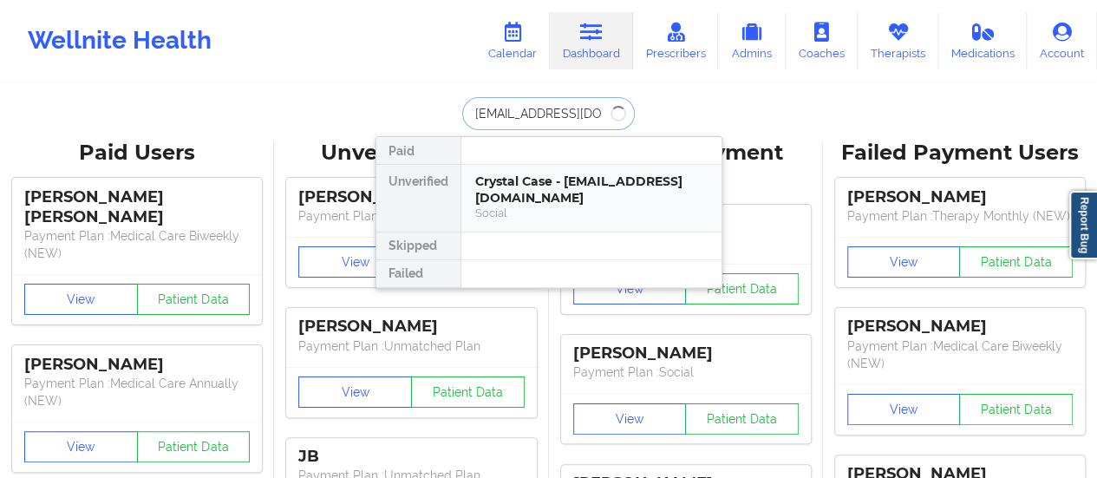
click at [522, 183] on div "Crystal Case - [EMAIL_ADDRESS][DOMAIN_NAME]" at bounding box center [591, 189] width 232 height 32
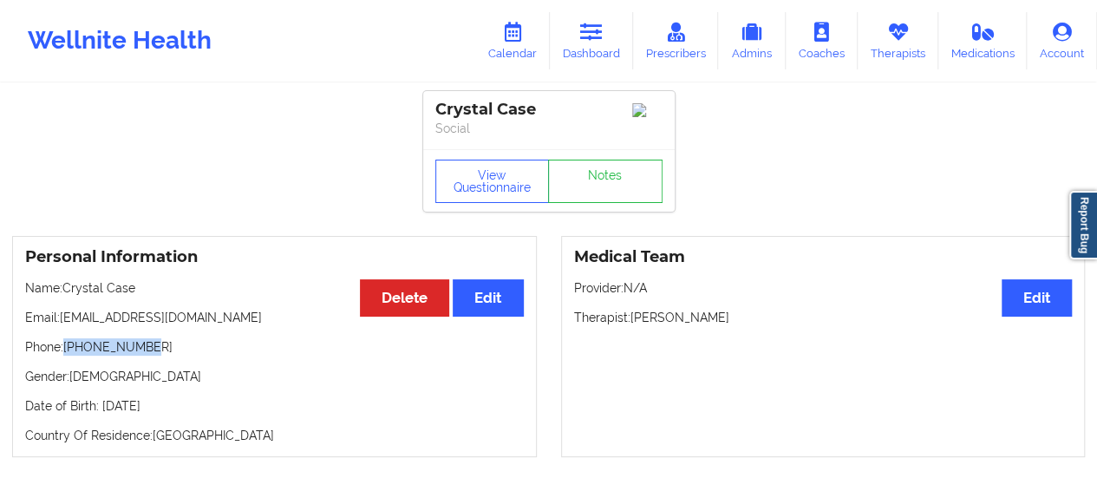
drag, startPoint x: 68, startPoint y: 358, endPoint x: 196, endPoint y: 359, distance: 128.4
click at [196, 356] on p "Phone: [PHONE_NUMBER]" at bounding box center [274, 346] width 499 height 17
copy p "[PHONE_NUMBER]"
click at [63, 291] on p "Name: [PERSON_NAME]" at bounding box center [274, 287] width 499 height 17
drag, startPoint x: 63, startPoint y: 291, endPoint x: 160, endPoint y: 298, distance: 97.4
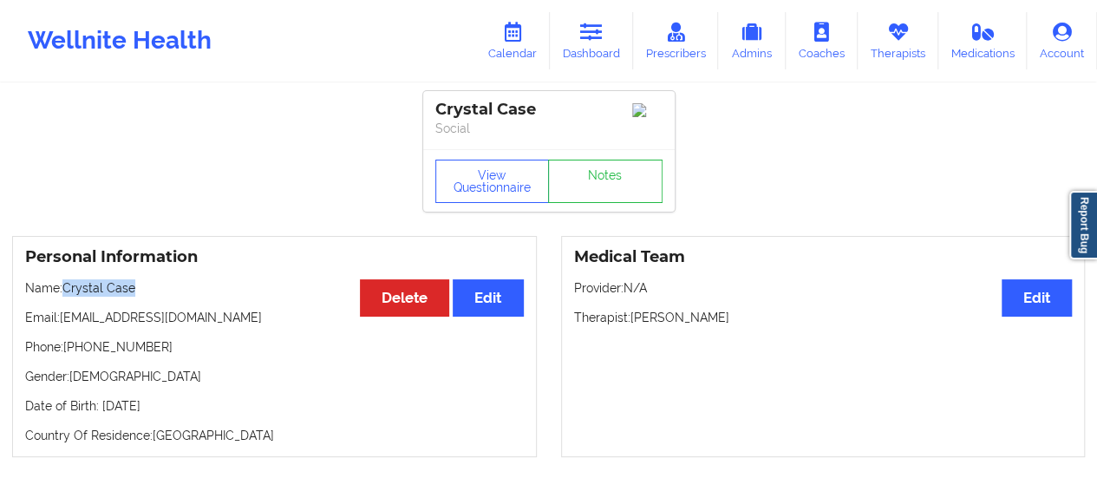
click at [160, 297] on p "Name: [PERSON_NAME]" at bounding box center [274, 287] width 499 height 17
copy p "Crystal Case"
click at [602, 45] on link "Dashboard" at bounding box center [591, 40] width 83 height 57
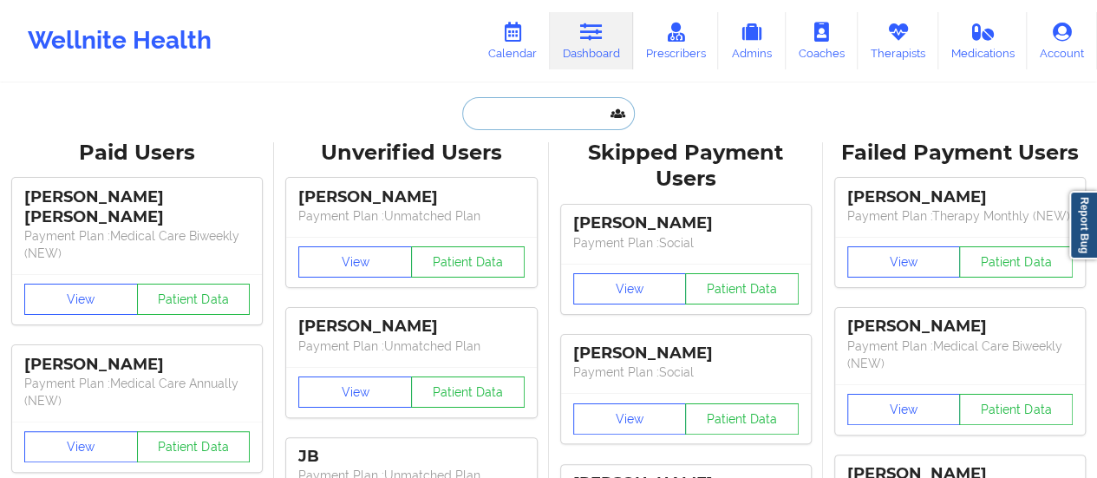
click at [535, 112] on input "text" at bounding box center [548, 113] width 172 height 33
paste input "[EMAIL_ADDRESS][DOMAIN_NAME]"
type input "[EMAIL_ADDRESS][DOMAIN_NAME]"
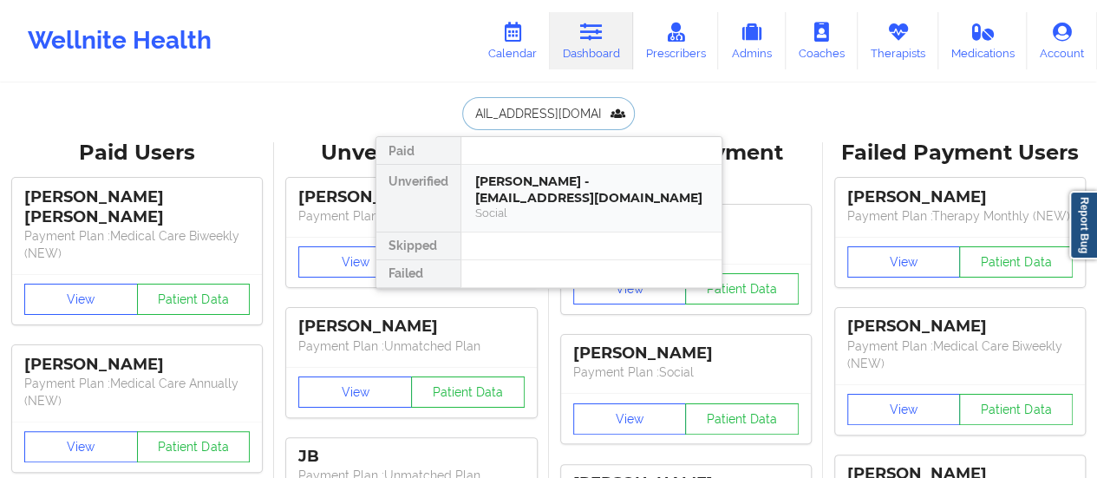
click at [555, 186] on div "[PERSON_NAME] - [EMAIL_ADDRESS][DOMAIN_NAME]" at bounding box center [591, 189] width 232 height 32
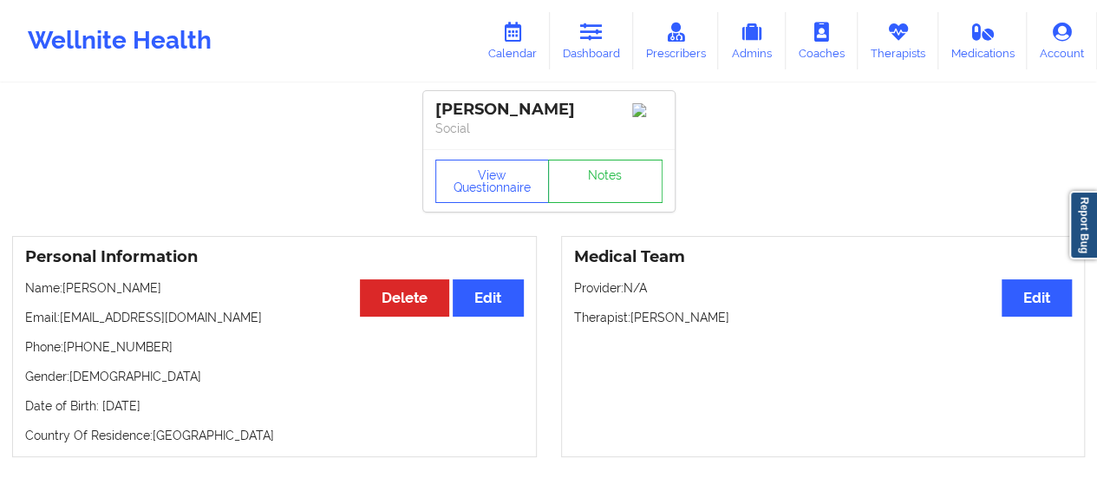
drag, startPoint x: 167, startPoint y: 292, endPoint x: 63, endPoint y: 293, distance: 103.2
click at [63, 293] on p "Name: [PERSON_NAME]" at bounding box center [274, 287] width 499 height 17
copy p "[PERSON_NAME]"
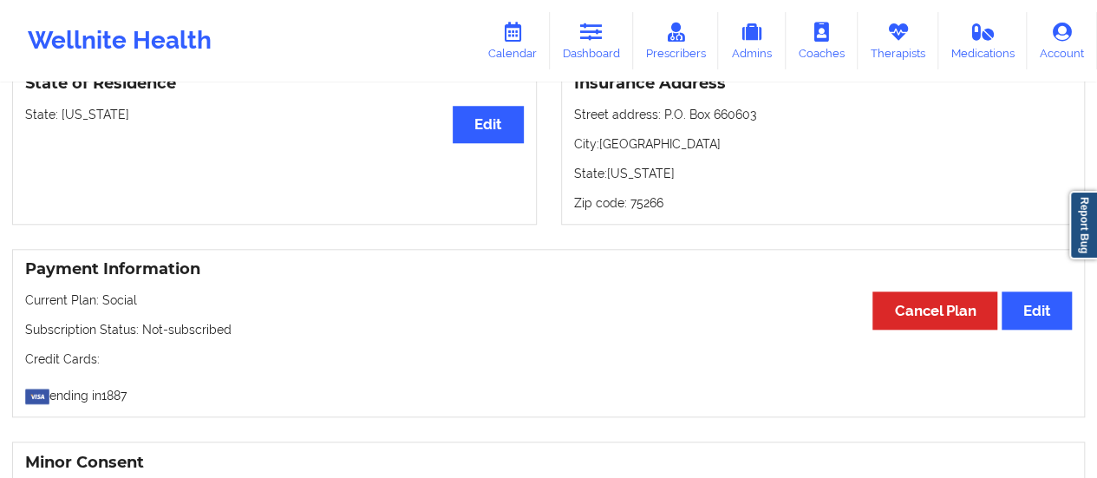
scroll to position [720, 0]
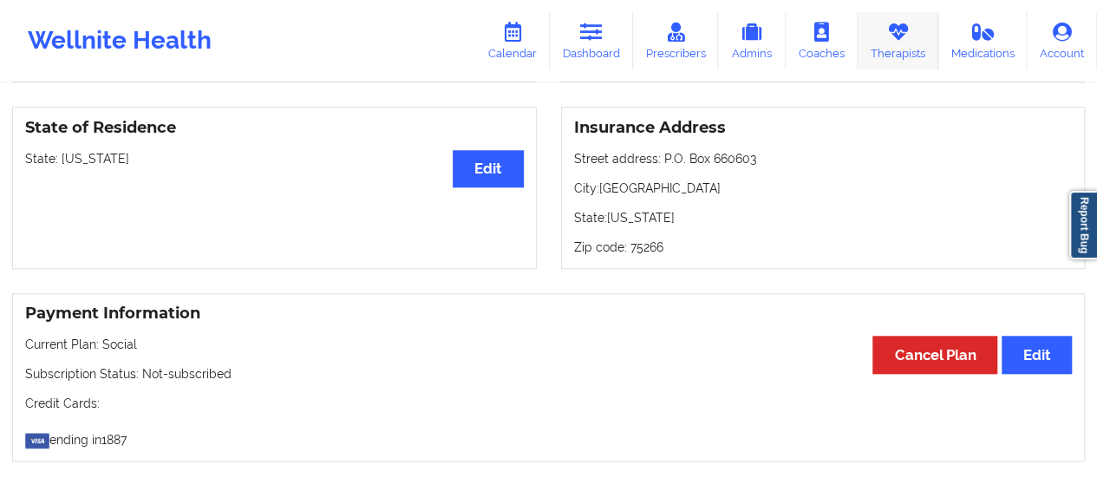
click at [885, 50] on link "Therapists" at bounding box center [898, 40] width 81 height 57
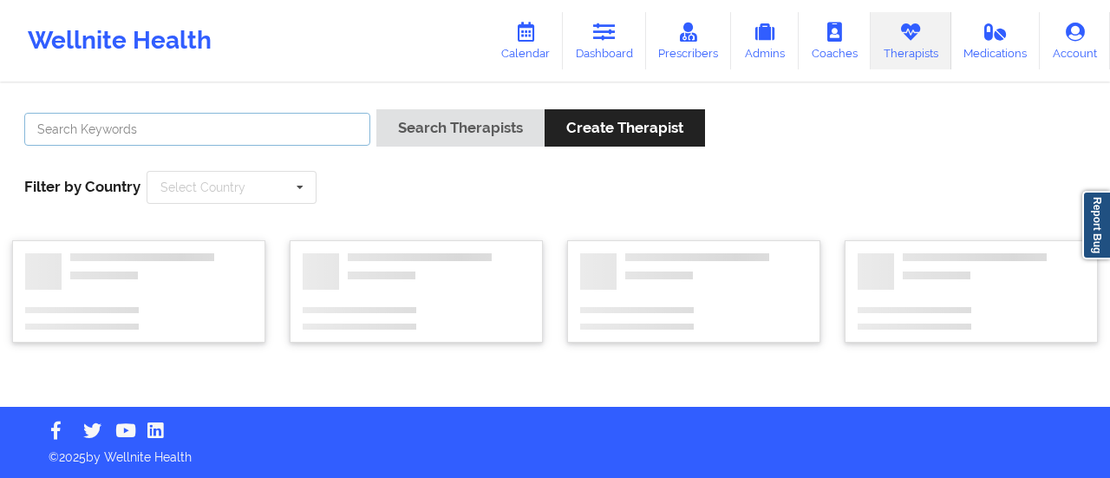
click at [336, 115] on input "text" at bounding box center [197, 129] width 346 height 33
paste input "[PERSON_NAME]"
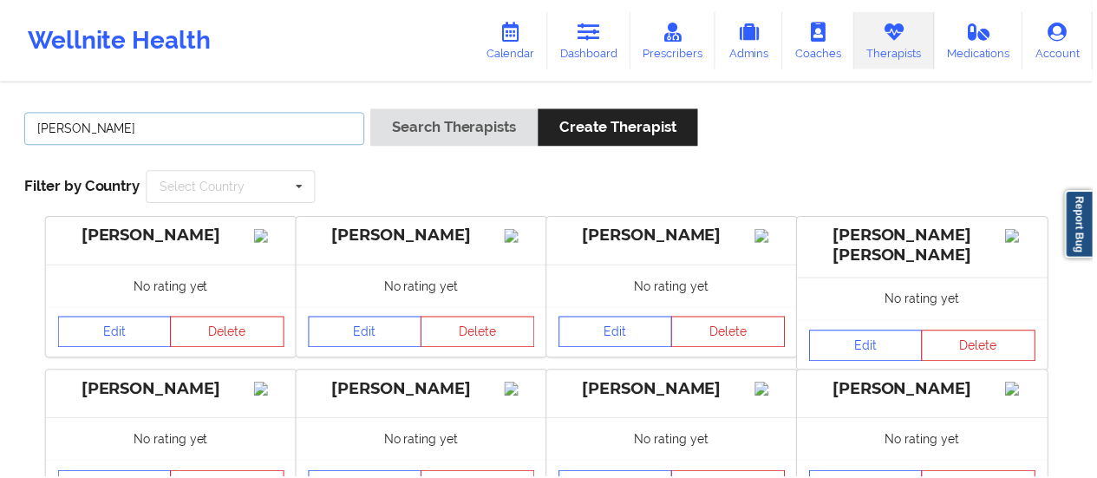
type input "[PERSON_NAME]"
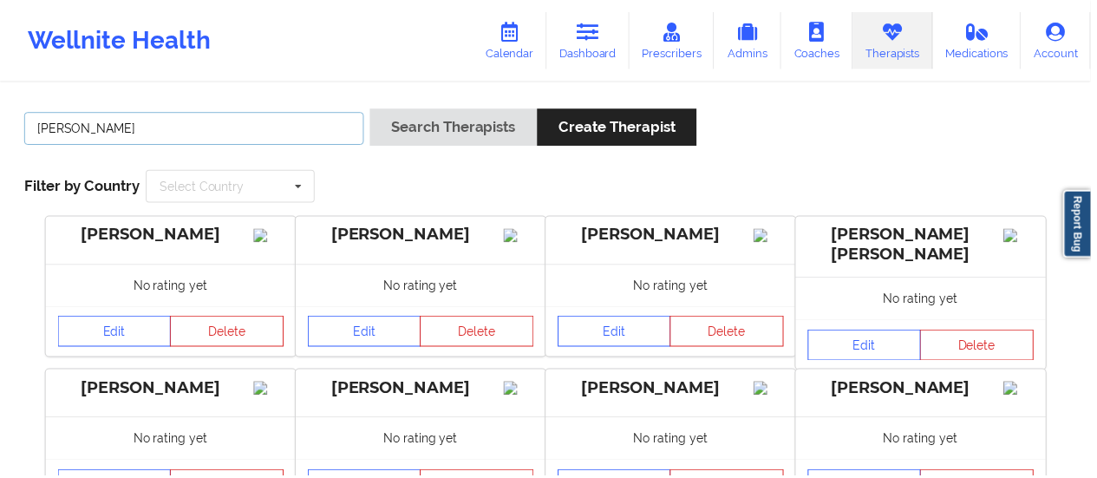
click at [372, 109] on button "Search Therapists" at bounding box center [456, 127] width 168 height 37
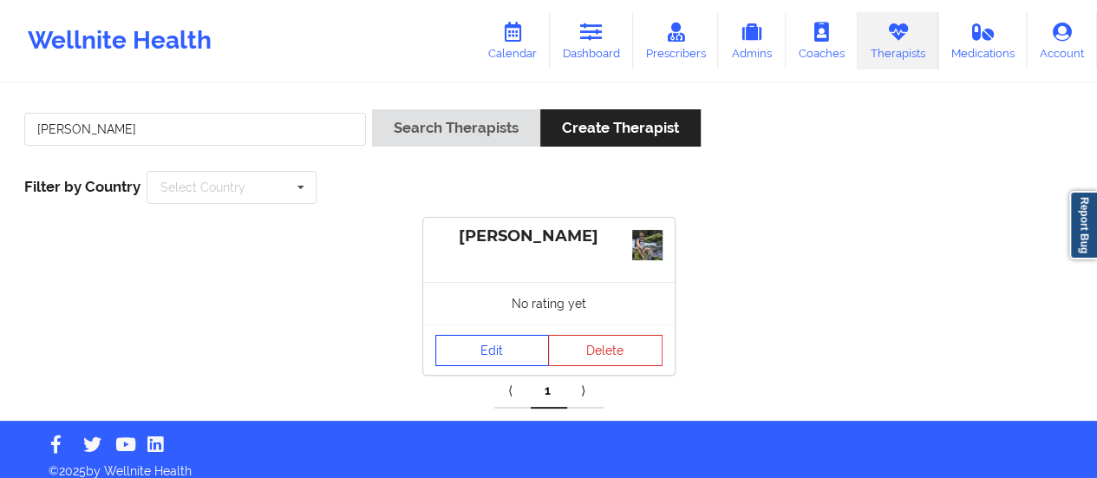
click at [470, 350] on link "Edit" at bounding box center [492, 350] width 114 height 31
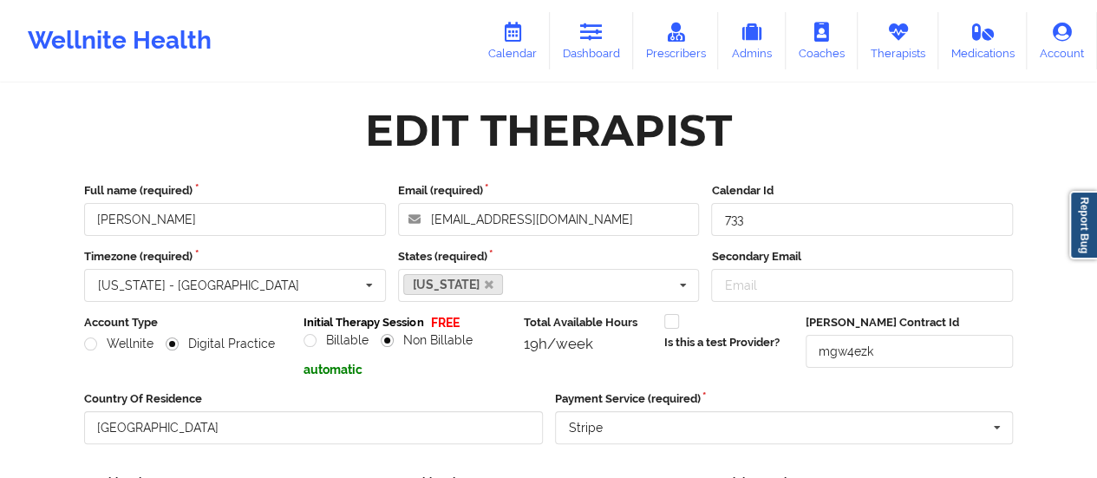
scroll to position [312, 0]
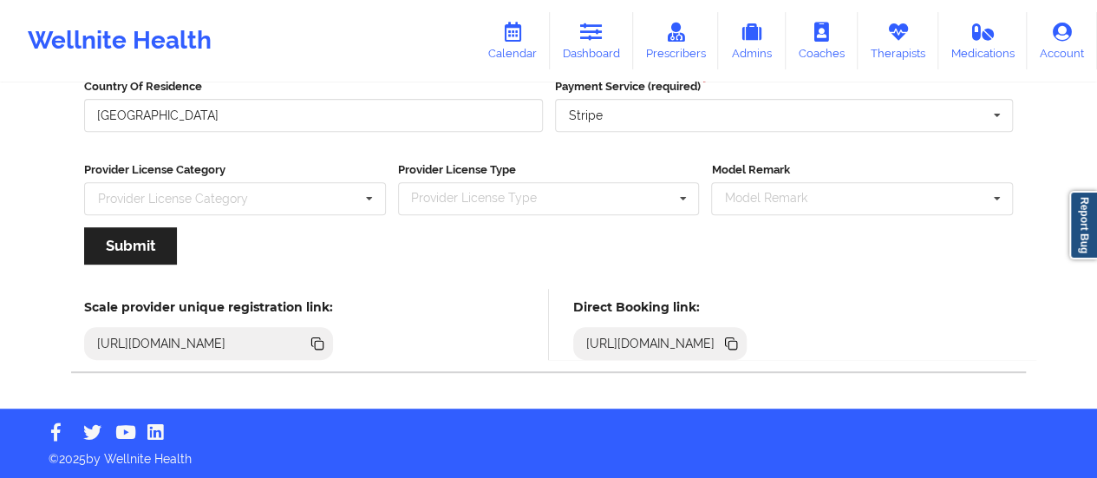
click at [735, 340] on icon at bounding box center [730, 341] width 9 height 9
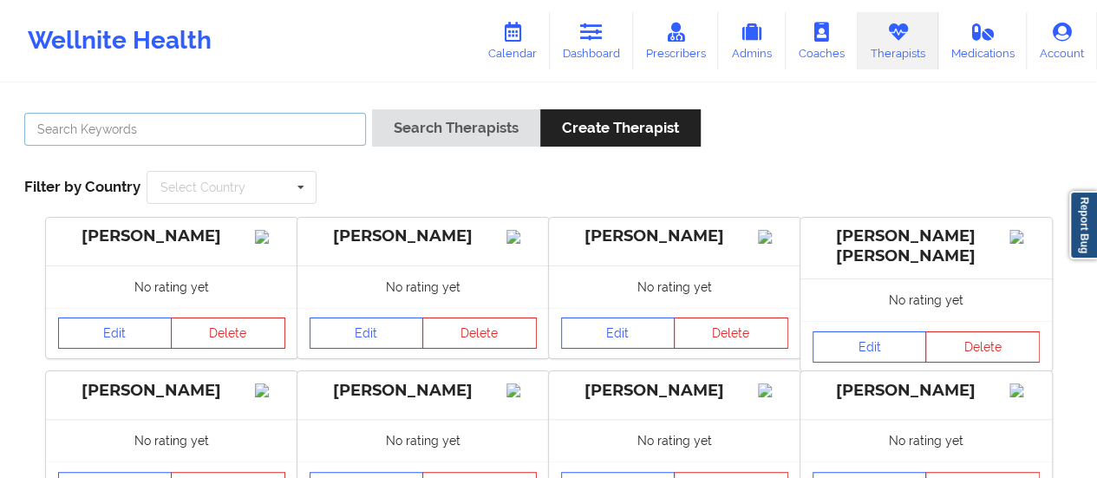
click at [238, 122] on input "text" at bounding box center [195, 129] width 342 height 33
paste input "[PERSON_NAME]"
click at [372, 109] on button "Search Therapists" at bounding box center [456, 127] width 168 height 37
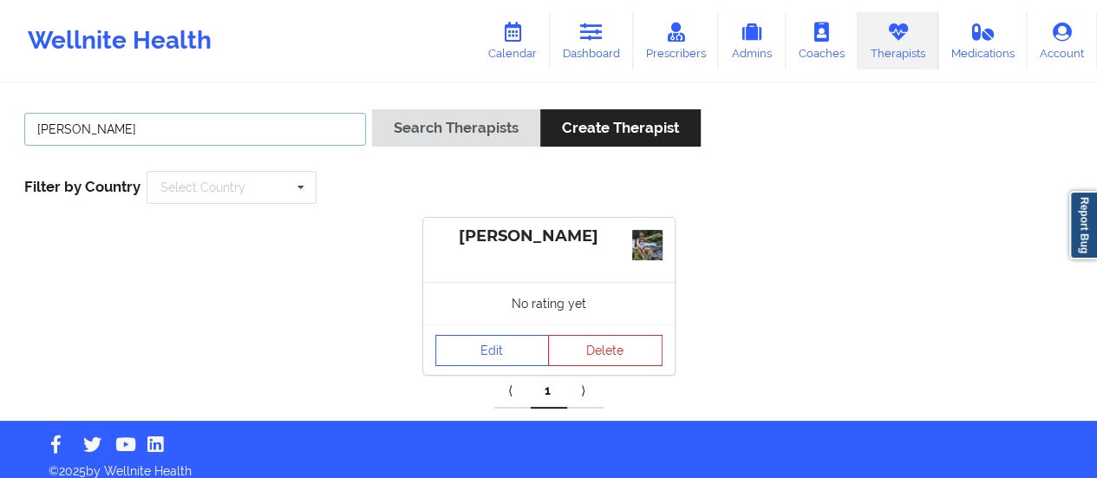
click at [306, 121] on input "[PERSON_NAME]" at bounding box center [195, 129] width 342 height 33
type input "[PERSON_NAME]"
click at [372, 109] on button "Search Therapists" at bounding box center [456, 127] width 168 height 37
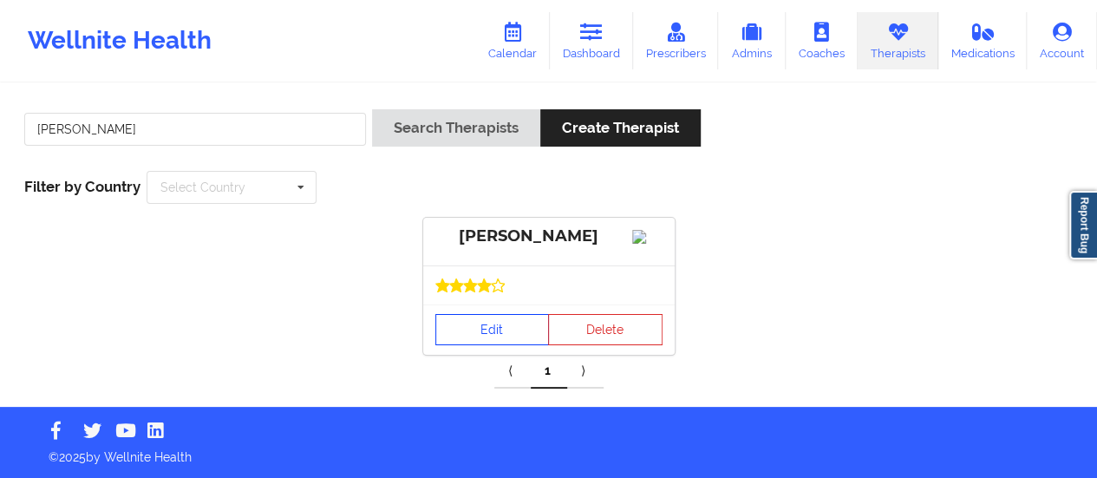
click at [490, 345] on link "Edit" at bounding box center [492, 329] width 114 height 31
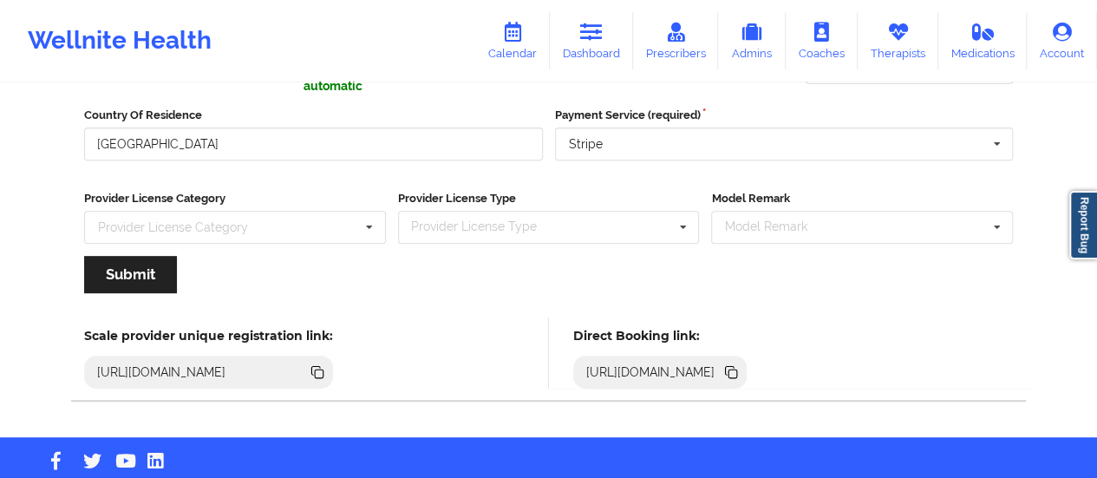
scroll to position [312, 0]
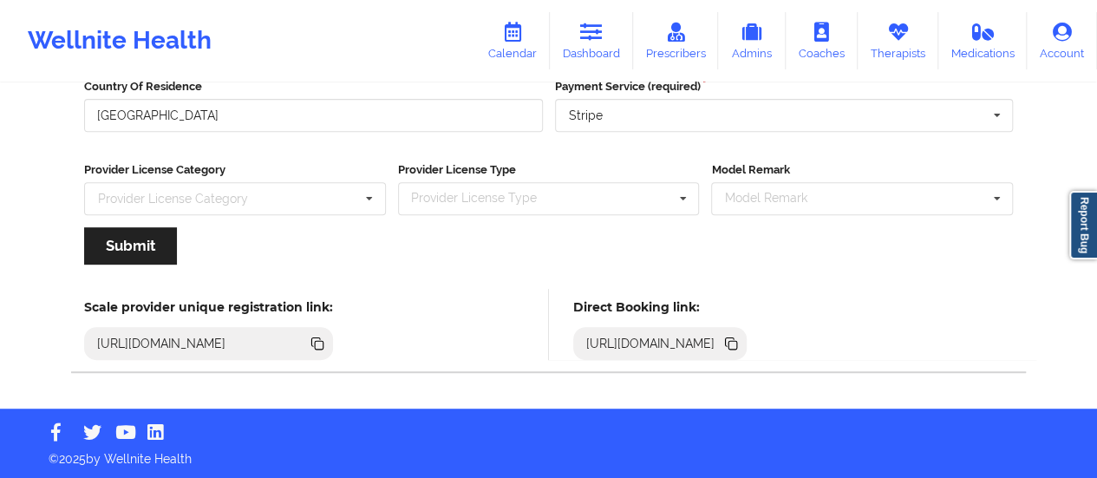
click at [741, 343] on icon at bounding box center [731, 343] width 19 height 19
click at [609, 45] on link "Dashboard" at bounding box center [591, 40] width 83 height 57
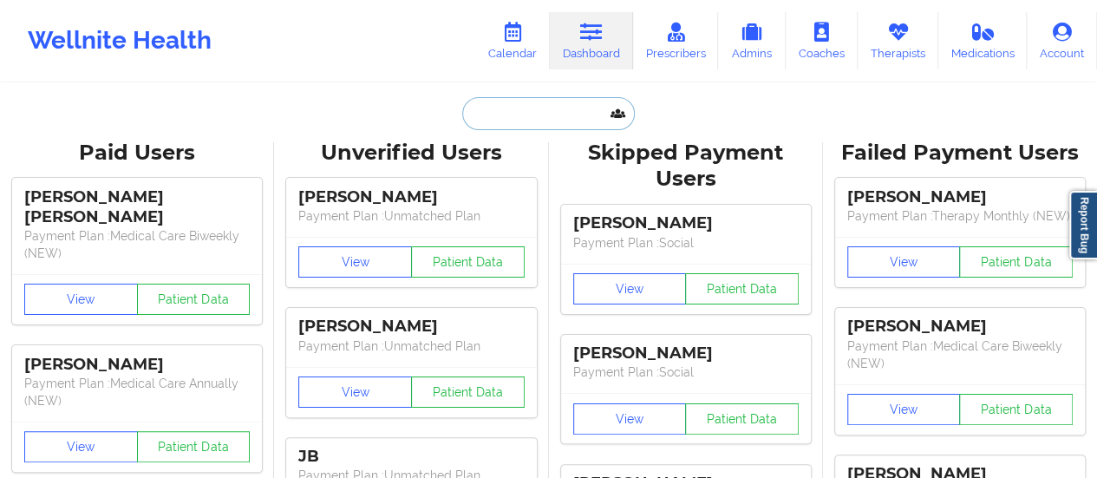
click at [519, 98] on input "text" at bounding box center [548, 113] width 172 height 33
paste input "[EMAIL_ADDRESS][DOMAIN_NAME]"
type input "[EMAIL_ADDRESS][DOMAIN_NAME]"
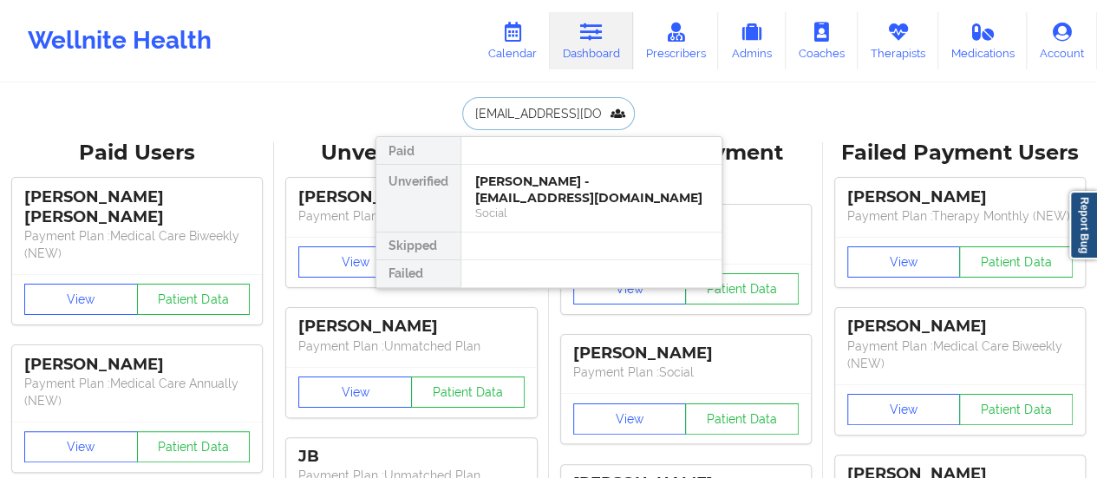
click at [545, 181] on div "[PERSON_NAME] - [EMAIL_ADDRESS][DOMAIN_NAME]" at bounding box center [591, 189] width 232 height 32
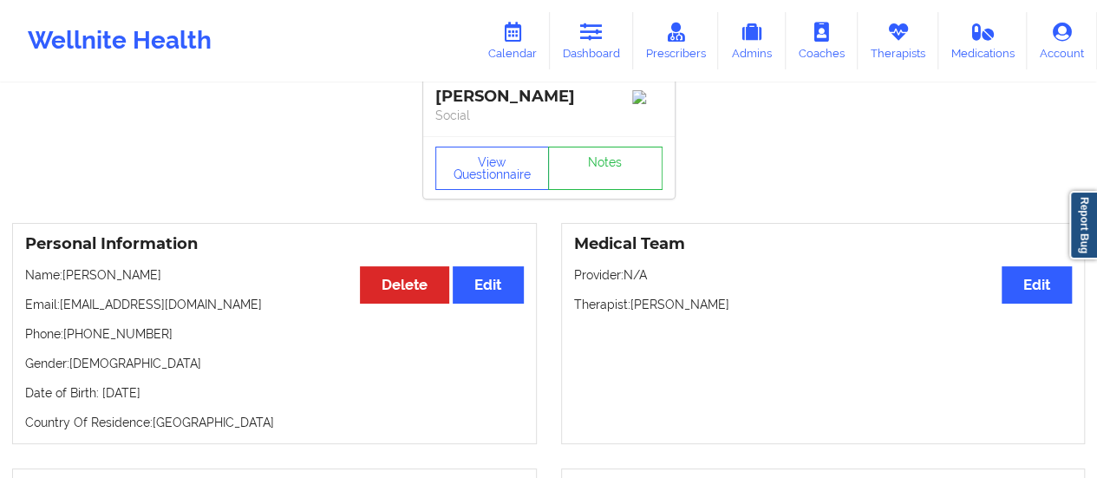
scroll to position [10, 0]
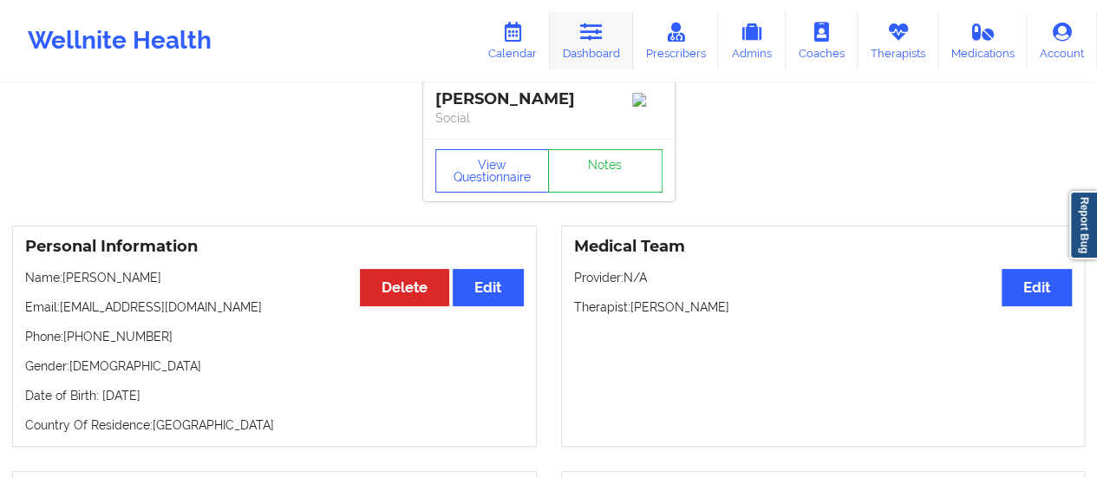
click at [557, 56] on link "Dashboard" at bounding box center [591, 40] width 83 height 57
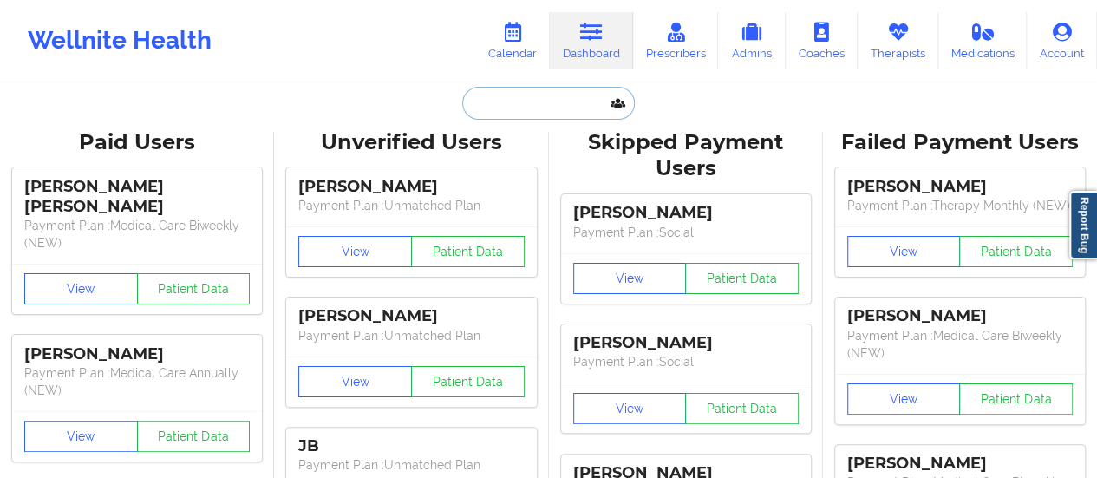
click at [544, 91] on input "text" at bounding box center [548, 103] width 172 height 33
paste input "[EMAIL_ADDRESS][DOMAIN_NAME]"
type input "[EMAIL_ADDRESS][DOMAIN_NAME]"
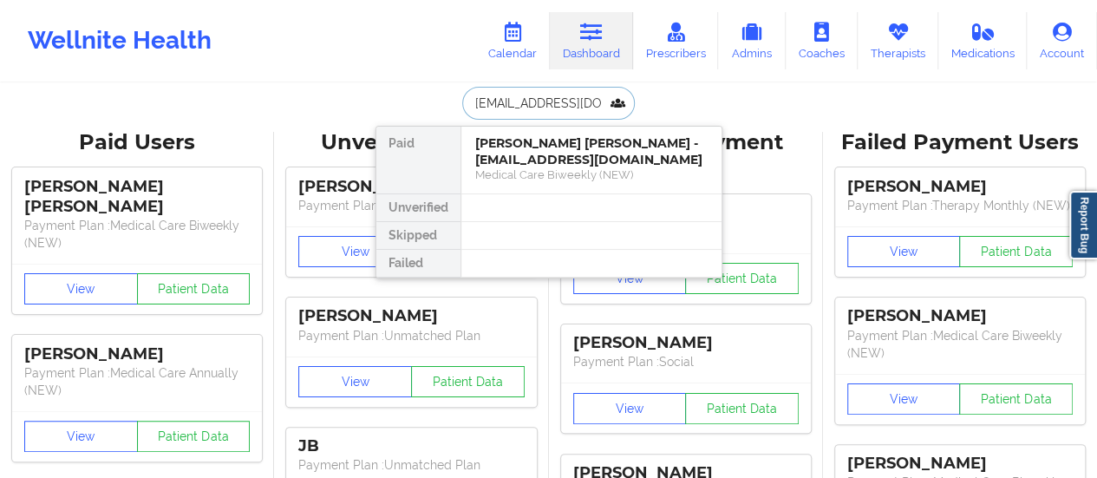
click at [564, 180] on div "Medical Care Biweekly (NEW)" at bounding box center [591, 174] width 232 height 15
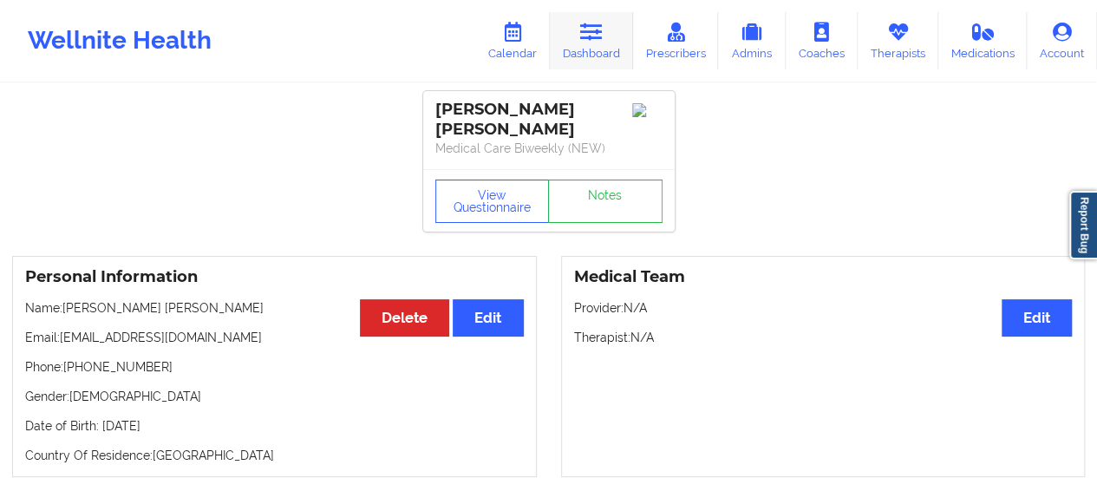
click at [609, 34] on link "Dashboard" at bounding box center [591, 40] width 83 height 57
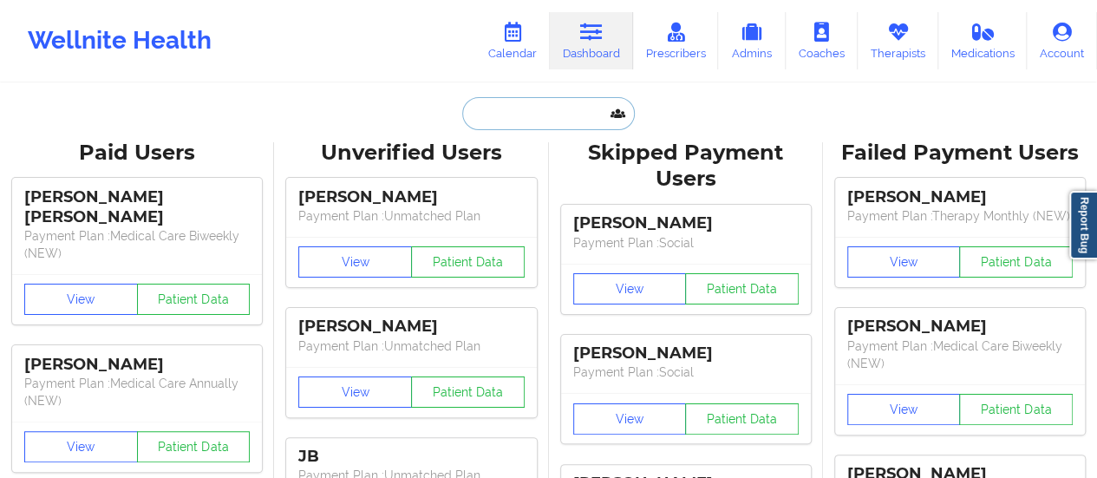
click at [520, 127] on input "text" at bounding box center [548, 113] width 172 height 33
paste input "[EMAIL_ADDRESS][DOMAIN_NAME]"
type input "[EMAIL_ADDRESS][DOMAIN_NAME]"
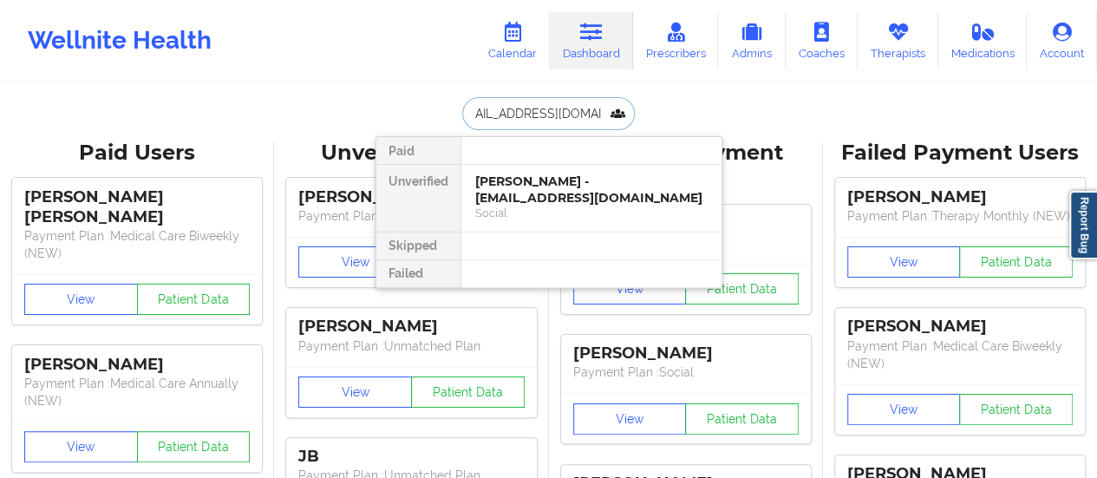
click at [513, 177] on div "[PERSON_NAME] - [EMAIL_ADDRESS][DOMAIN_NAME]" at bounding box center [591, 189] width 232 height 32
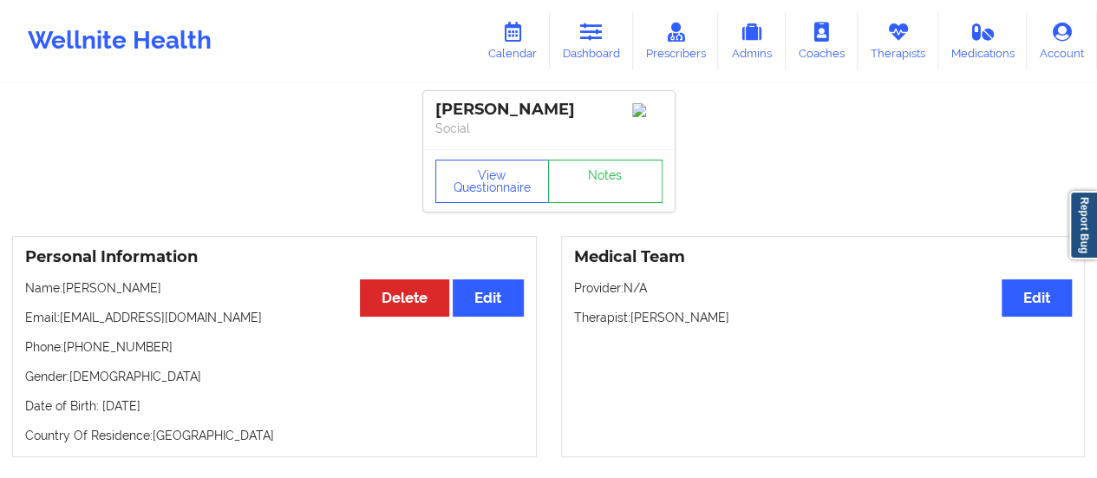
drag, startPoint x: 175, startPoint y: 300, endPoint x: 62, endPoint y: 292, distance: 113.0
click at [62, 292] on p "Name: [PERSON_NAME]" at bounding box center [274, 287] width 499 height 17
click at [66, 292] on p "Name: [PERSON_NAME]" at bounding box center [274, 287] width 499 height 17
drag, startPoint x: 66, startPoint y: 292, endPoint x: 184, endPoint y: 289, distance: 118.0
click at [184, 289] on p "Name: [PERSON_NAME]" at bounding box center [274, 287] width 499 height 17
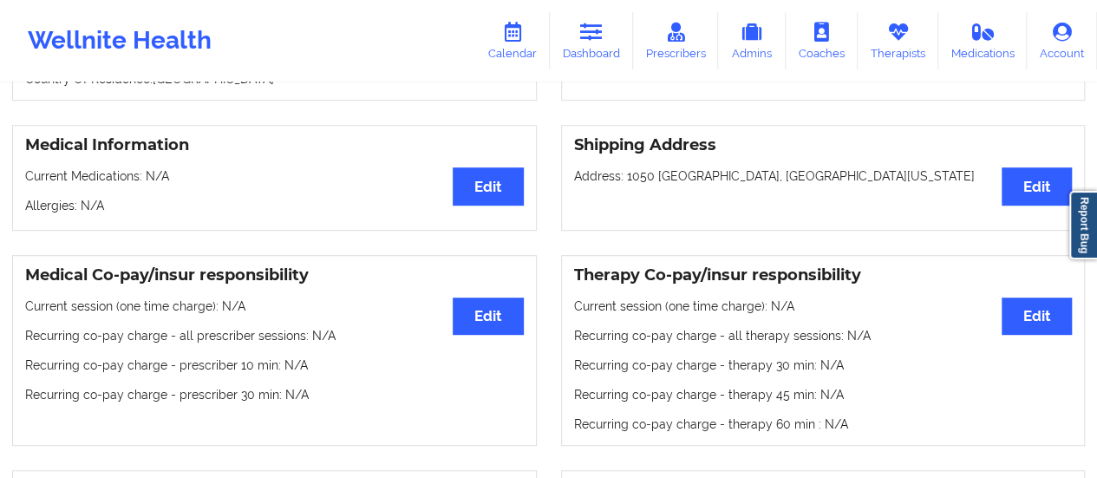
scroll to position [339, 0]
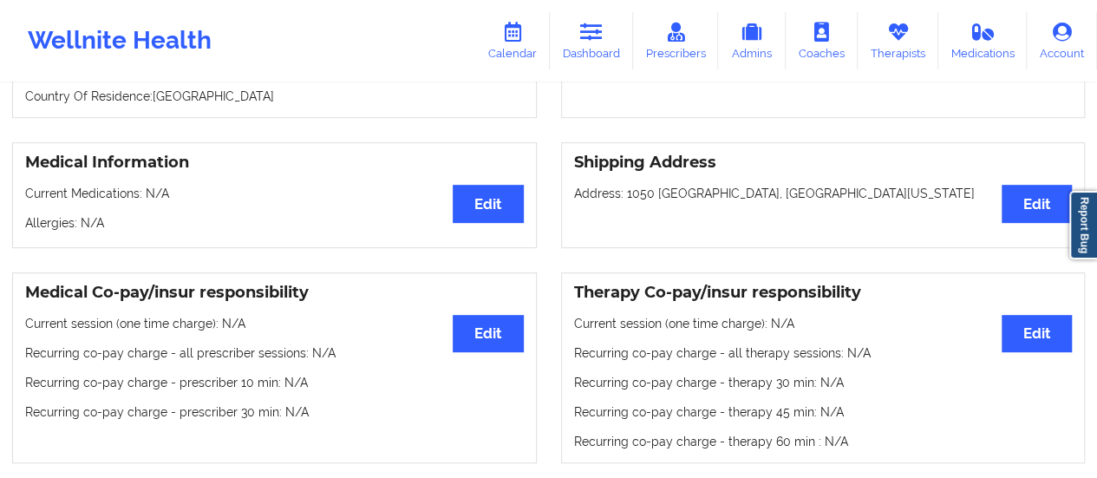
click at [184, 289] on h3 "Medical Co-pay/insur responsibility" at bounding box center [274, 293] width 499 height 20
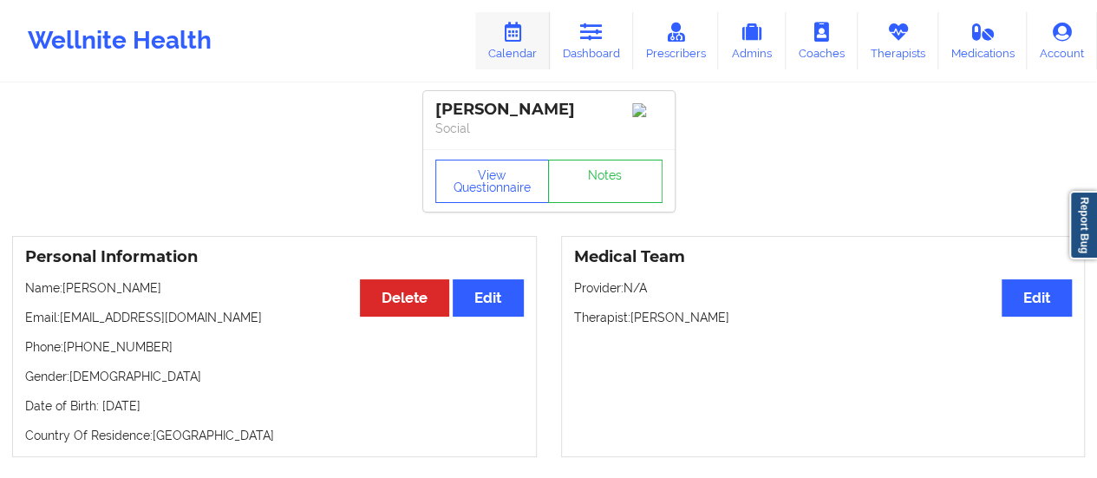
click at [529, 46] on link "Calendar" at bounding box center [512, 40] width 75 height 57
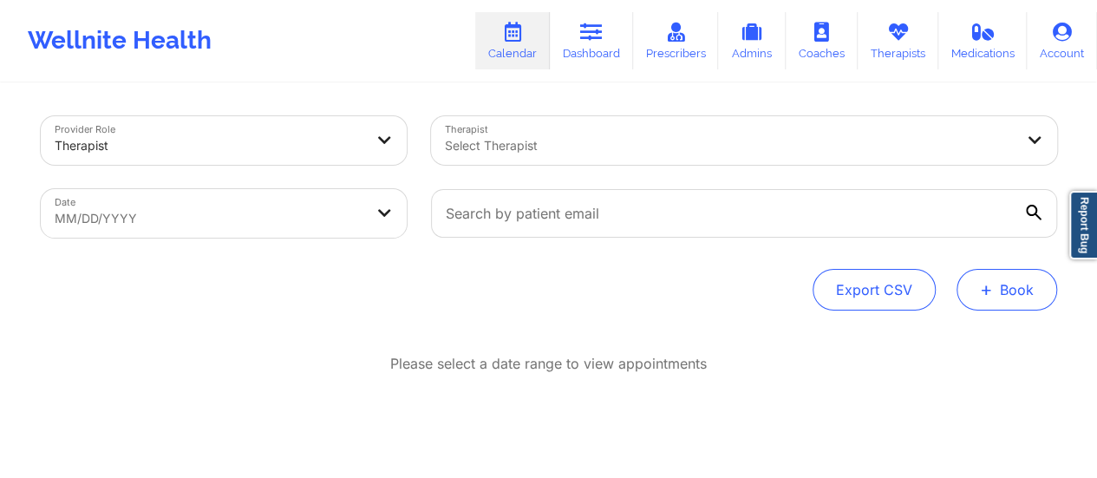
click at [992, 294] on span "+" at bounding box center [986, 289] width 13 height 10
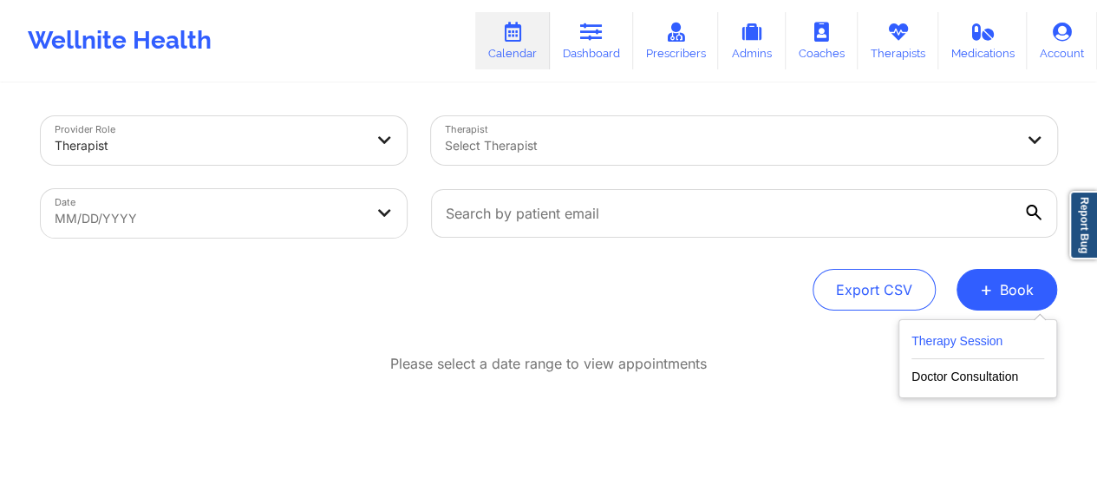
click at [976, 338] on button "Therapy Session" at bounding box center [977, 344] width 133 height 29
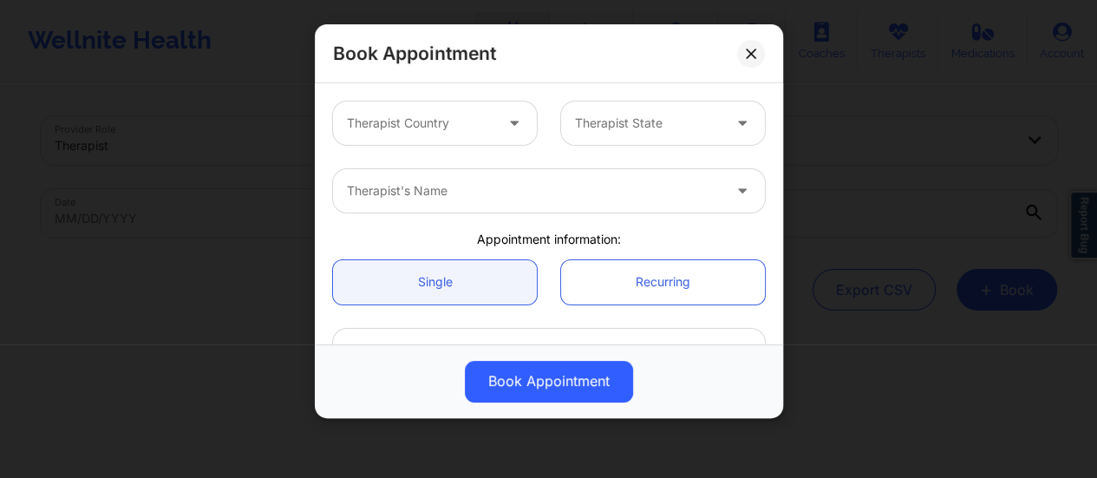
click at [474, 134] on div "Therapist Country" at bounding box center [414, 122] width 162 height 43
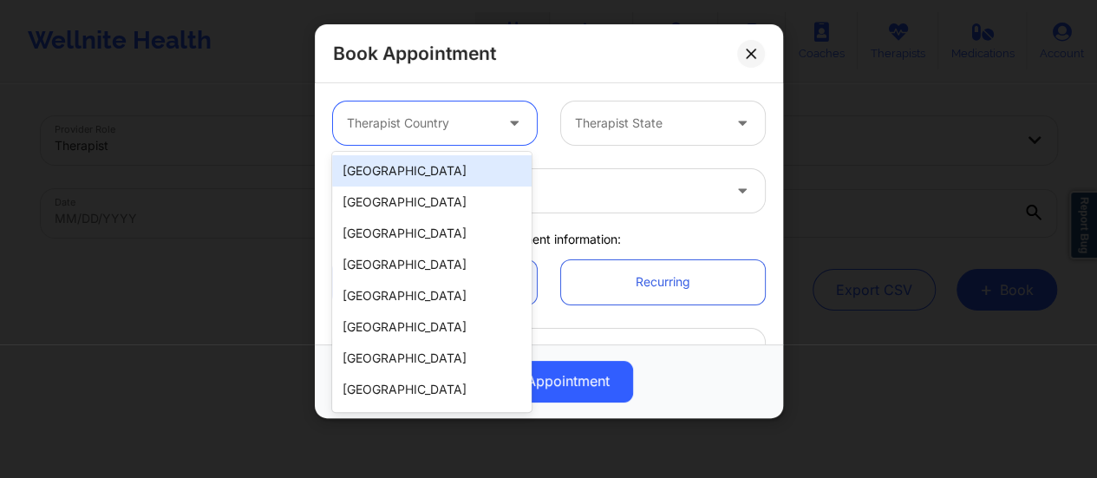
click at [401, 164] on div "[GEOGRAPHIC_DATA]" at bounding box center [431, 170] width 199 height 31
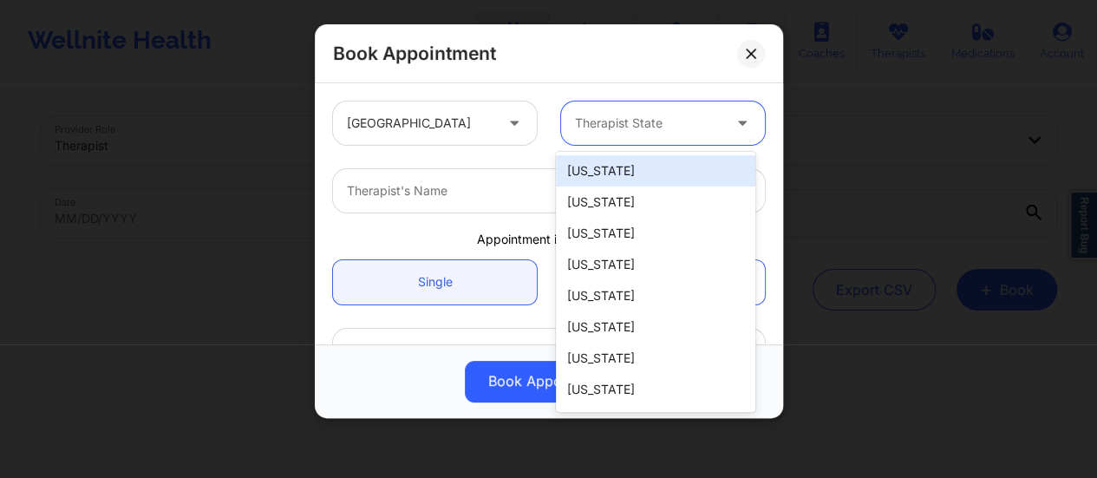
click at [593, 134] on div "Therapist State" at bounding box center [642, 122] width 162 height 43
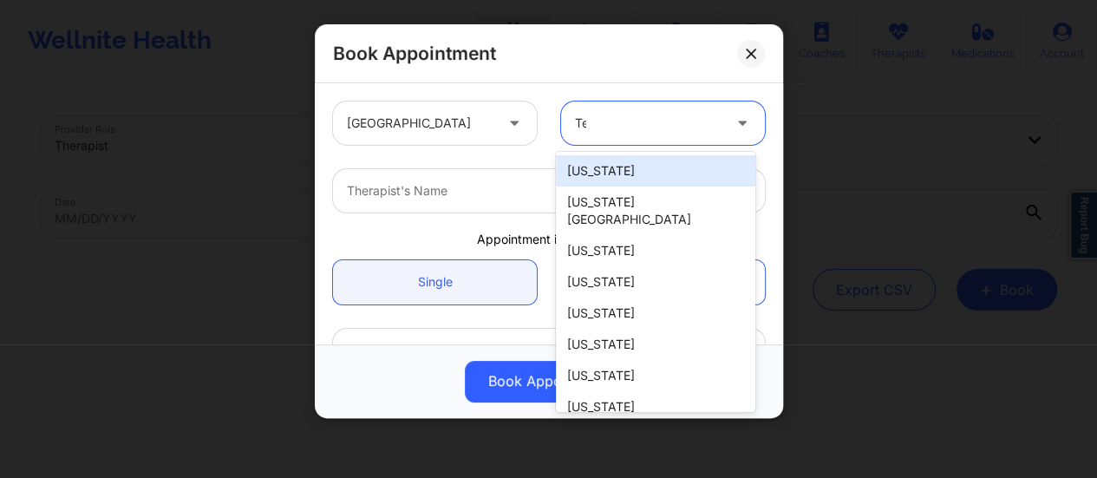
type input "Tex"
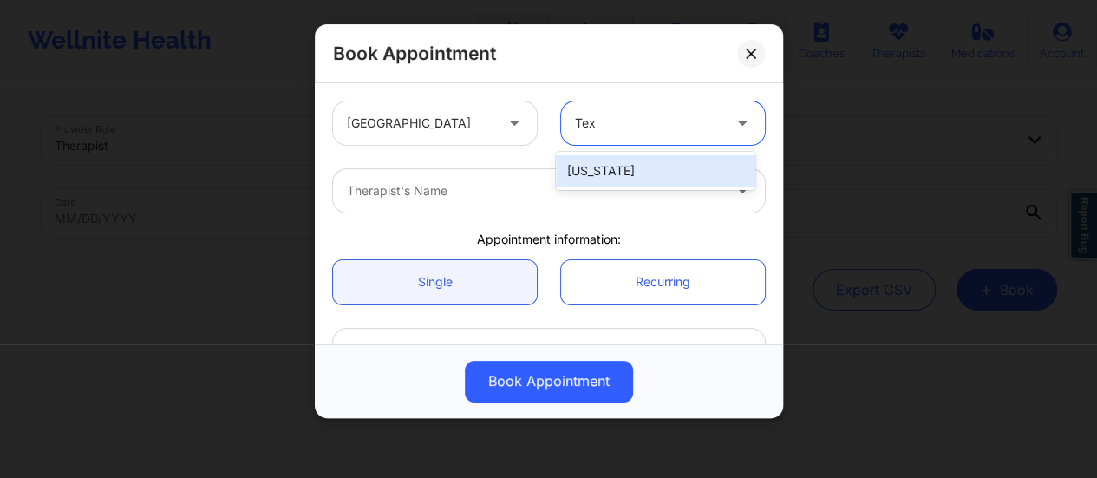
click at [615, 165] on div "[US_STATE]" at bounding box center [655, 170] width 199 height 31
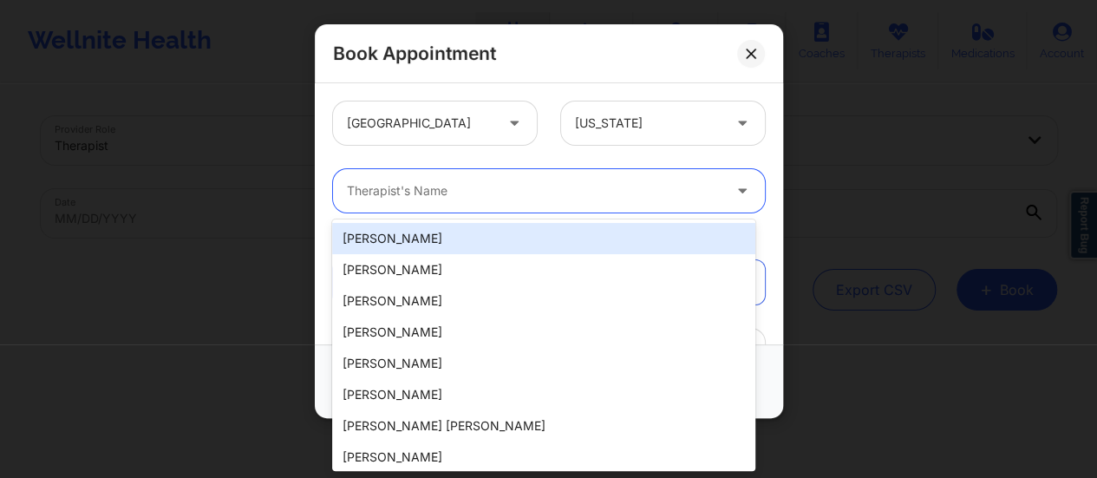
click at [544, 183] on div at bounding box center [534, 190] width 375 height 21
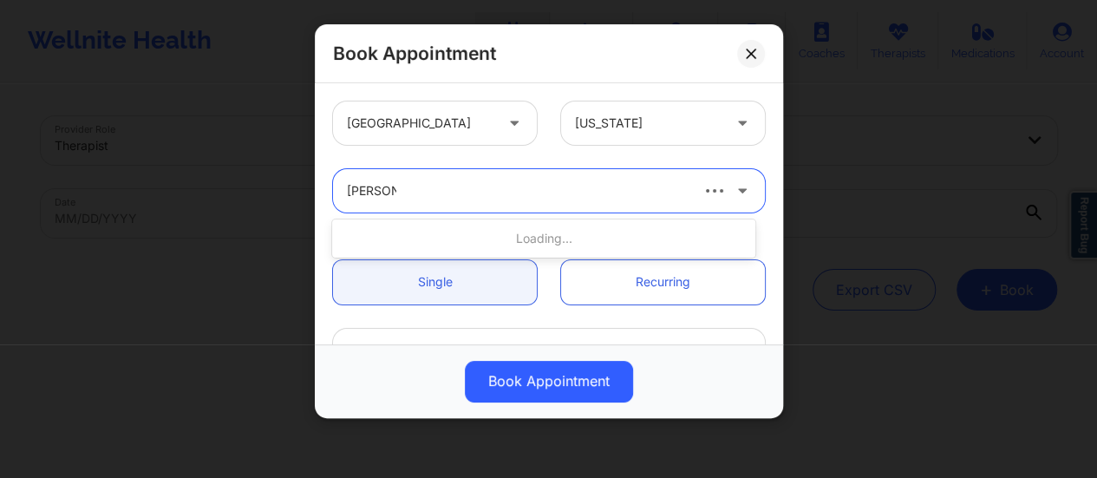
type input "[PERSON_NAME]"
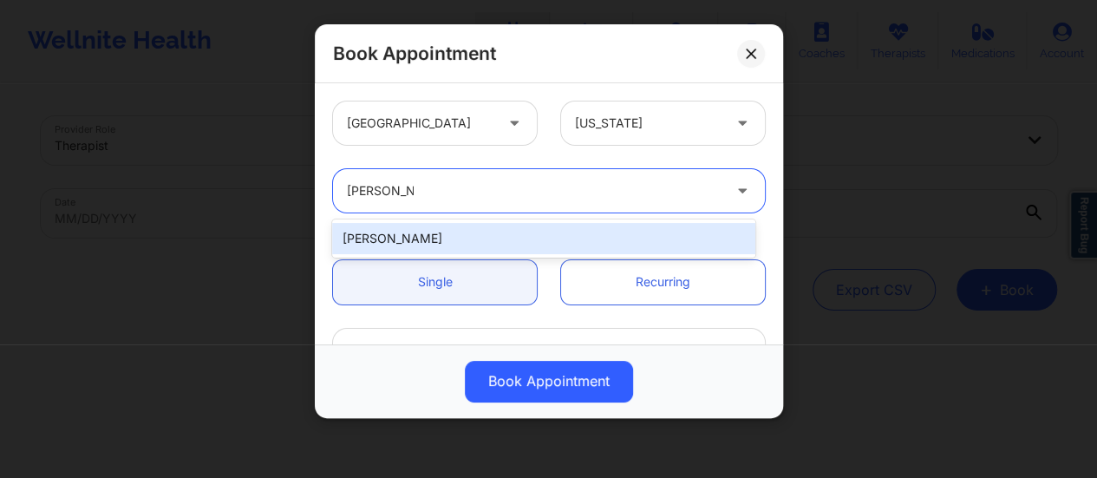
click at [522, 234] on div "[PERSON_NAME]" at bounding box center [543, 238] width 423 height 31
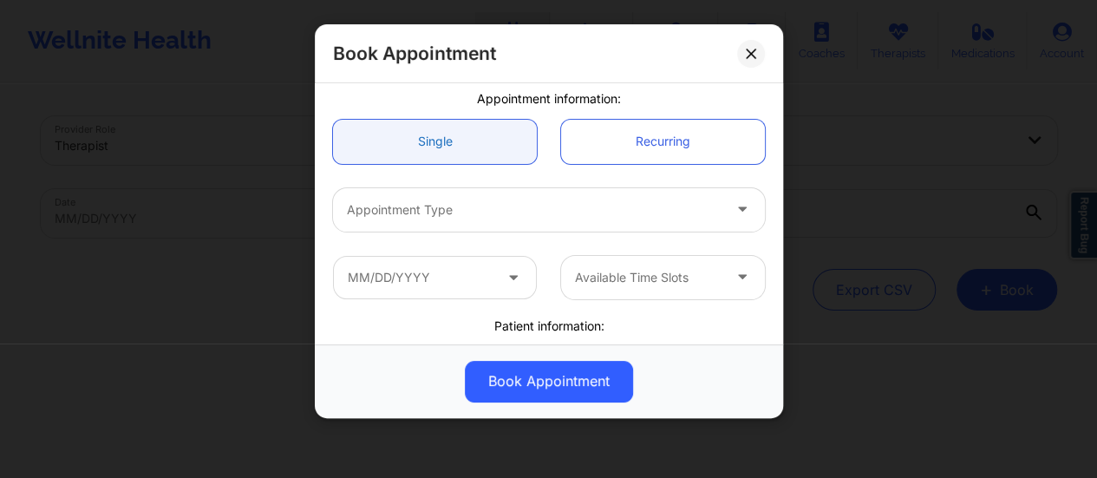
scroll to position [146, 0]
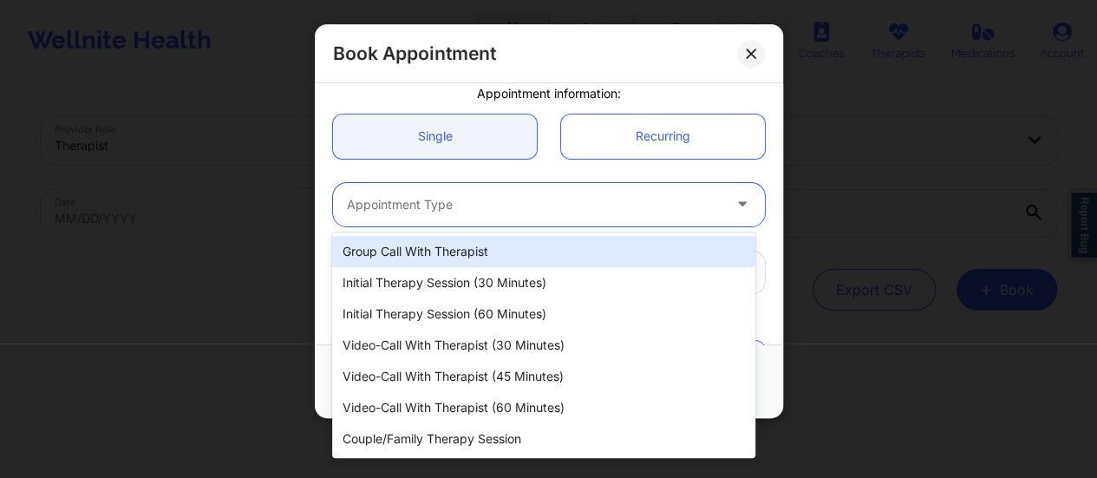
click at [425, 224] on div "Appointment Type" at bounding box center [528, 204] width 390 height 43
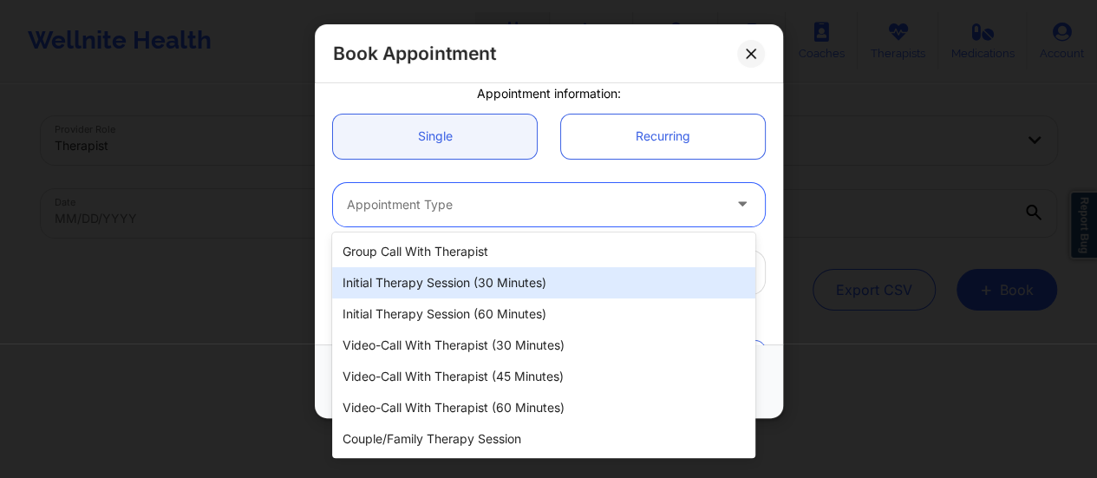
drag, startPoint x: 492, startPoint y: 287, endPoint x: 446, endPoint y: 285, distance: 46.0
click at [446, 285] on div "Initial Therapy Session (30 minutes)" at bounding box center [543, 282] width 423 height 31
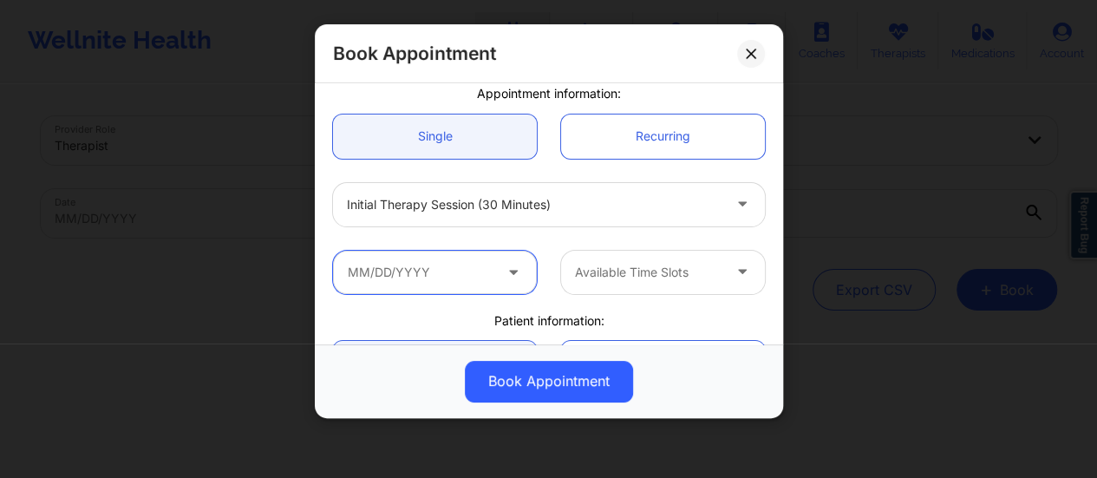
click at [451, 278] on input "text" at bounding box center [435, 272] width 204 height 43
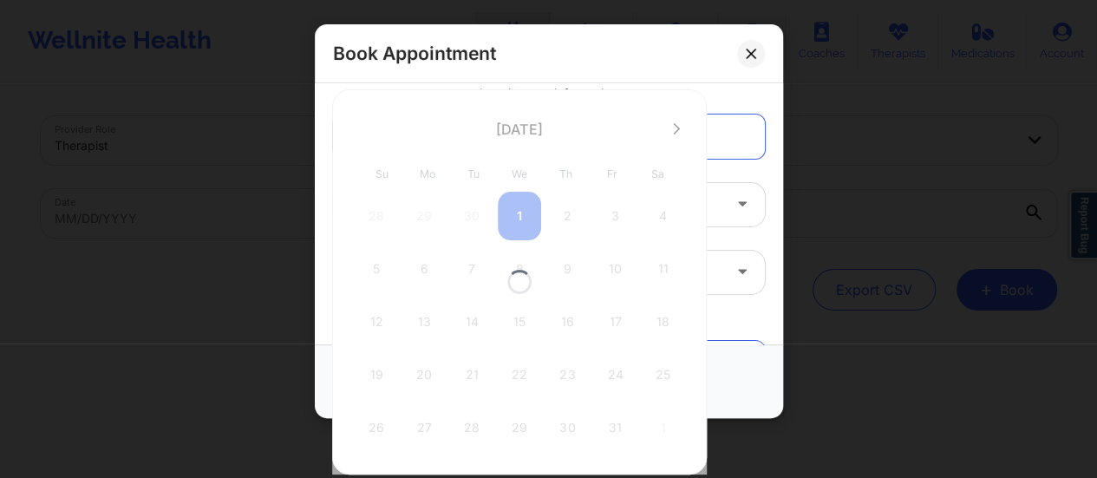
click at [451, 278] on div at bounding box center [519, 281] width 375 height 385
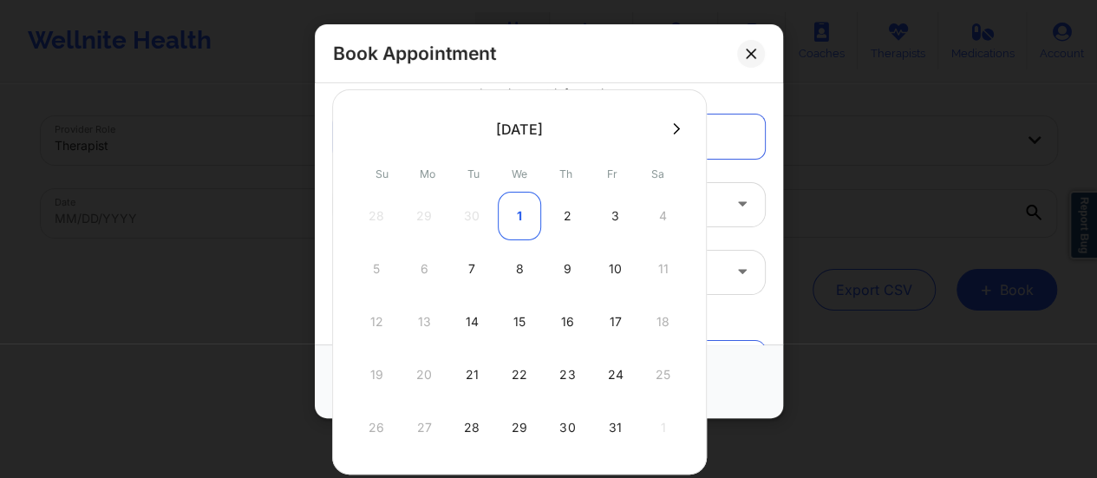
click at [520, 204] on div "1" at bounding box center [519, 216] width 43 height 49
type input "[DATE]"
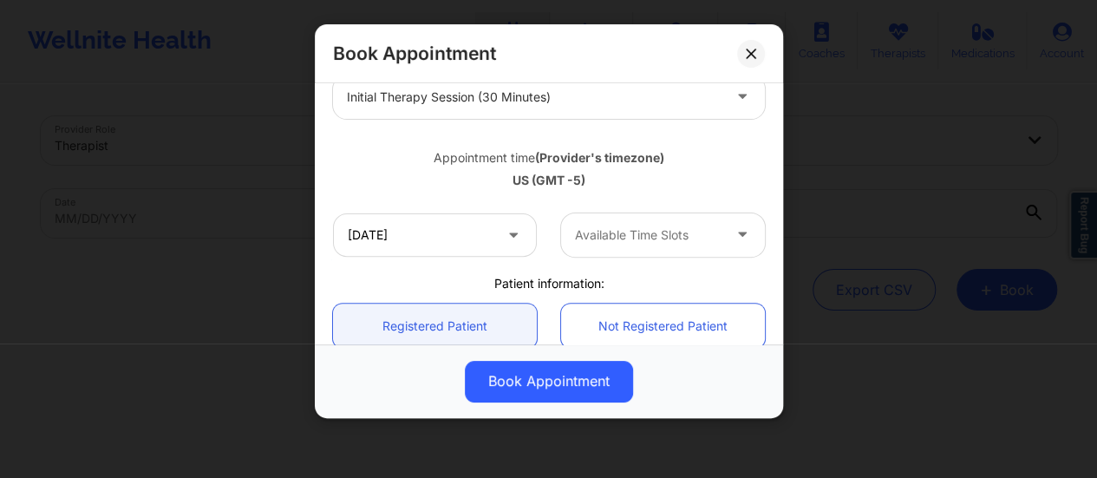
scroll to position [255, 0]
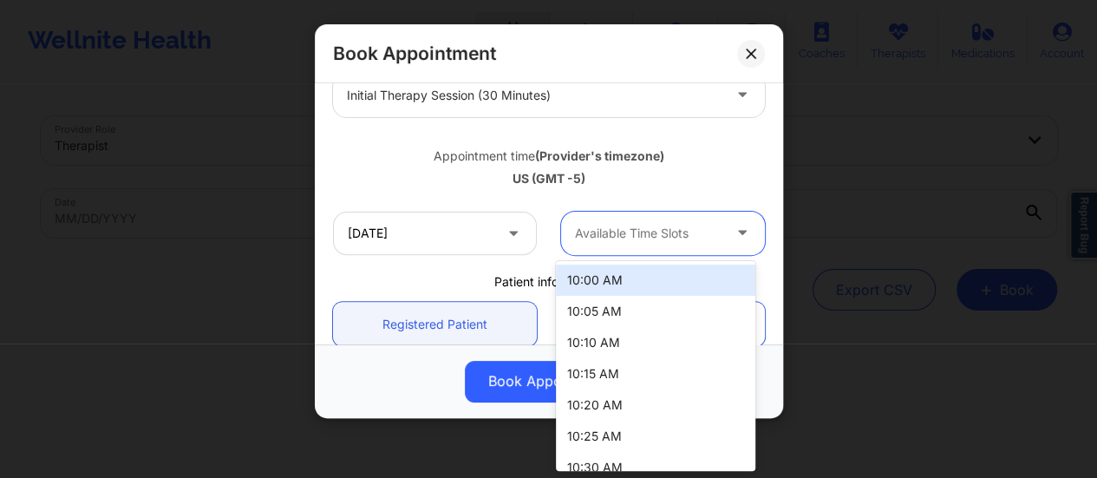
click at [654, 237] on div at bounding box center [648, 233] width 147 height 21
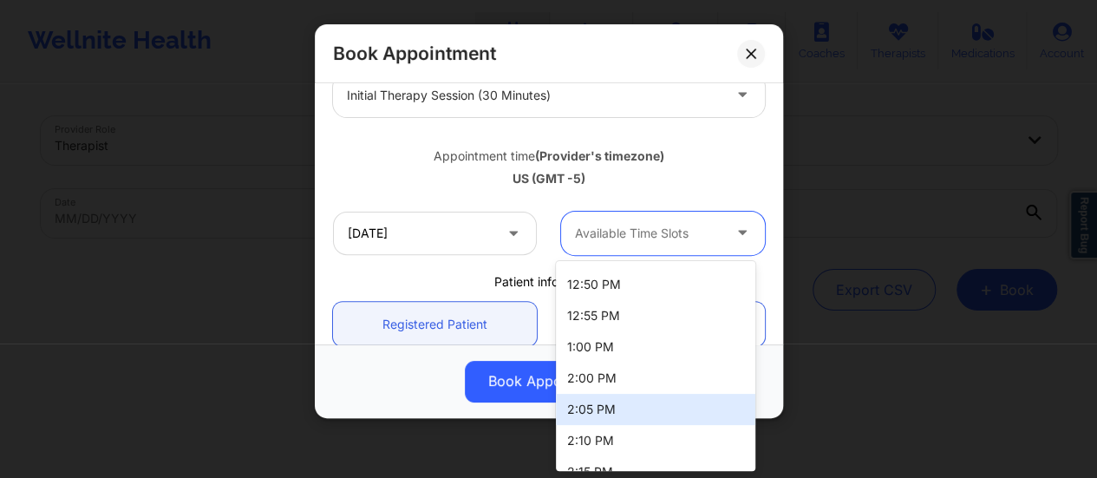
scroll to position [1055, 0]
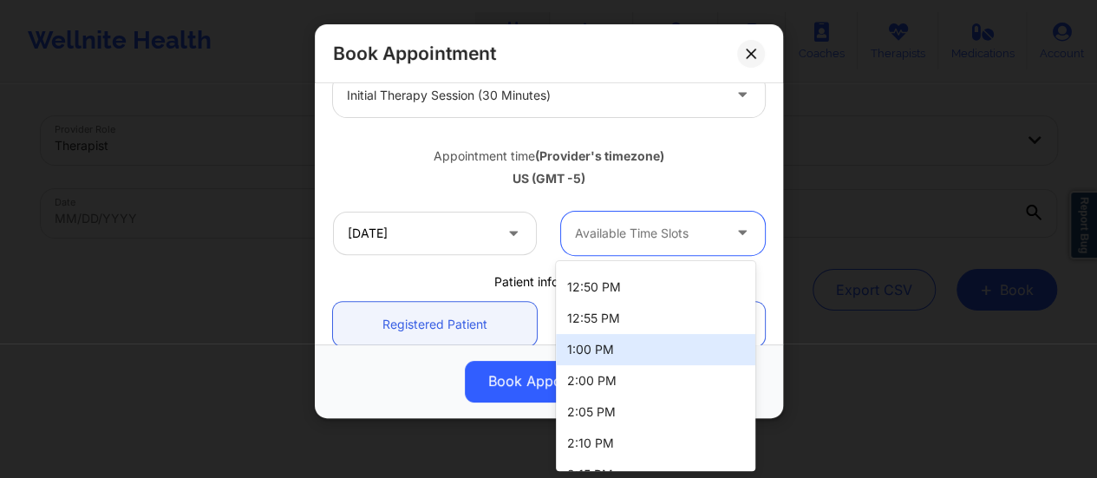
click at [588, 348] on div "1:00 PM" at bounding box center [655, 349] width 199 height 31
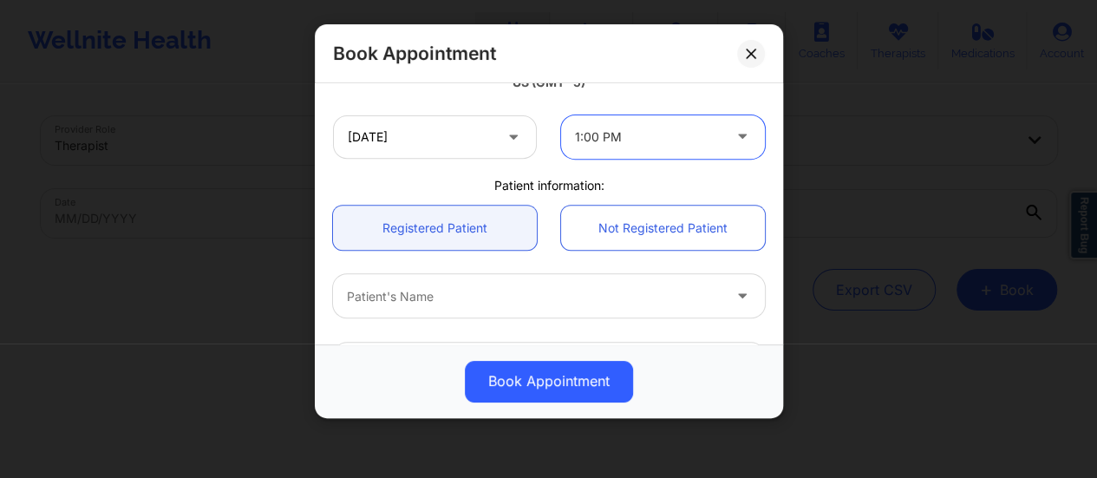
scroll to position [357, 0]
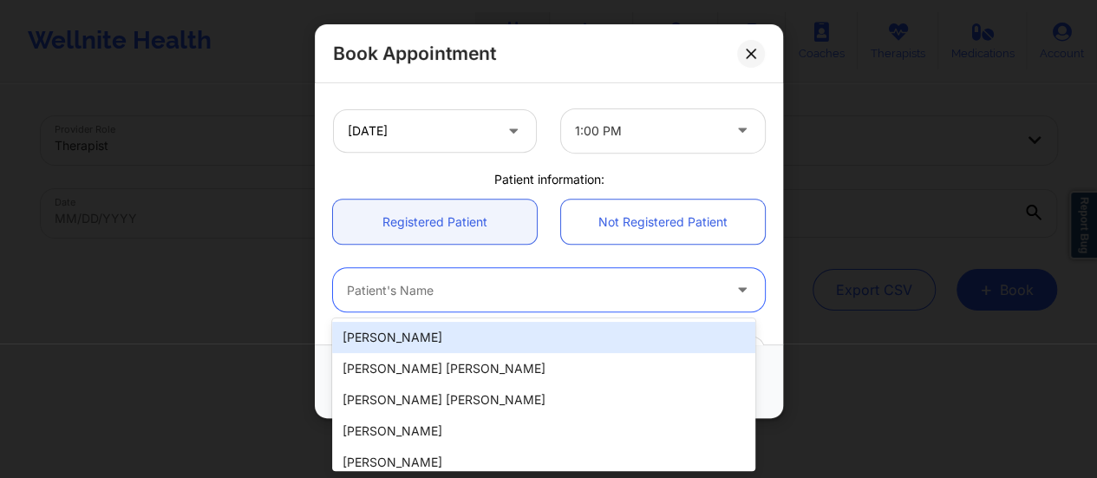
click at [546, 299] on div at bounding box center [534, 290] width 375 height 21
paste input "[PERSON_NAME]"
type input "[PERSON_NAME]"
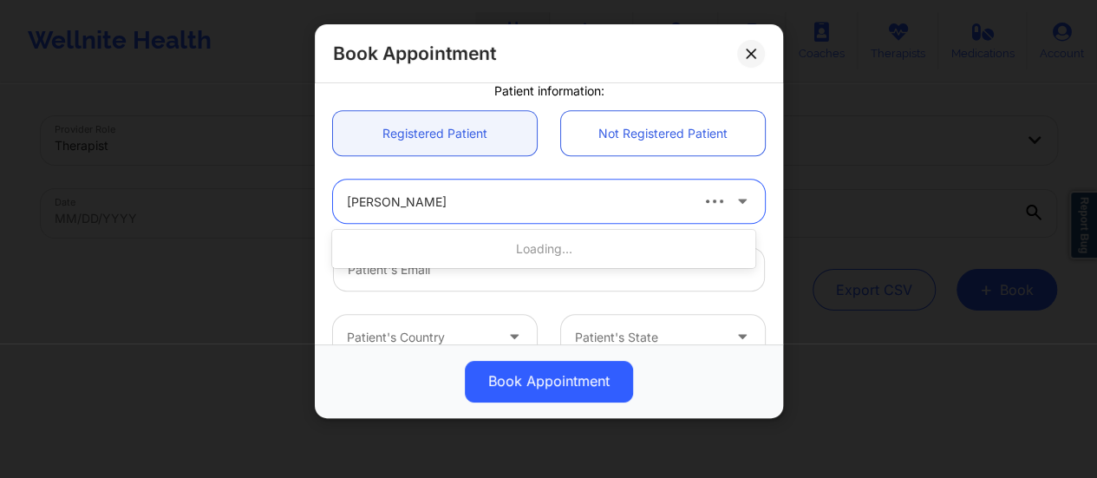
scroll to position [451, 0]
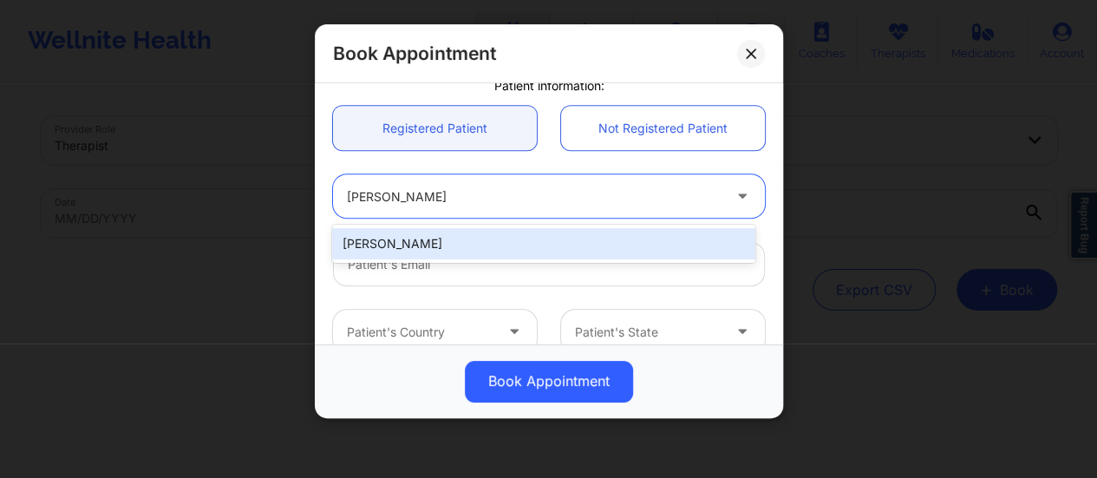
click at [516, 244] on div "[PERSON_NAME]" at bounding box center [543, 243] width 423 height 31
type input "[EMAIL_ADDRESS][DOMAIN_NAME]"
type input "[PHONE_NUMBER]"
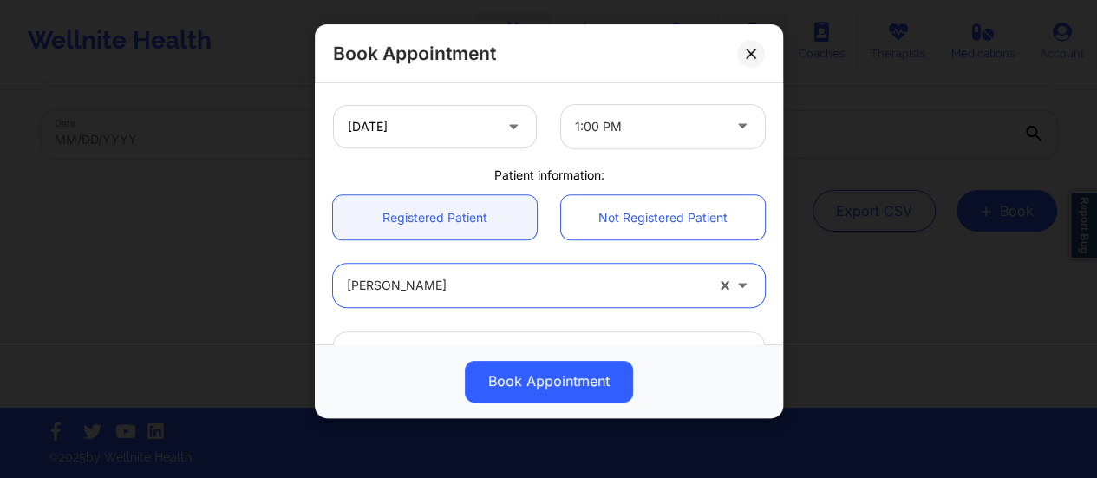
scroll to position [638, 0]
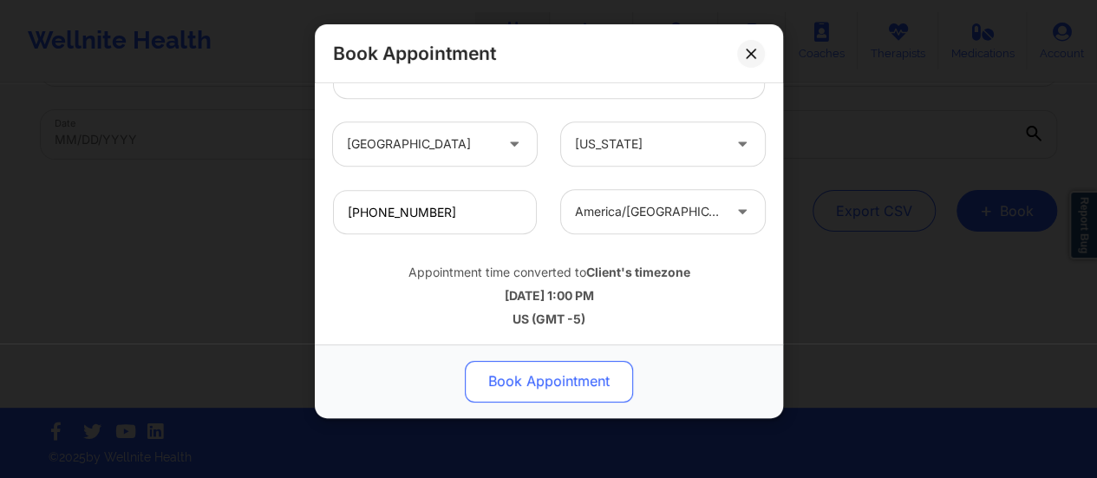
click at [571, 379] on button "Book Appointment" at bounding box center [549, 382] width 168 height 42
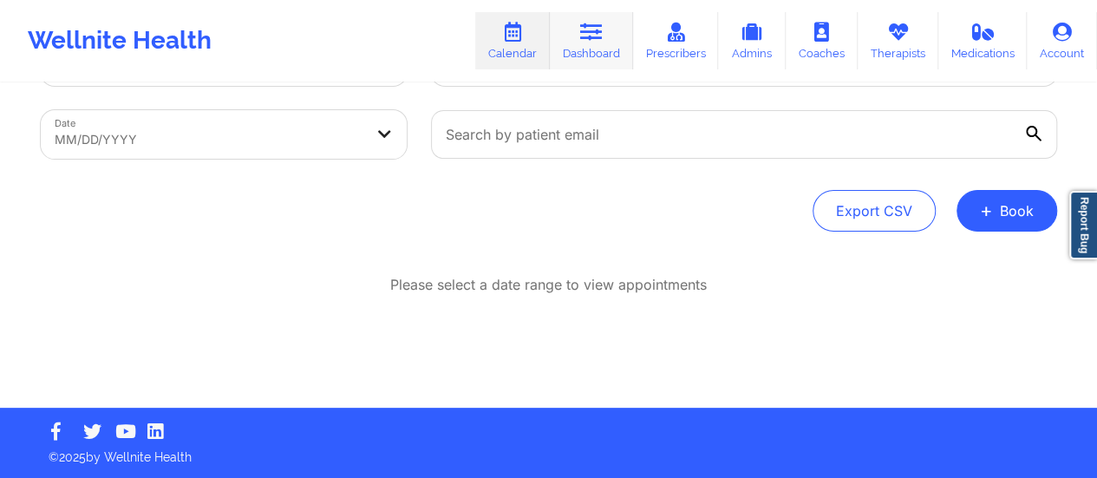
click at [603, 36] on icon at bounding box center [591, 32] width 23 height 19
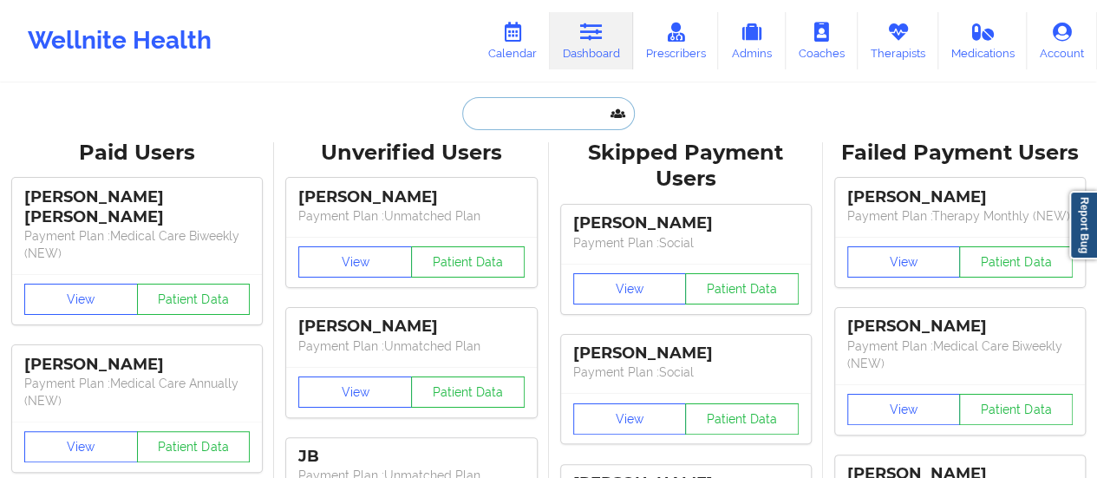
click at [487, 110] on input "text" at bounding box center [548, 113] width 172 height 33
paste input "[EMAIL_ADDRESS][DOMAIN_NAME]"
type input "[EMAIL_ADDRESS][DOMAIN_NAME]"
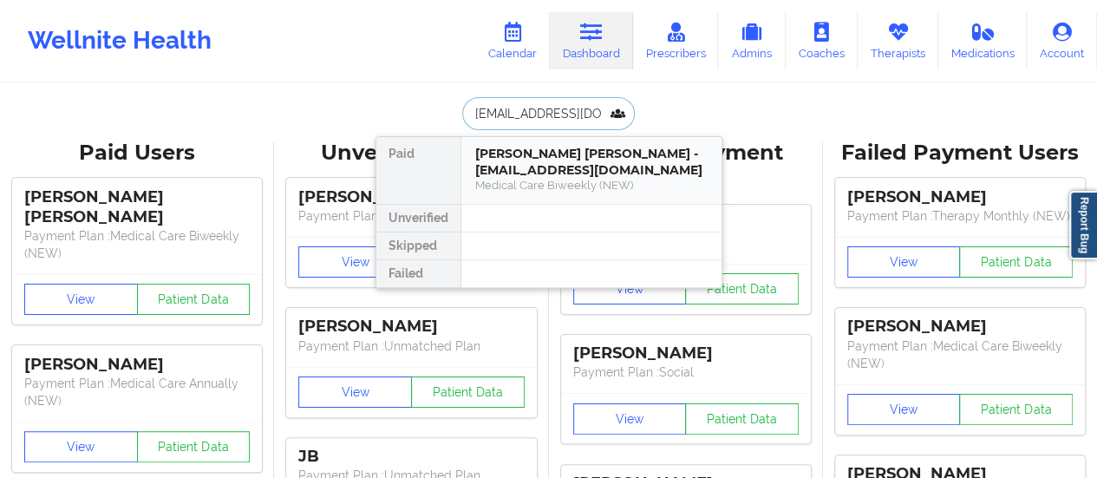
click at [527, 171] on div "[PERSON_NAME] [PERSON_NAME] - [EMAIL_ADDRESS][DOMAIN_NAME]" at bounding box center [591, 162] width 232 height 32
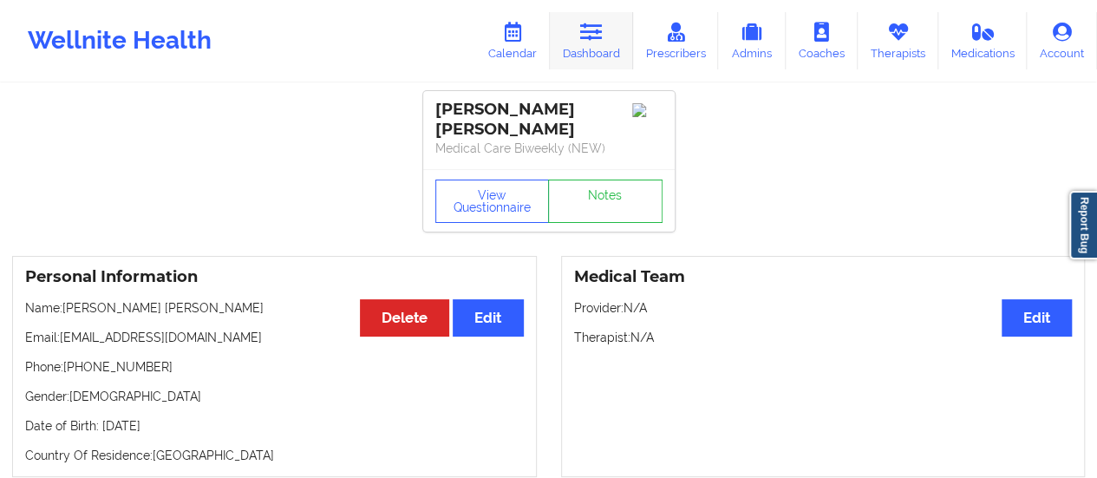
click at [594, 58] on link "Dashboard" at bounding box center [591, 40] width 83 height 57
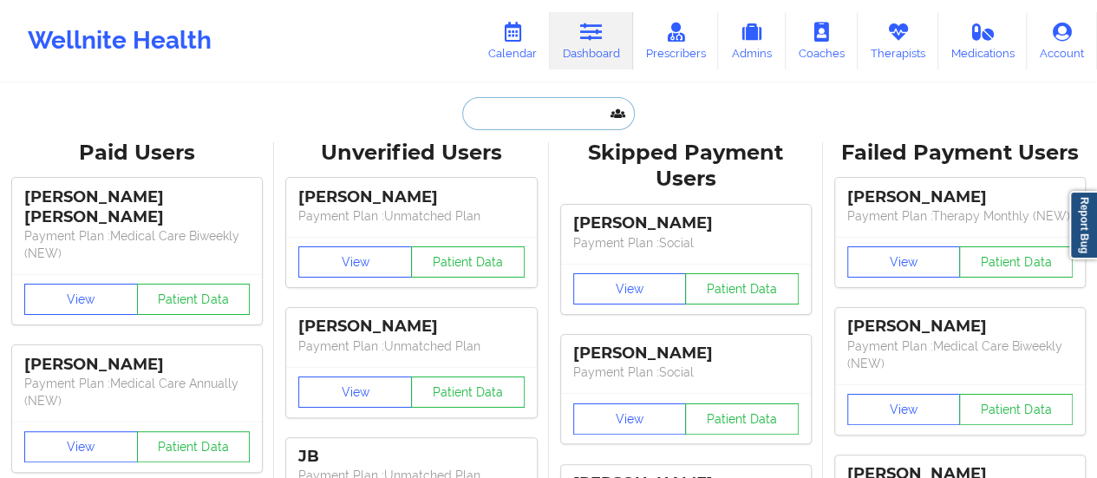
click at [498, 112] on input "text" at bounding box center [548, 113] width 172 height 33
paste input "[EMAIL_ADDRESS][DOMAIN_NAME]"
type input "[EMAIL_ADDRESS][DOMAIN_NAME]"
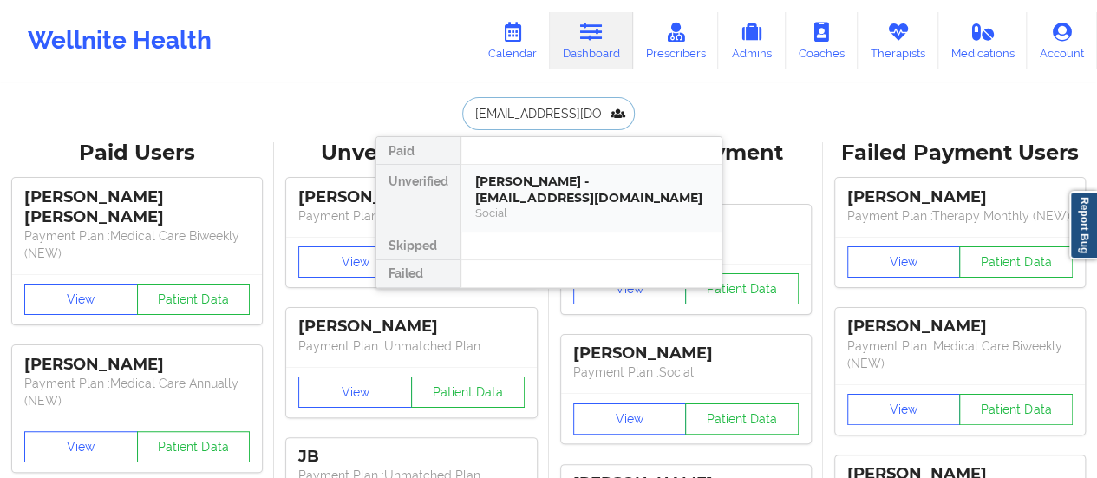
click at [556, 216] on div "Social" at bounding box center [591, 213] width 232 height 15
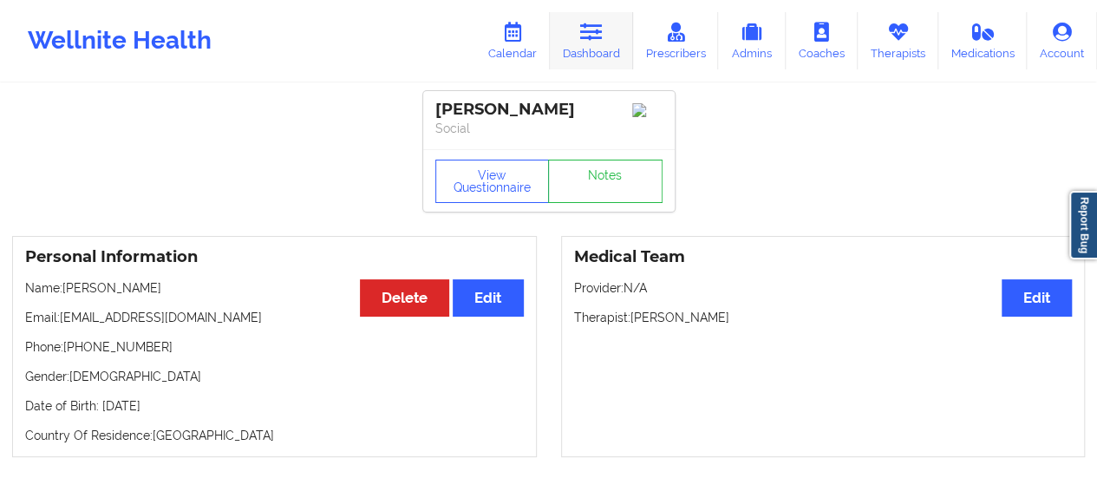
click at [586, 42] on link "Dashboard" at bounding box center [591, 40] width 83 height 57
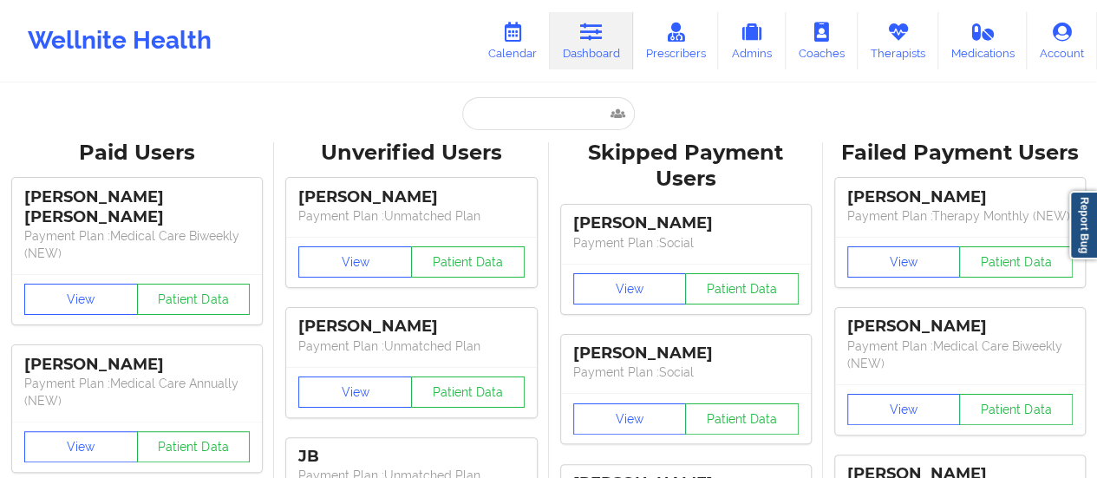
drag, startPoint x: 531, startPoint y: 91, endPoint x: 529, endPoint y: 103, distance: 12.3
click at [529, 103] on input "text" at bounding box center [548, 113] width 172 height 33
paste input "[EMAIL_ADDRESS][DOMAIN_NAME]"
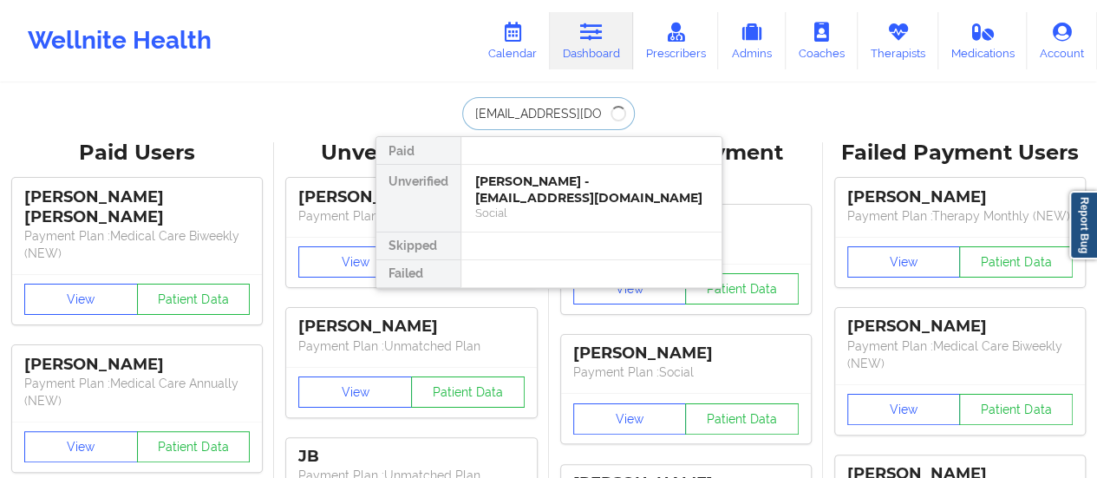
type input "[EMAIL_ADDRESS][DOMAIN_NAME]"
click at [579, 166] on div "[PERSON_NAME] Py - [EMAIL_ADDRESS][DOMAIN_NAME] Social" at bounding box center [591, 198] width 260 height 67
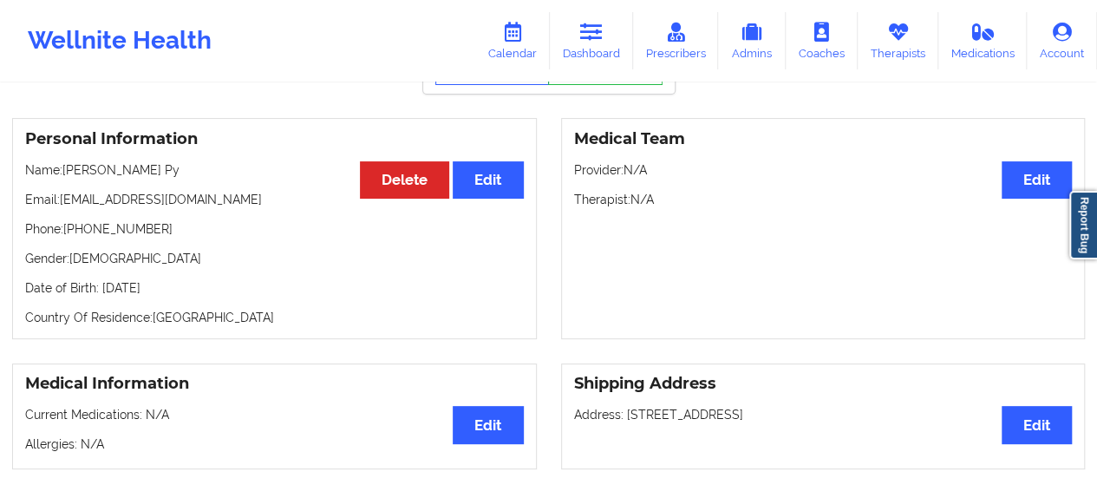
scroll to position [104, 0]
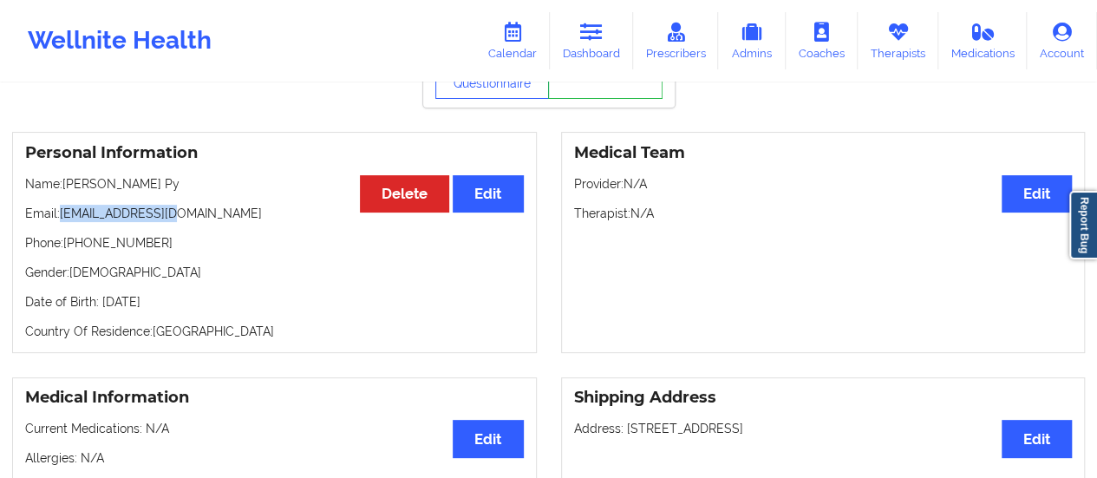
drag, startPoint x: 173, startPoint y: 219, endPoint x: 62, endPoint y: 214, distance: 111.1
click at [62, 214] on p "Email: [EMAIL_ADDRESS][DOMAIN_NAME]" at bounding box center [274, 213] width 499 height 17
copy p "[EMAIL_ADDRESS][DOMAIN_NAME]"
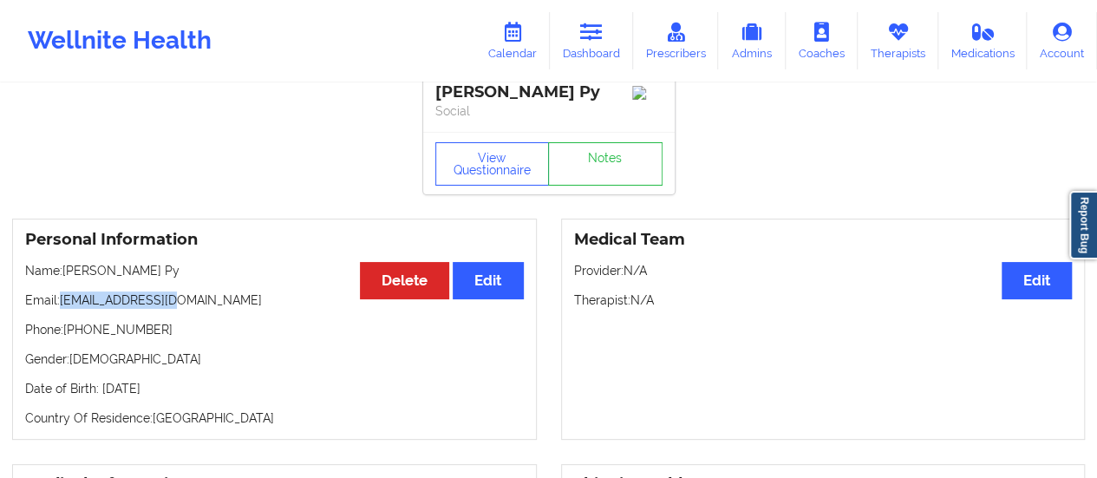
scroll to position [14, 0]
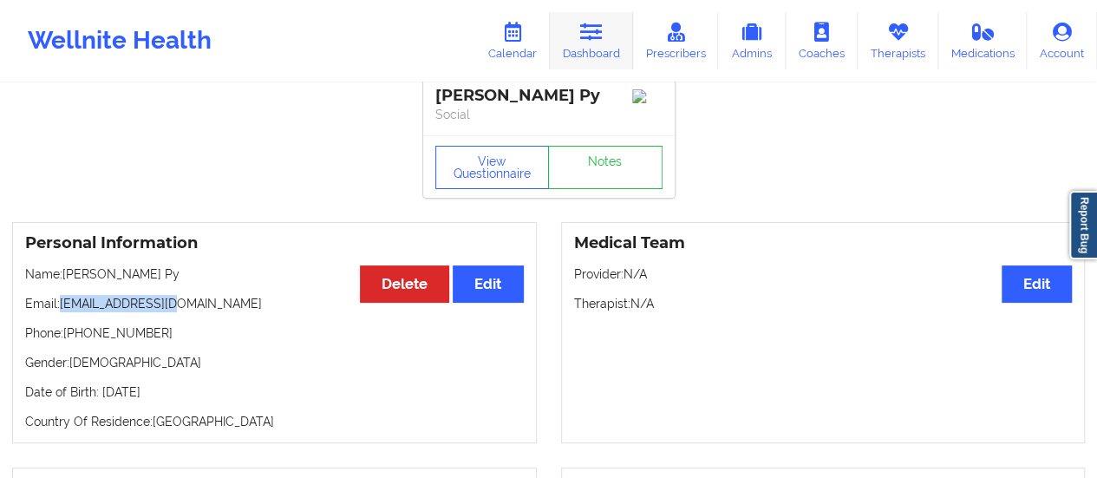
click at [567, 20] on link "Dashboard" at bounding box center [591, 40] width 83 height 57
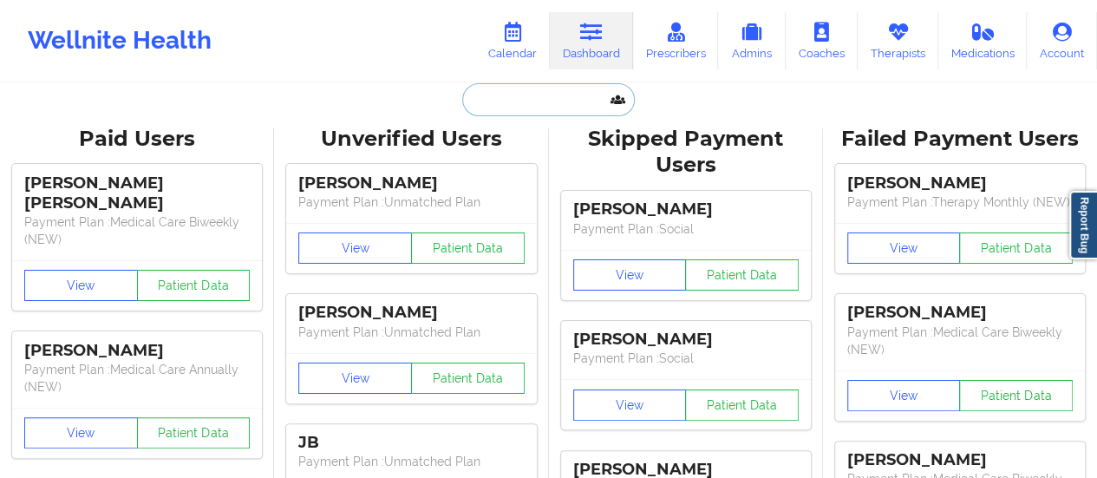
click at [520, 108] on input "text" at bounding box center [548, 99] width 172 height 33
paste input "[EMAIL_ADDRESS][DOMAIN_NAME]"
type input "[EMAIL_ADDRESS][DOMAIN_NAME]"
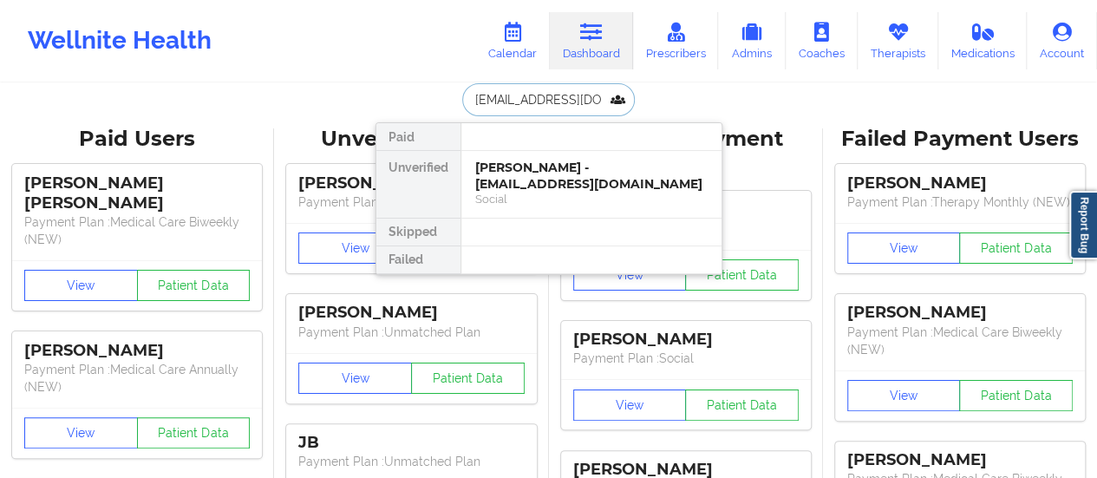
click at [519, 160] on div "[PERSON_NAME] - [EMAIL_ADDRESS][DOMAIN_NAME]" at bounding box center [591, 176] width 232 height 32
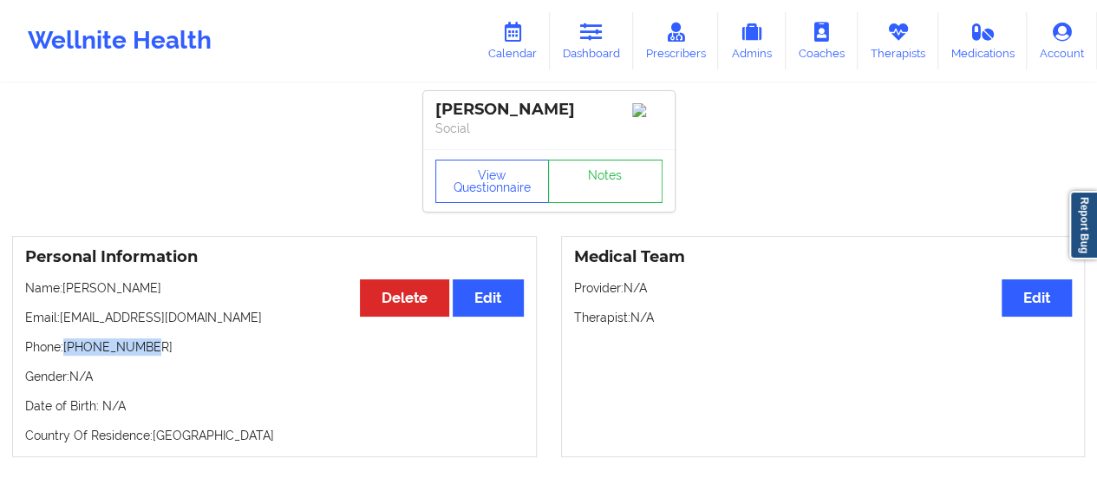
drag, startPoint x: 169, startPoint y: 347, endPoint x: 66, endPoint y: 353, distance: 103.4
click at [66, 353] on p "Phone: [PHONE_NUMBER]" at bounding box center [274, 346] width 499 height 17
copy p "[PHONE_NUMBER]"
click at [890, 37] on icon at bounding box center [897, 32] width 23 height 19
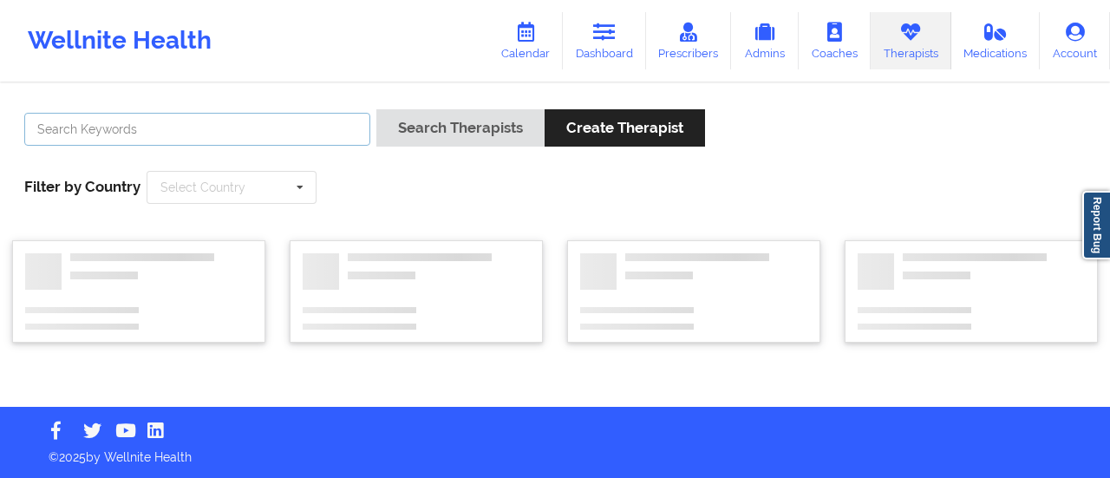
click at [183, 128] on input "text" at bounding box center [197, 129] width 346 height 33
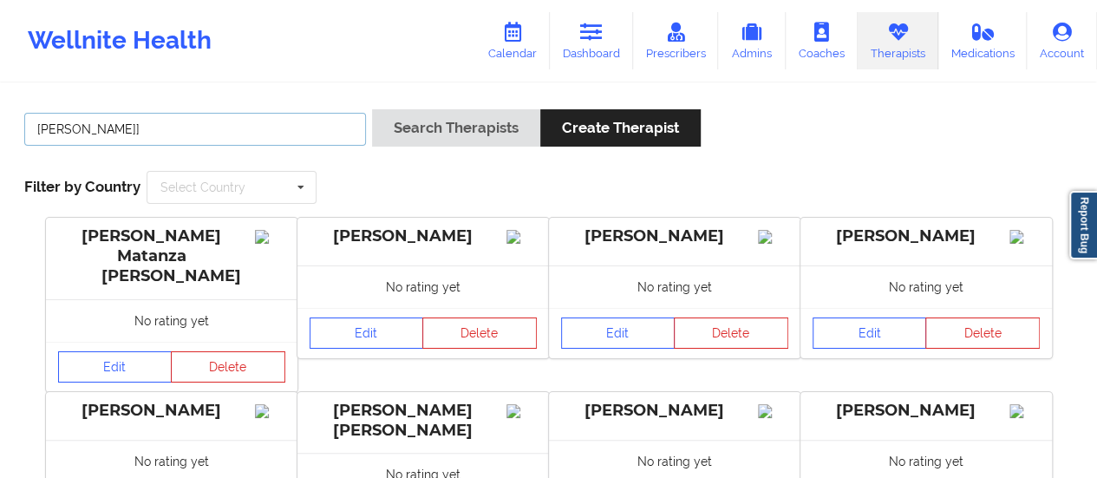
click at [372, 109] on button "Search Therapists" at bounding box center [456, 127] width 168 height 37
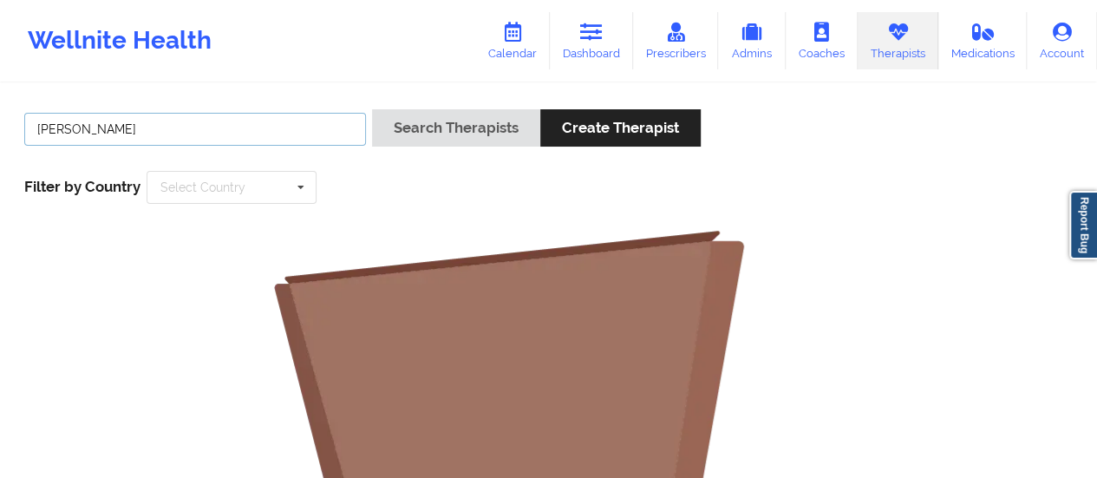
type input "[PERSON_NAME]"
click at [372, 109] on button "Search Therapists" at bounding box center [456, 127] width 168 height 37
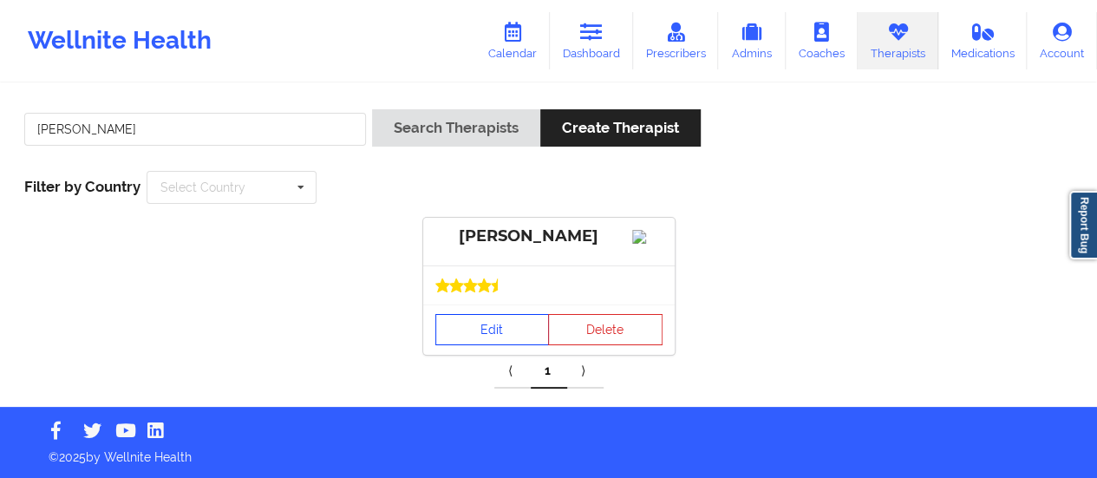
click at [501, 345] on link "Edit" at bounding box center [492, 329] width 114 height 31
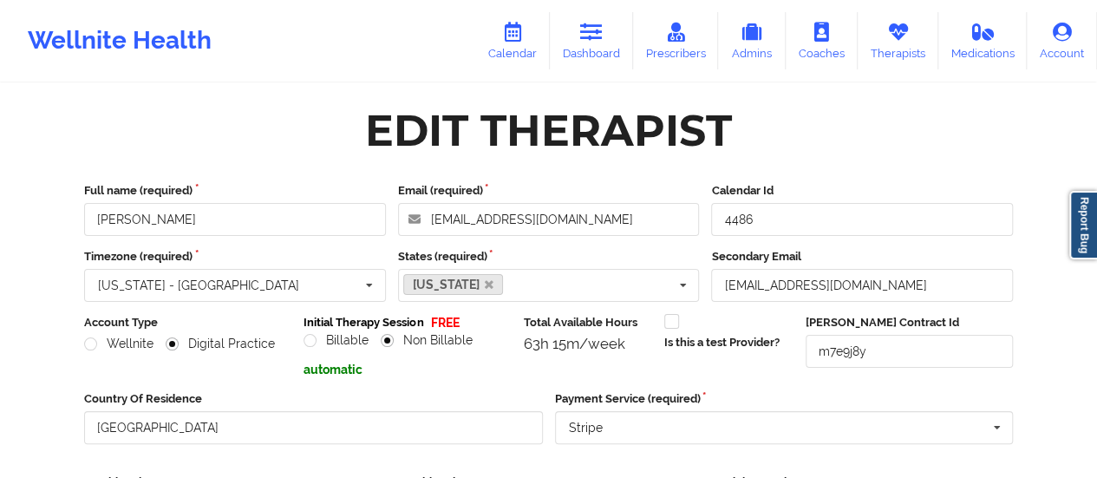
scroll to position [312, 0]
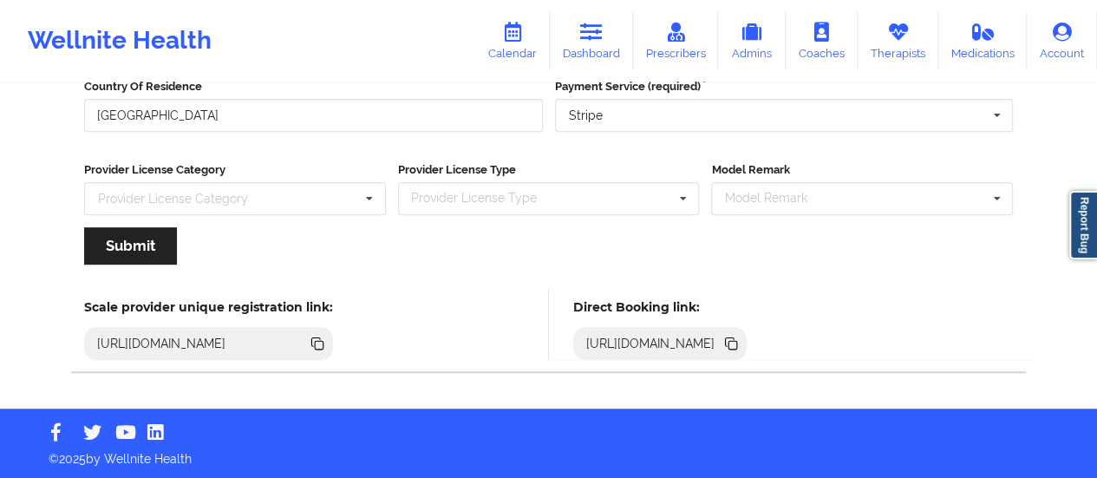
click at [737, 344] on icon at bounding box center [732, 345] width 9 height 9
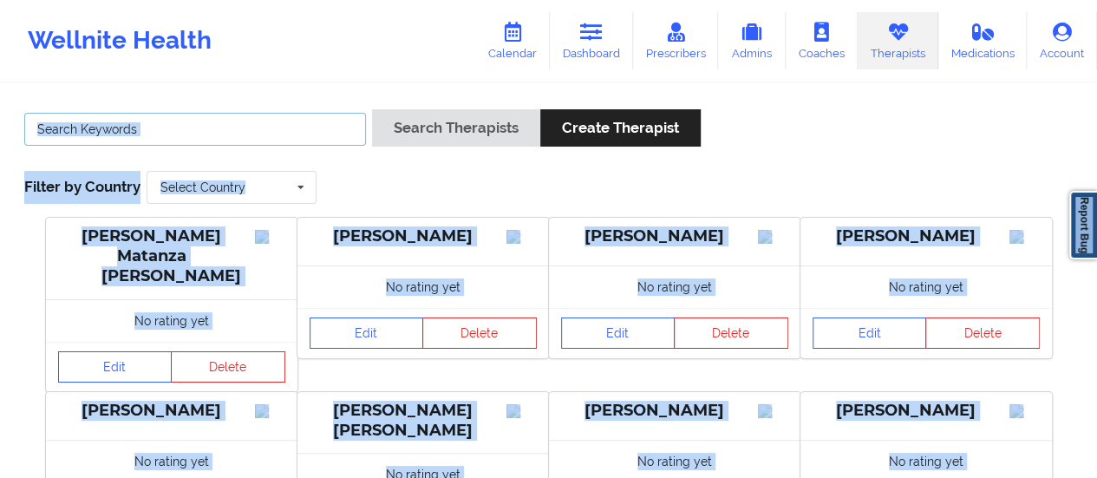
click at [214, 134] on input "text" at bounding box center [195, 129] width 342 height 33
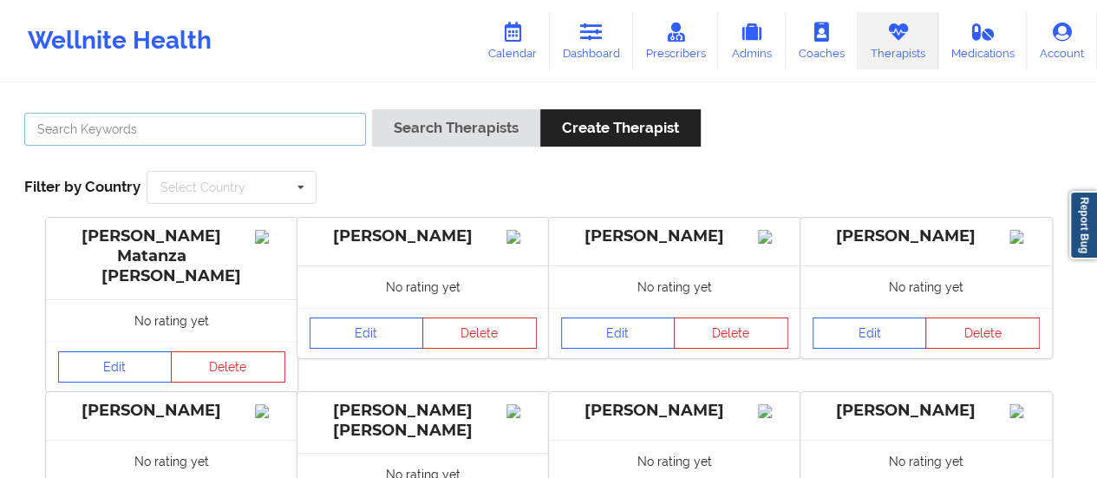
click at [214, 134] on input "text" at bounding box center [195, 129] width 342 height 33
type input "[PERSON_NAME]"
click at [372, 109] on button "Search Therapists" at bounding box center [456, 127] width 168 height 37
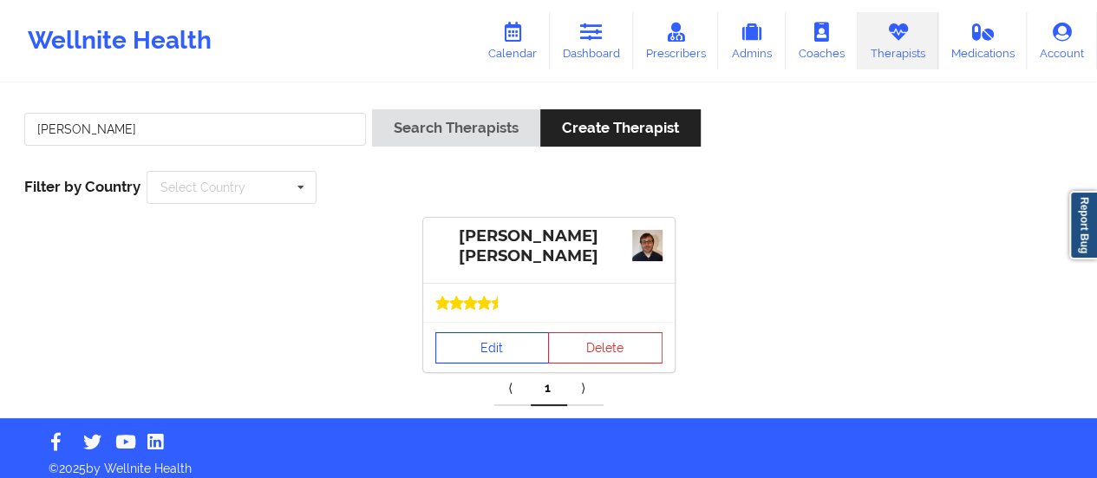
click at [488, 351] on link "Edit" at bounding box center [492, 347] width 114 height 31
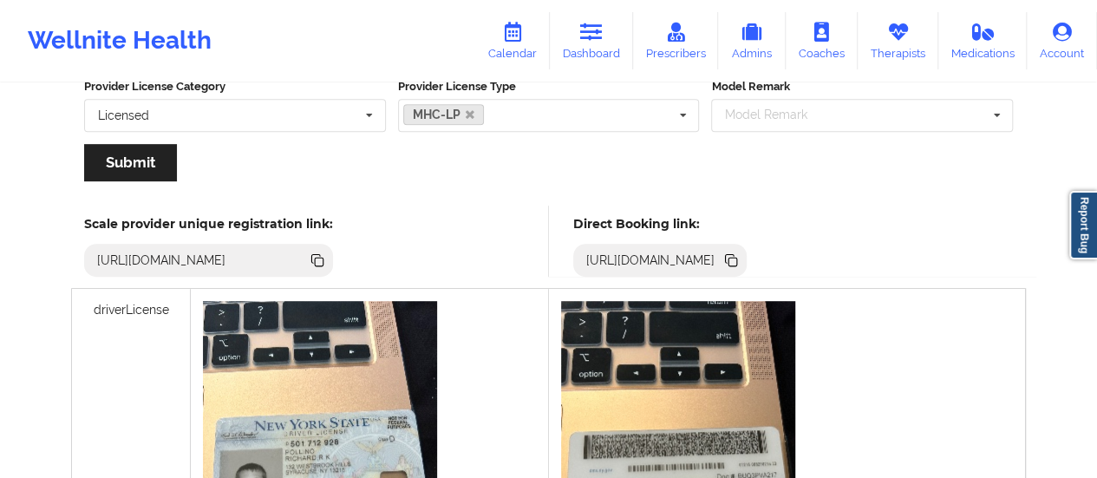
scroll to position [493, 0]
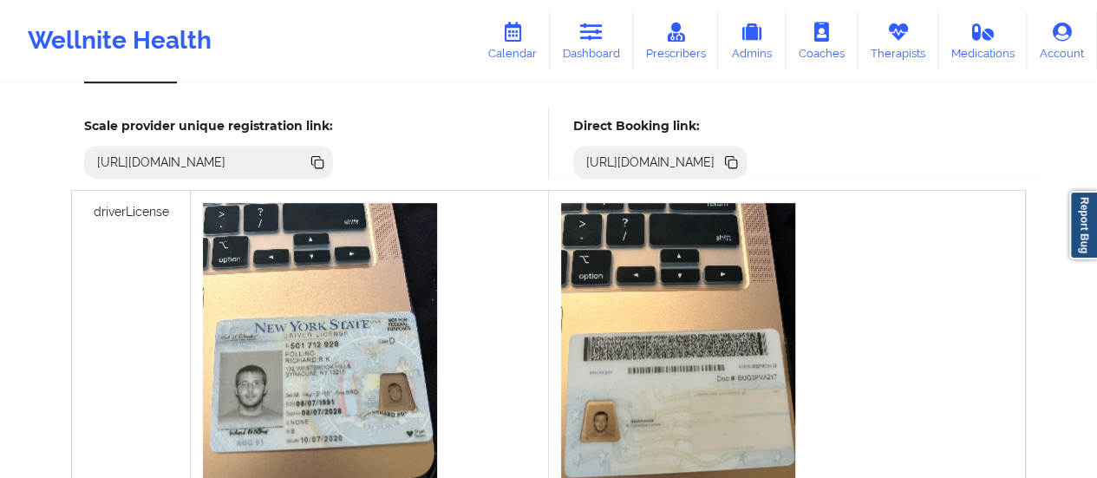
click at [741, 154] on icon at bounding box center [731, 162] width 19 height 19
click at [593, 35] on icon at bounding box center [591, 32] width 23 height 19
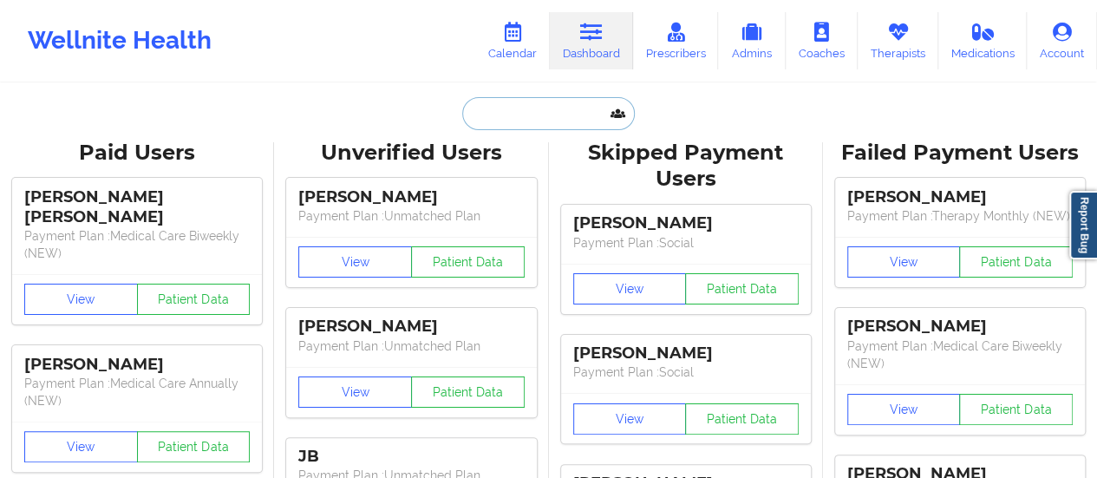
click at [526, 106] on input "text" at bounding box center [548, 113] width 172 height 33
paste input "[EMAIL_ADDRESS][DOMAIN_NAME]"
type input "[EMAIL_ADDRESS][DOMAIN_NAME]"
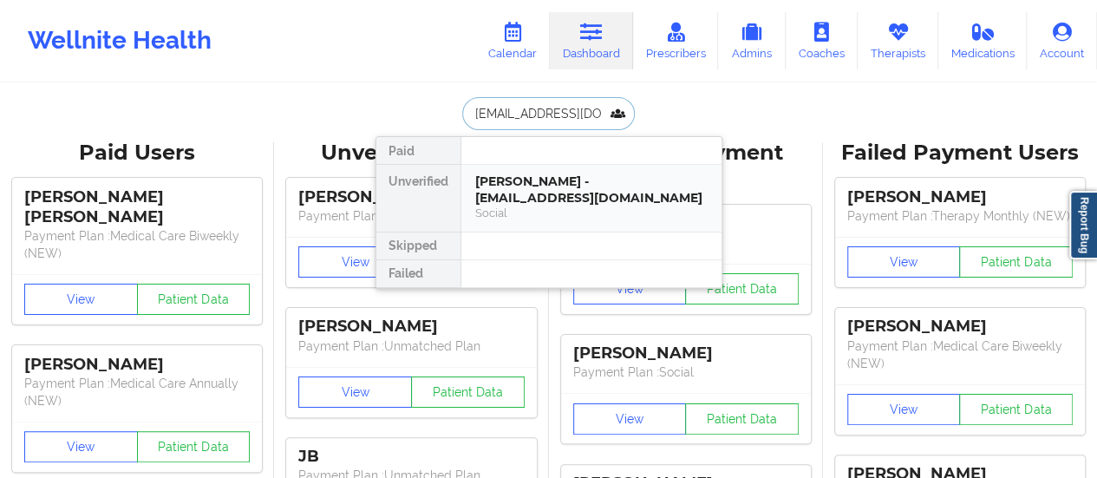
click at [529, 192] on div "[PERSON_NAME] - [EMAIL_ADDRESS][DOMAIN_NAME]" at bounding box center [591, 189] width 232 height 32
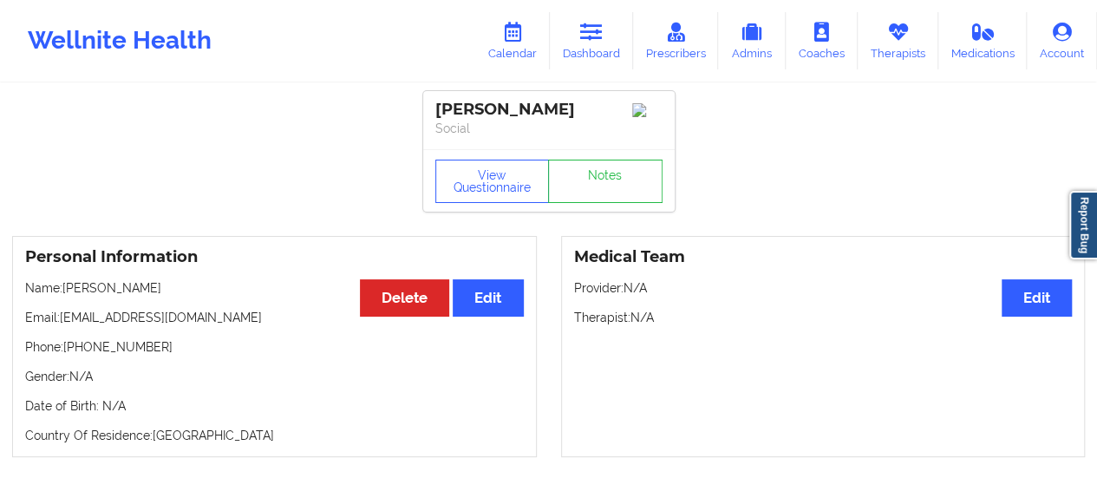
drag, startPoint x: 65, startPoint y: 288, endPoint x: 194, endPoint y: 280, distance: 129.5
click at [194, 280] on div "Personal Information Edit Delete Name: [PERSON_NAME] Email: [EMAIL_ADDRESS][DOM…" at bounding box center [274, 346] width 525 height 221
copy p "[PERSON_NAME]"
click at [565, 39] on link "Dashboard" at bounding box center [591, 40] width 83 height 57
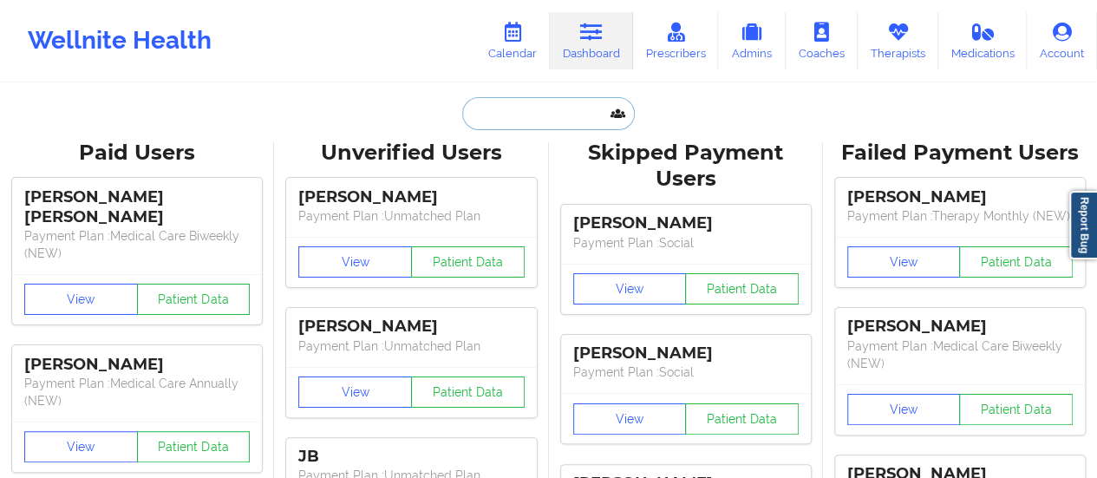
click at [521, 106] on input "text" at bounding box center [548, 113] width 172 height 33
paste input "[EMAIL_ADDRESS][DOMAIN_NAME]"
type input "[EMAIL_ADDRESS][DOMAIN_NAME]"
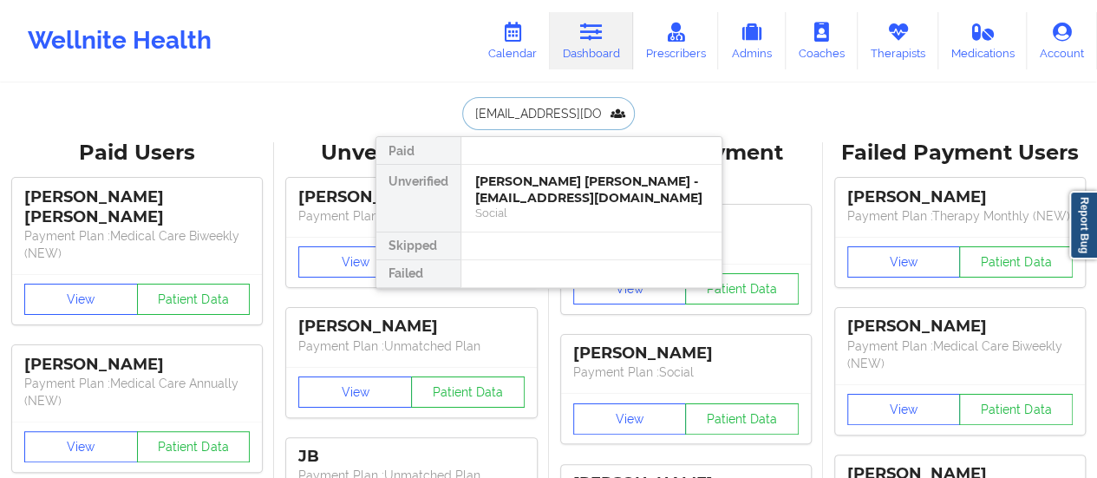
click at [509, 200] on div "[PERSON_NAME] [PERSON_NAME] - [EMAIL_ADDRESS][DOMAIN_NAME]" at bounding box center [591, 189] width 232 height 32
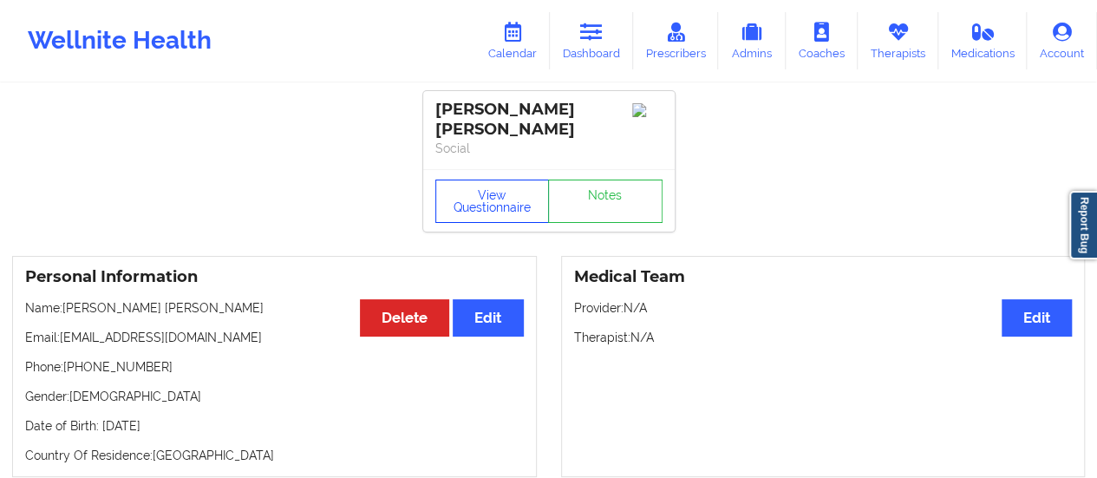
click at [466, 190] on button "View Questionnaire" at bounding box center [492, 201] width 114 height 43
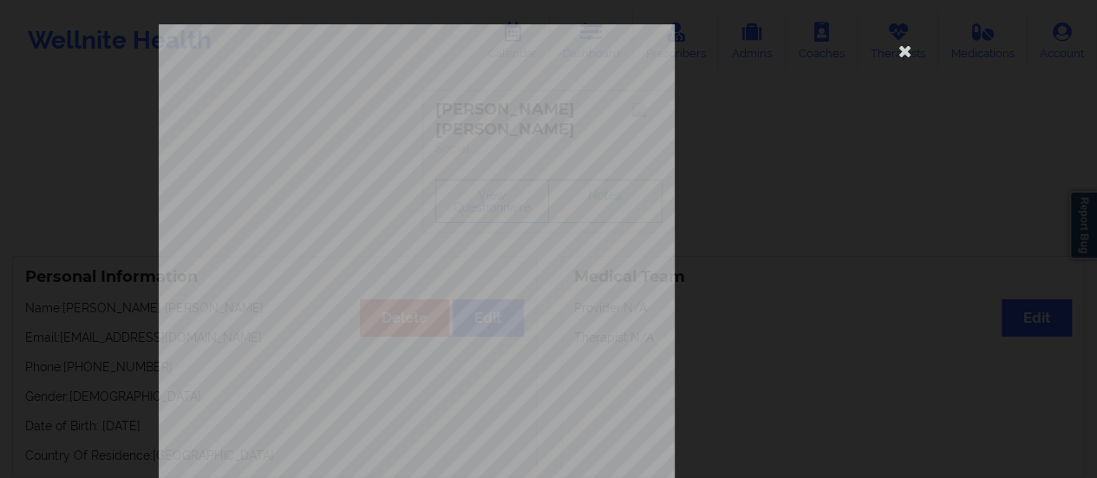
scroll to position [349, 0]
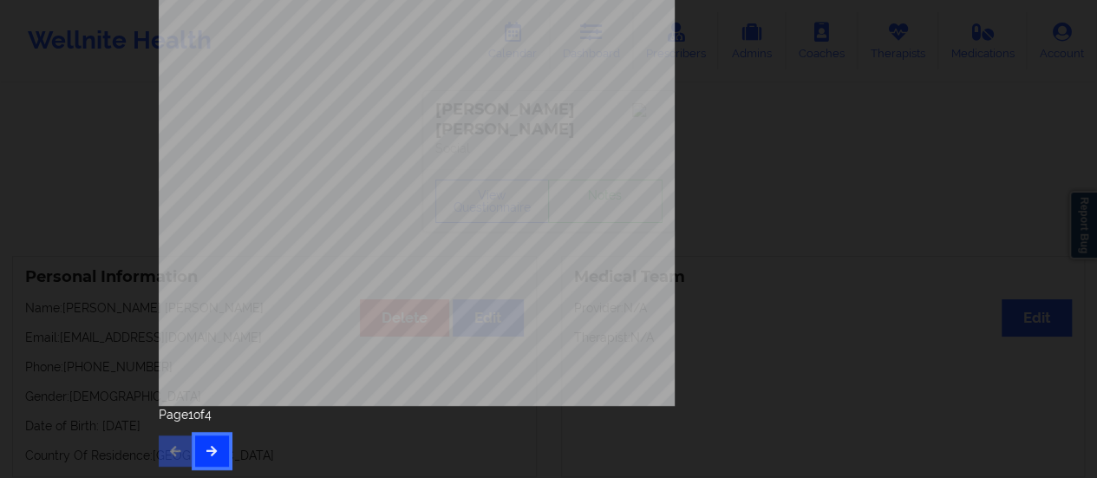
click at [219, 452] on button "button" at bounding box center [212, 450] width 34 height 31
click at [212, 454] on icon "button" at bounding box center [212, 450] width 15 height 10
click at [886, 164] on div "commercial Insurance Member ID for patient This patient has not provided his Me…" at bounding box center [549, 41] width 781 height 730
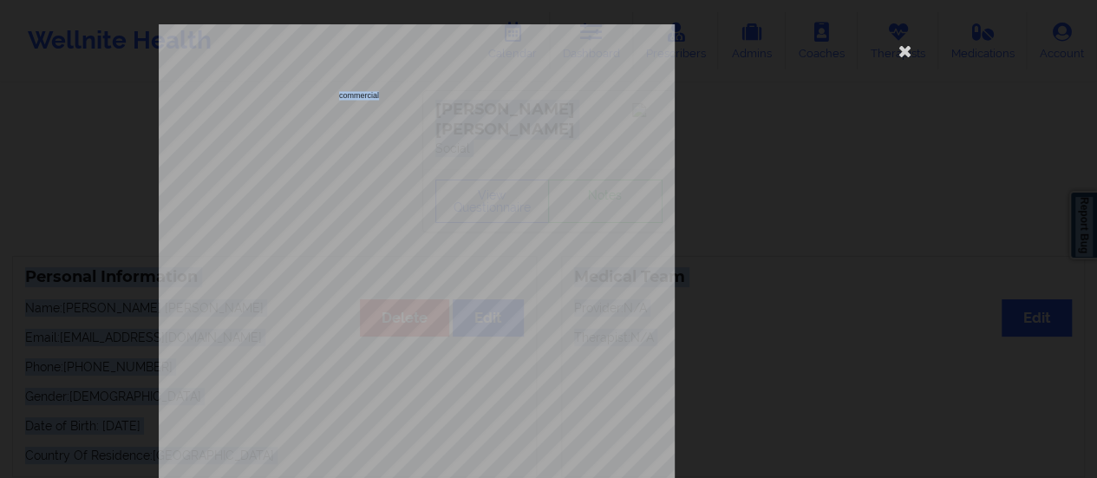
drag, startPoint x: 886, startPoint y: 164, endPoint x: 437, endPoint y: -105, distance: 523.5
click at [437, 0] on html "Wellnite Health Calendar Dashboard Prescribers Admins Coaches Therapists Medica…" at bounding box center [548, 239] width 1097 height 478
click at [897, 55] on icon at bounding box center [905, 50] width 28 height 28
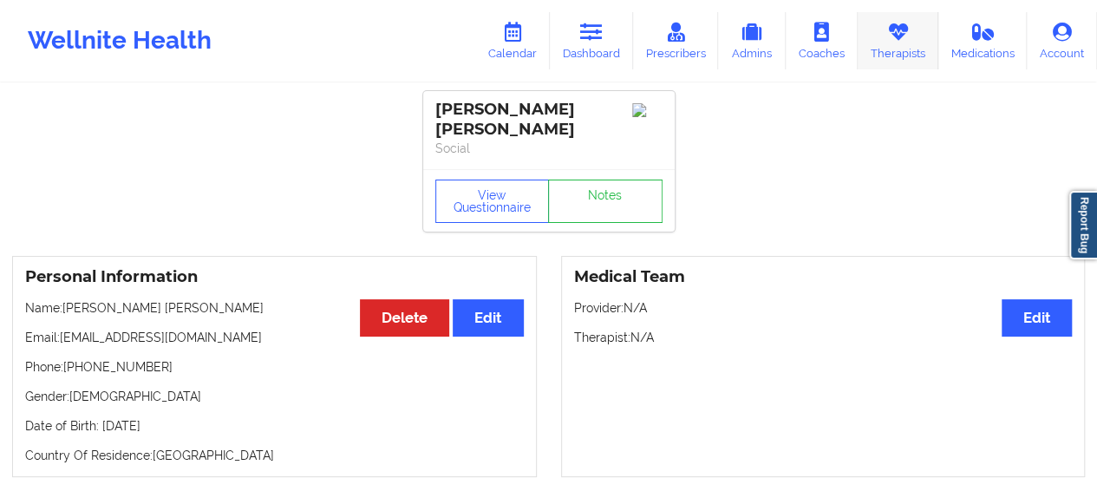
click at [893, 42] on icon at bounding box center [897, 32] width 23 height 19
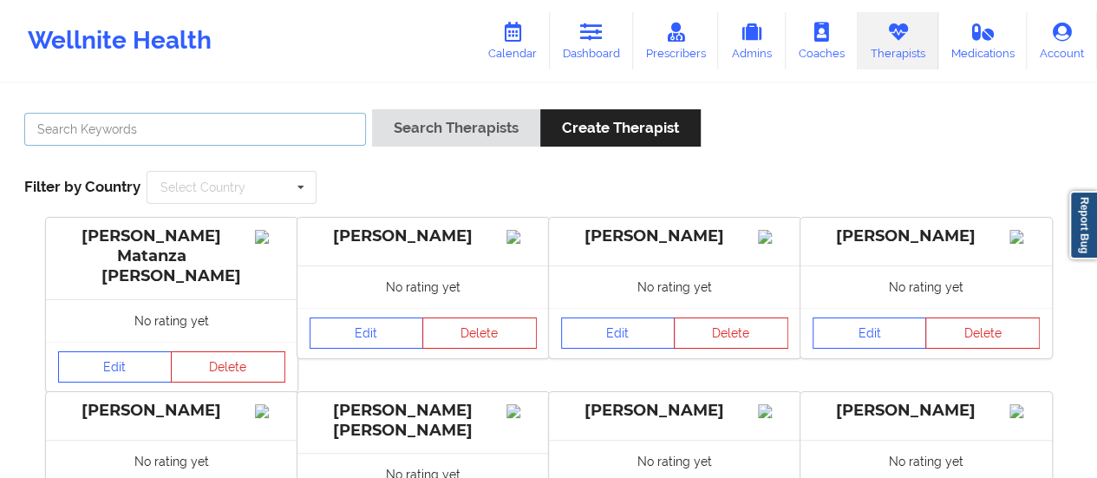
click at [323, 138] on input "text" at bounding box center [195, 129] width 342 height 33
type input "[PERSON_NAME]"
click at [372, 109] on button "Search Therapists" at bounding box center [456, 127] width 168 height 37
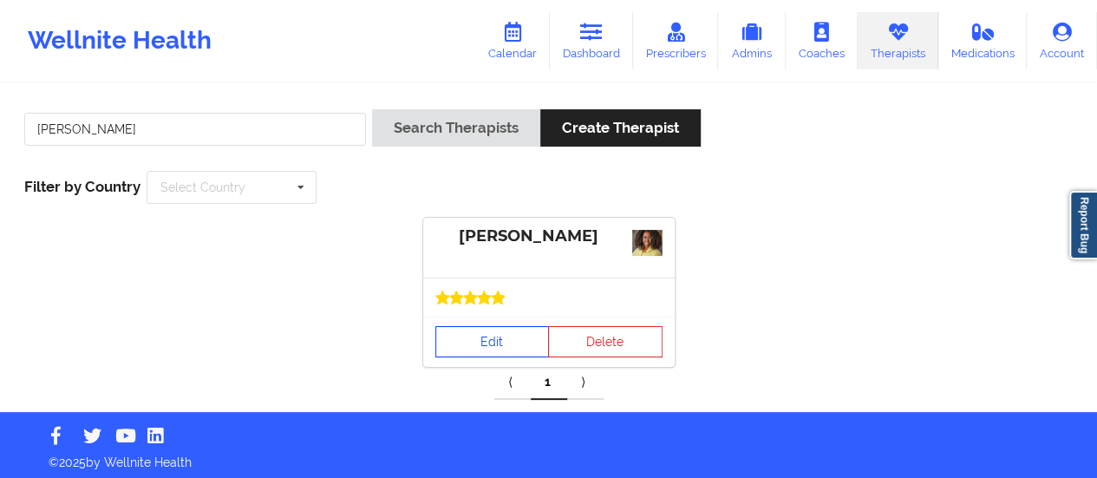
click at [467, 343] on link "Edit" at bounding box center [492, 341] width 114 height 31
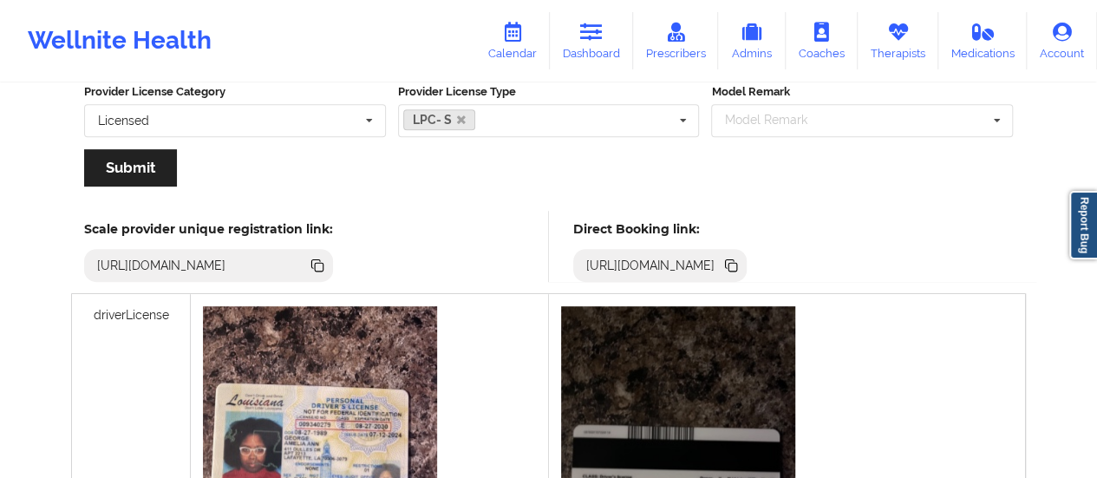
scroll to position [395, 0]
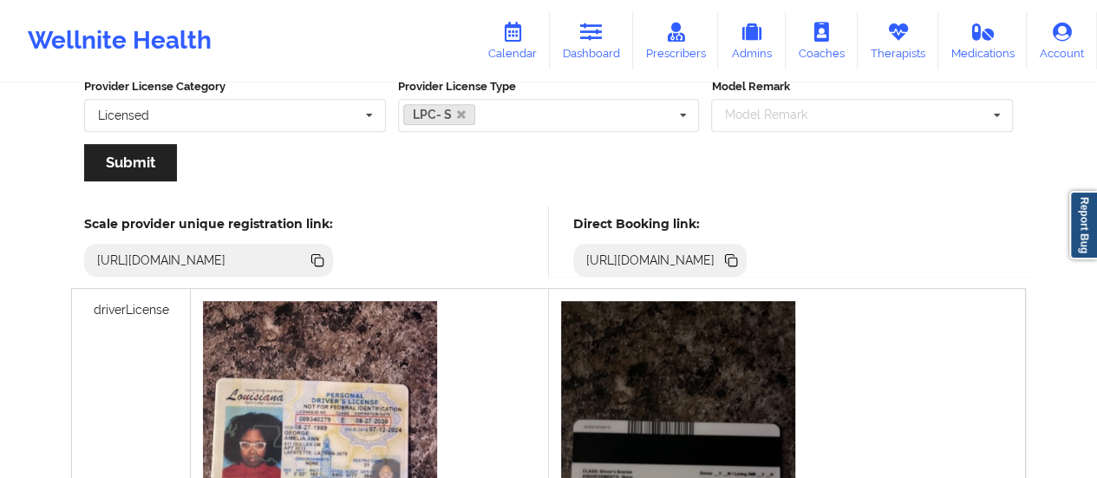
click at [735, 254] on icon at bounding box center [730, 258] width 9 height 9
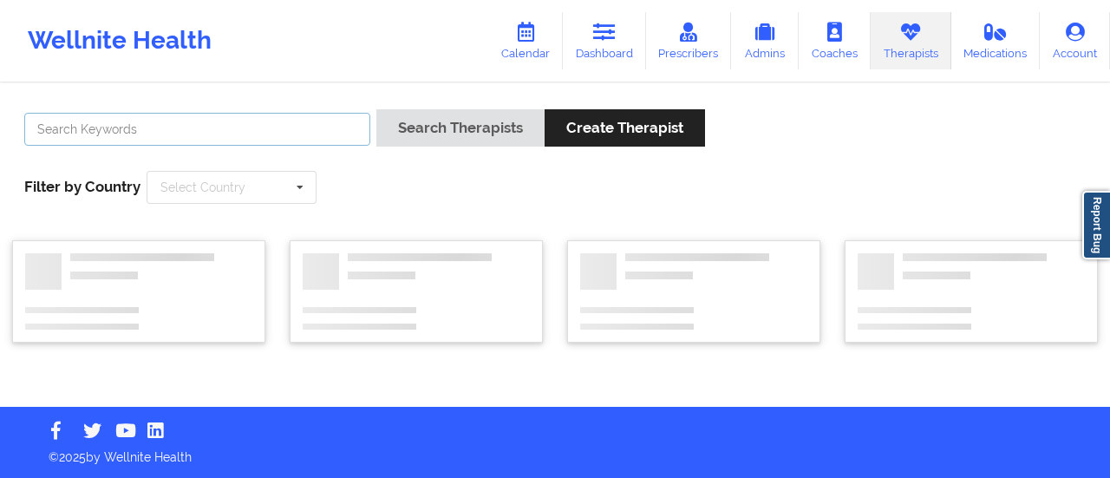
click at [241, 138] on input "text" at bounding box center [197, 129] width 346 height 33
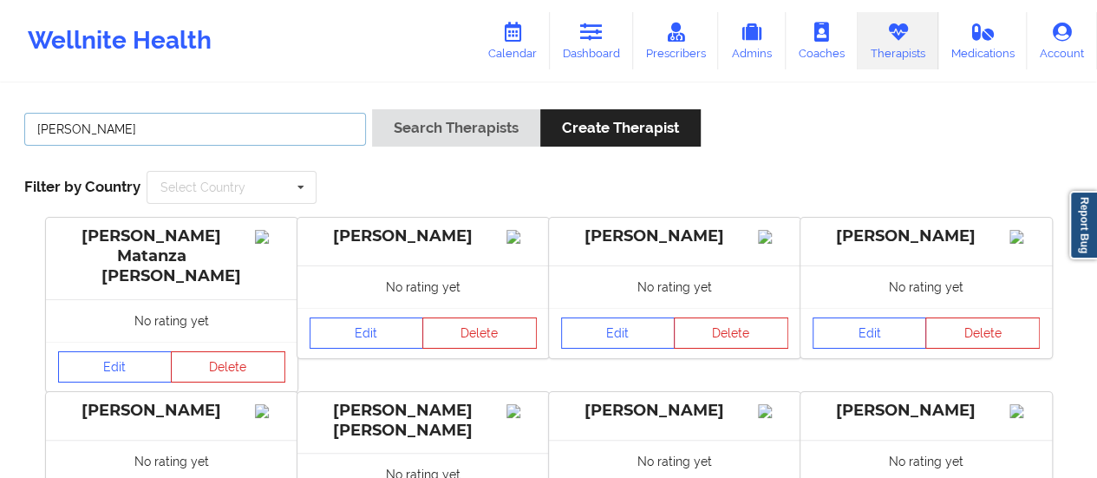
type input "[PERSON_NAME]"
click at [372, 109] on button "Search Therapists" at bounding box center [456, 127] width 168 height 37
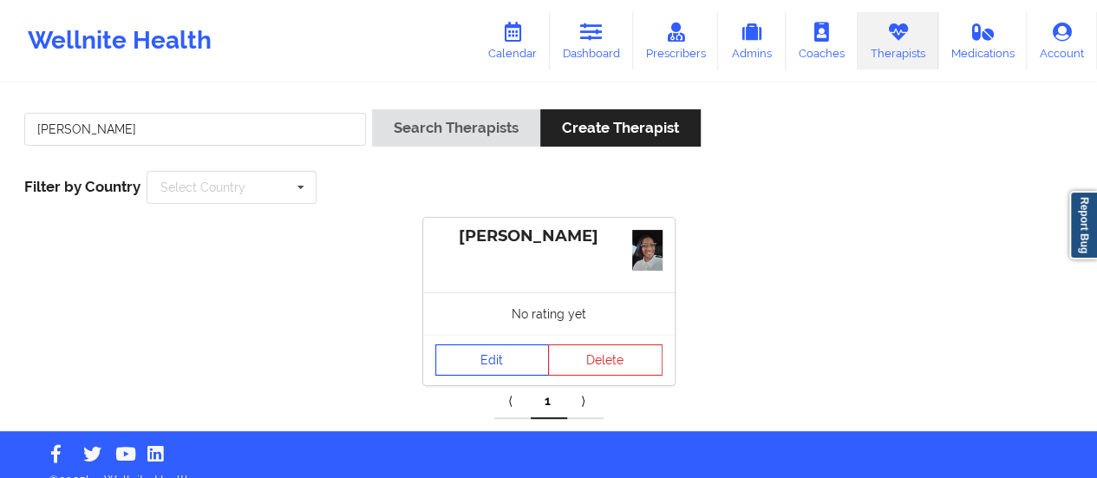
click at [519, 360] on link "Edit" at bounding box center [492, 359] width 114 height 31
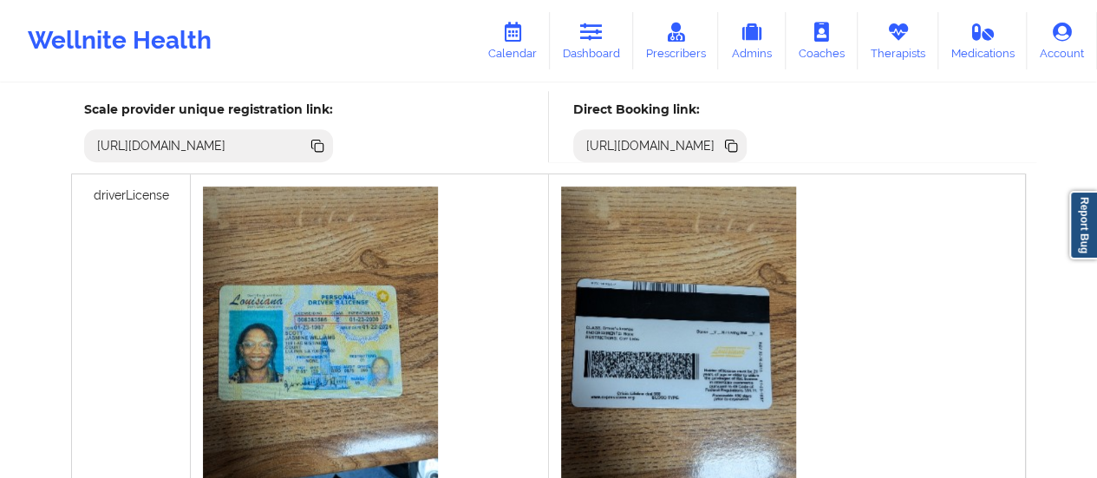
scroll to position [552, 0]
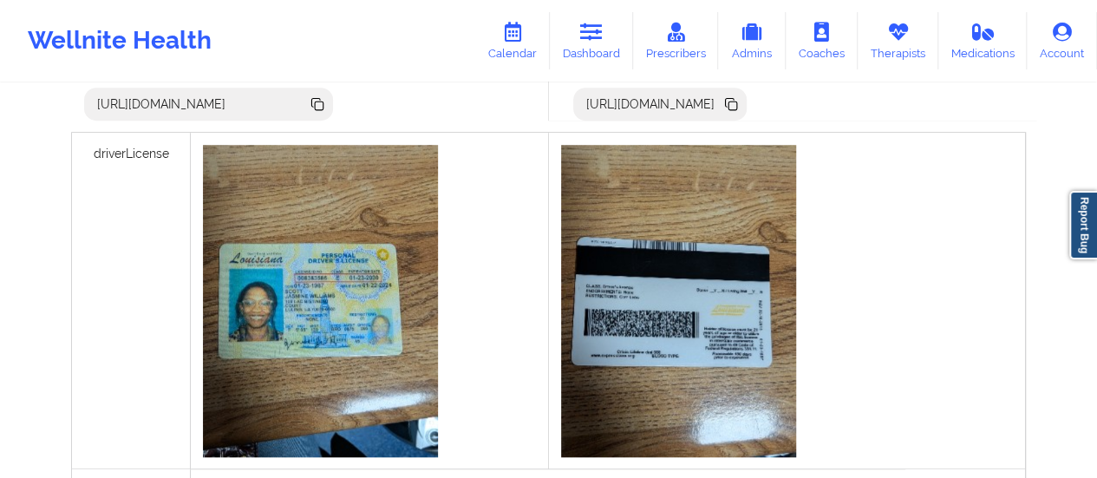
click at [735, 98] on icon at bounding box center [730, 102] width 9 height 9
click at [598, 41] on icon at bounding box center [591, 32] width 23 height 19
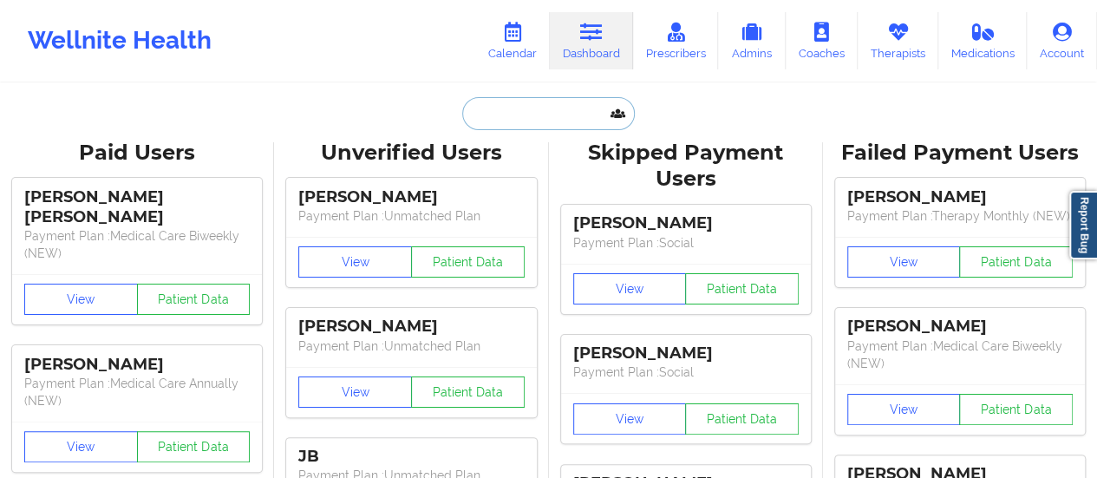
click at [512, 102] on input "text" at bounding box center [548, 113] width 172 height 33
paste input "[EMAIL_ADDRESS][DOMAIN_NAME]"
type input "[EMAIL_ADDRESS][DOMAIN_NAME]"
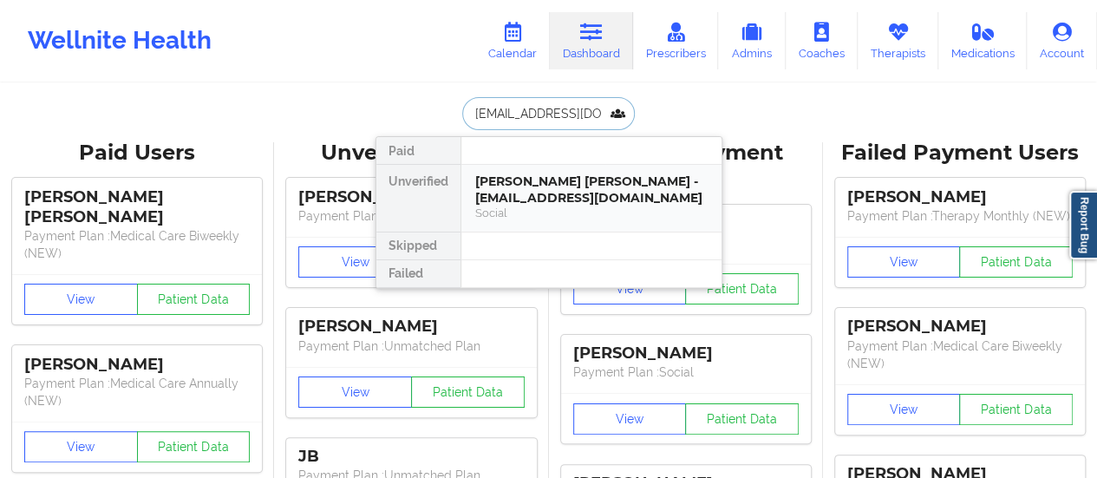
click at [522, 194] on div "[PERSON_NAME] [PERSON_NAME] - [EMAIL_ADDRESS][DOMAIN_NAME]" at bounding box center [591, 189] width 232 height 32
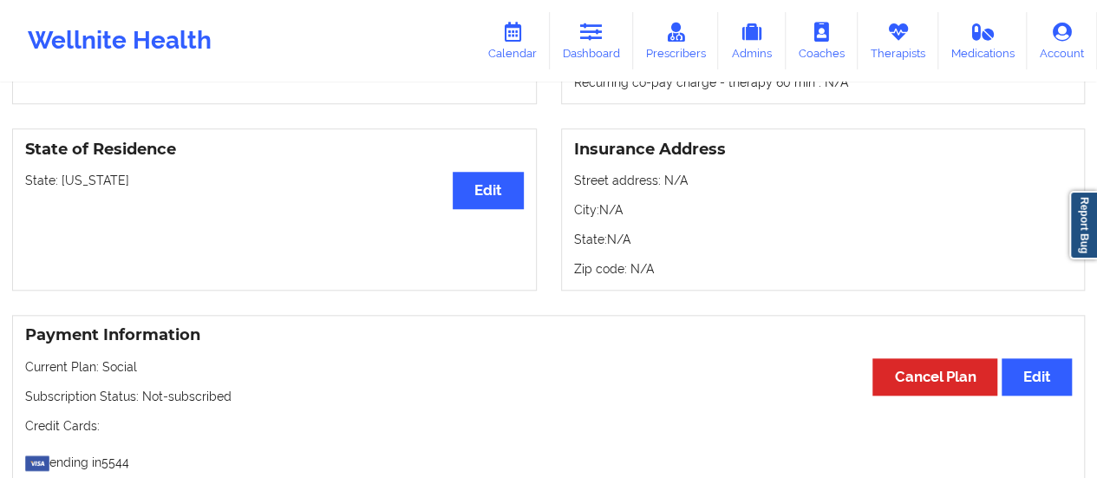
scroll to position [720, 0]
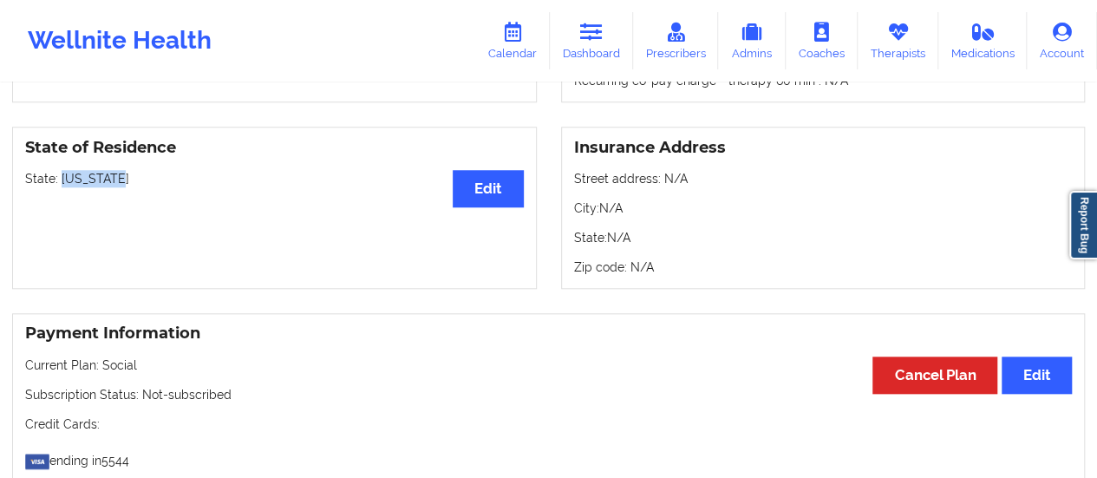
drag, startPoint x: 121, startPoint y: 157, endPoint x: 60, endPoint y: 159, distance: 61.6
click at [60, 170] on p "State: [US_STATE]" at bounding box center [274, 178] width 499 height 17
copy p "[US_STATE]"
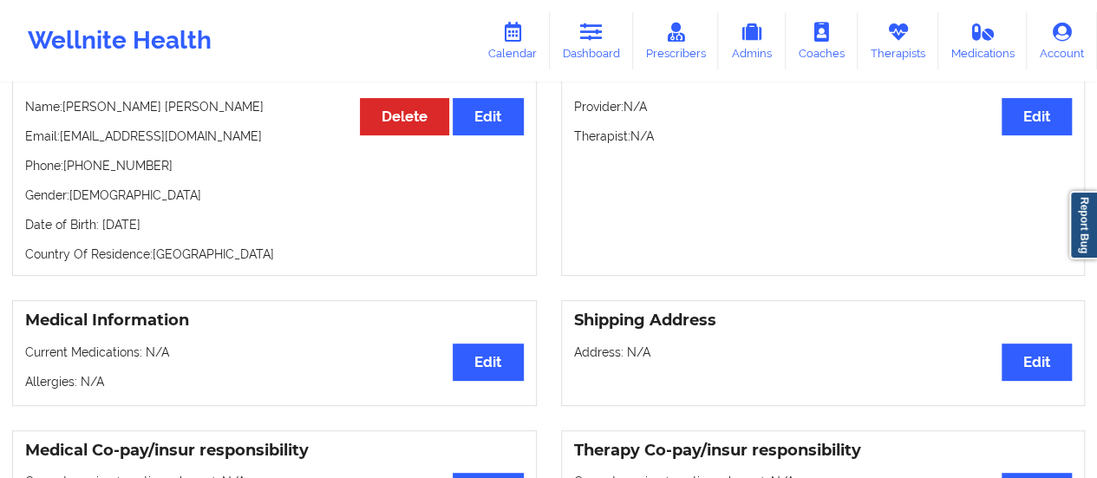
scroll to position [0, 0]
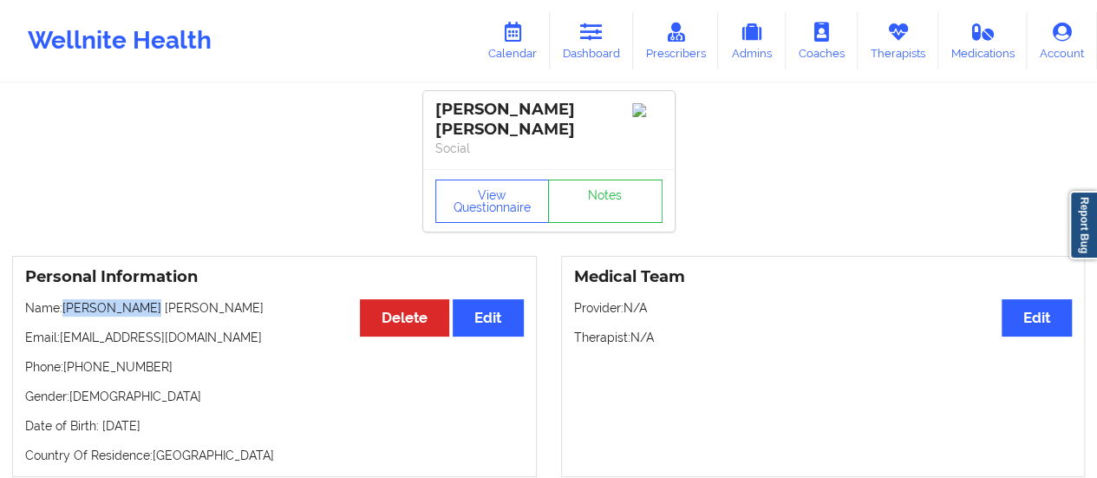
drag, startPoint x: 66, startPoint y: 296, endPoint x: 194, endPoint y: 297, distance: 128.4
click at [194, 299] on p "Name: [PERSON_NAME] [PERSON_NAME]" at bounding box center [274, 307] width 499 height 17
copy p "[PERSON_NAME] [PERSON_NAME]"
